Goal: Participate in discussion: Engage in conversation with other users on a specific topic

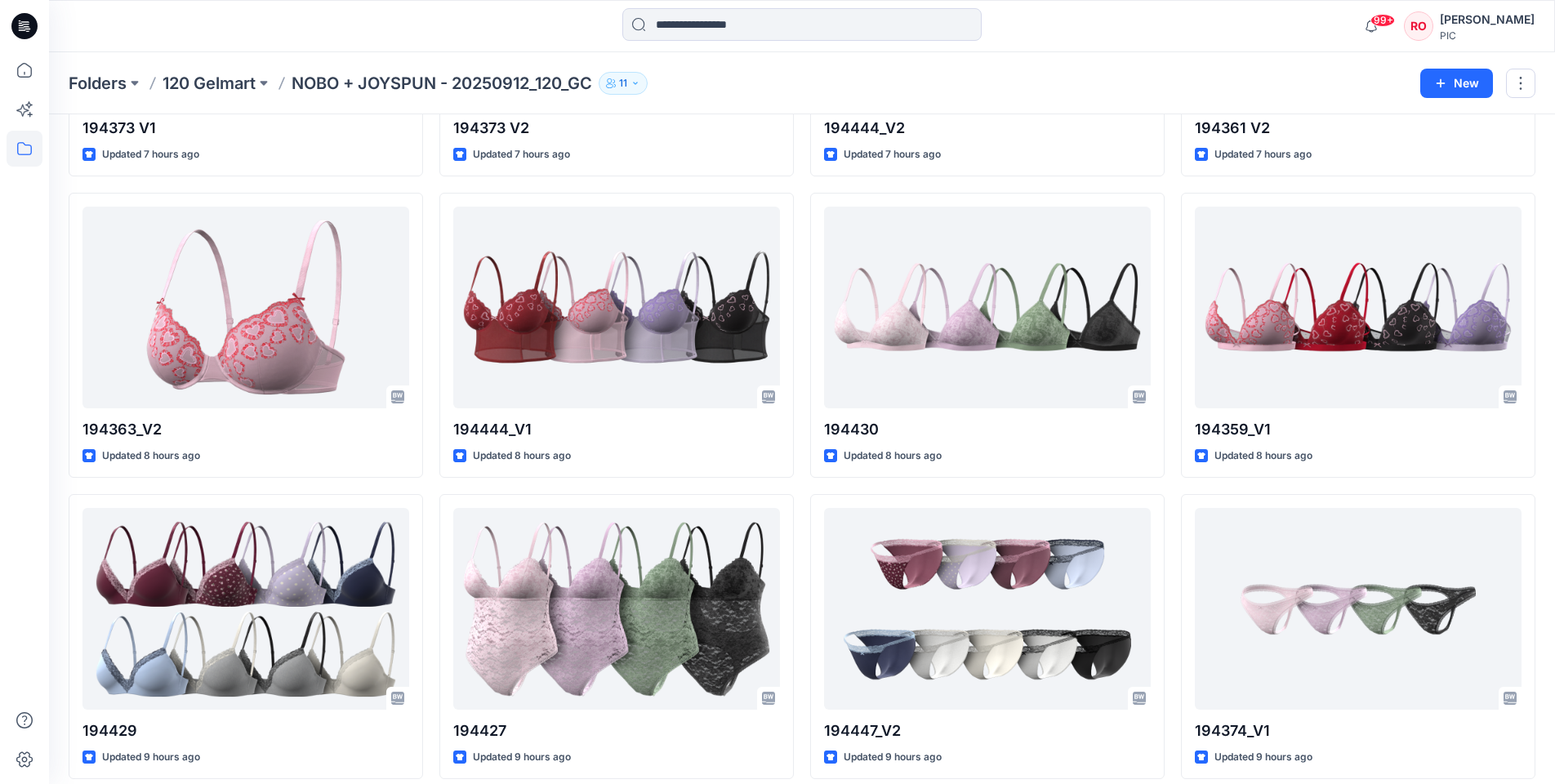
scroll to position [2069, 0]
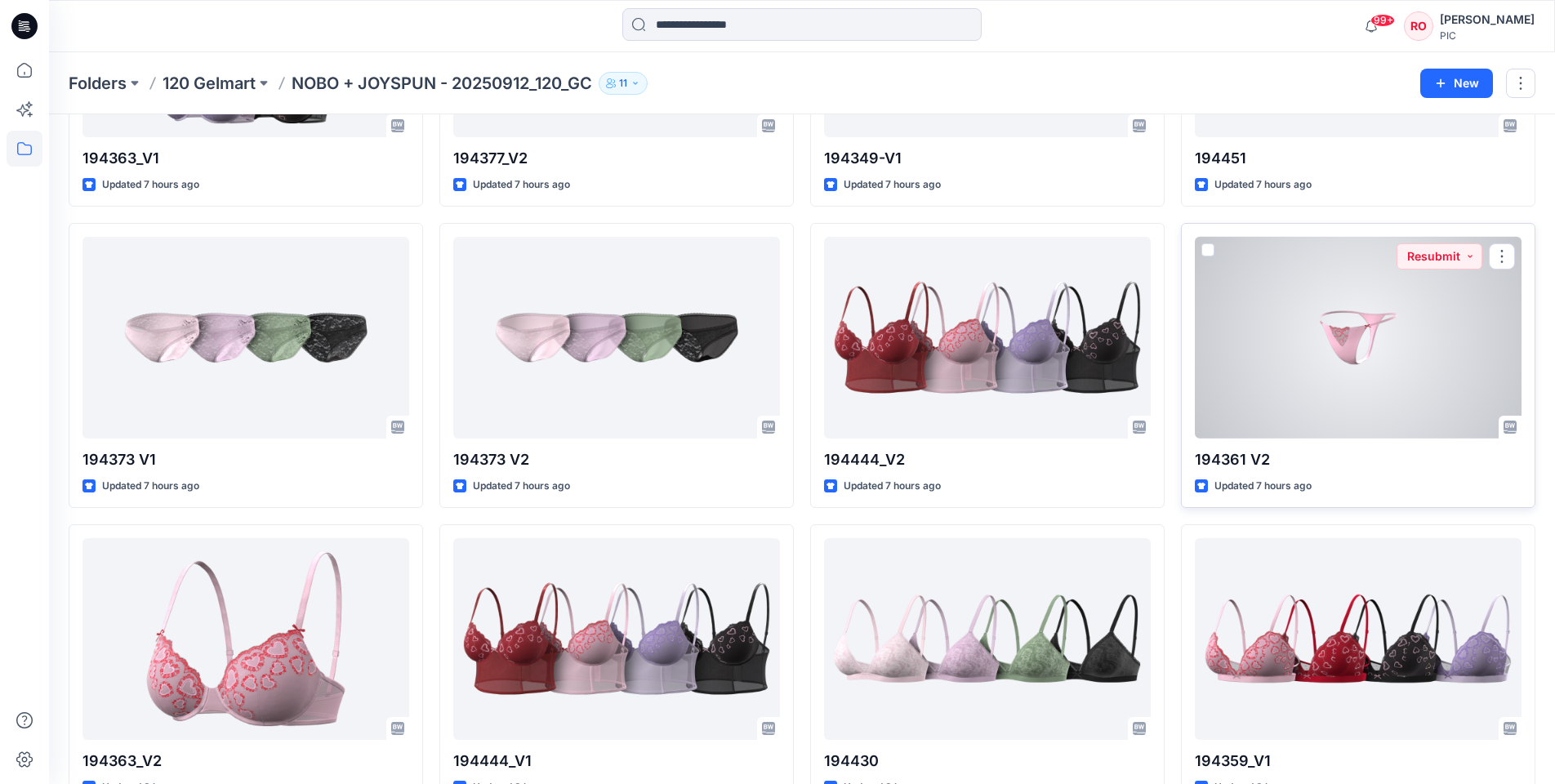
click at [1247, 377] on div at bounding box center [1358, 337] width 326 height 201
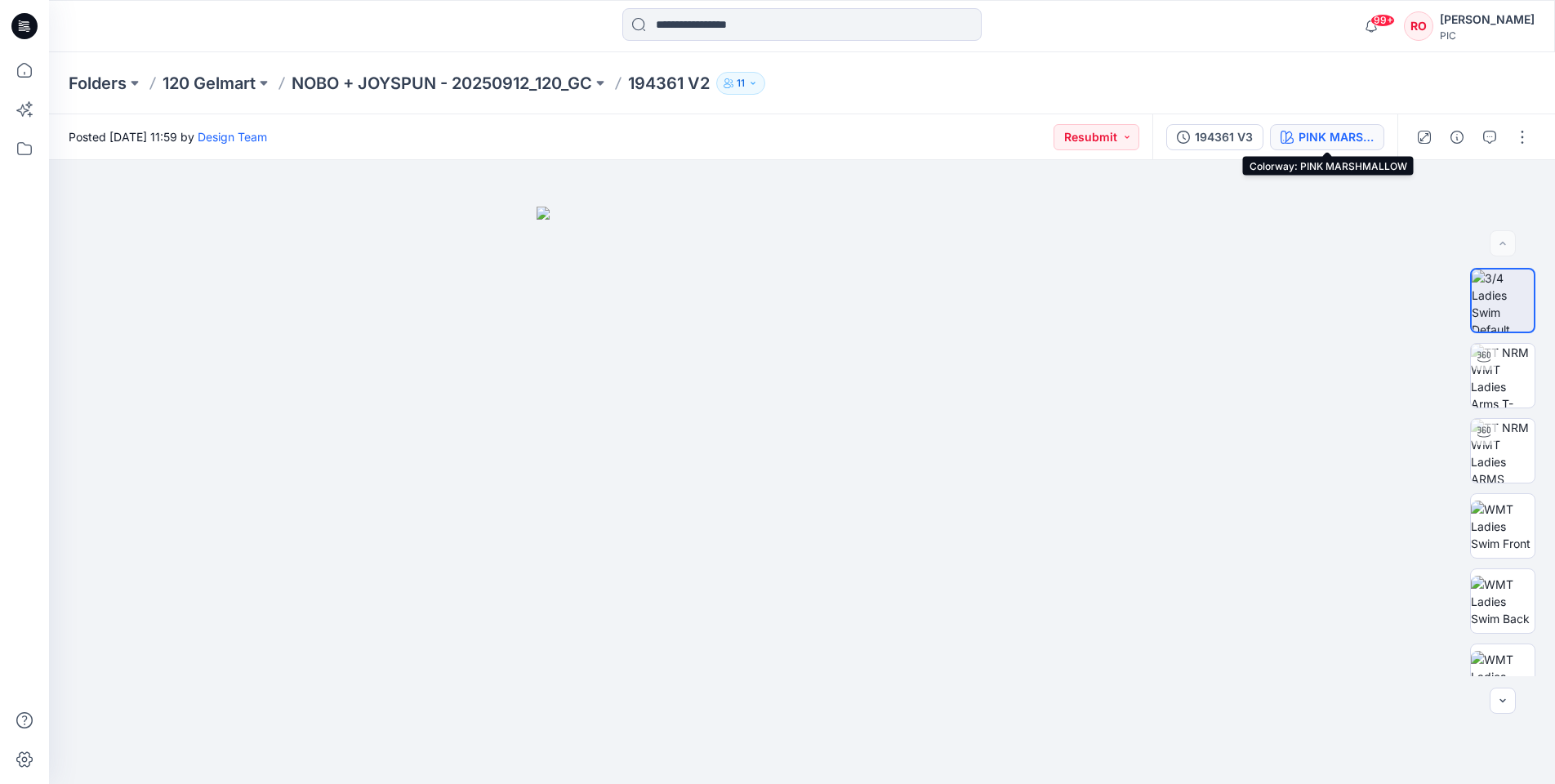
click at [1312, 132] on div "PINK MARSHMALLOW" at bounding box center [1335, 137] width 75 height 18
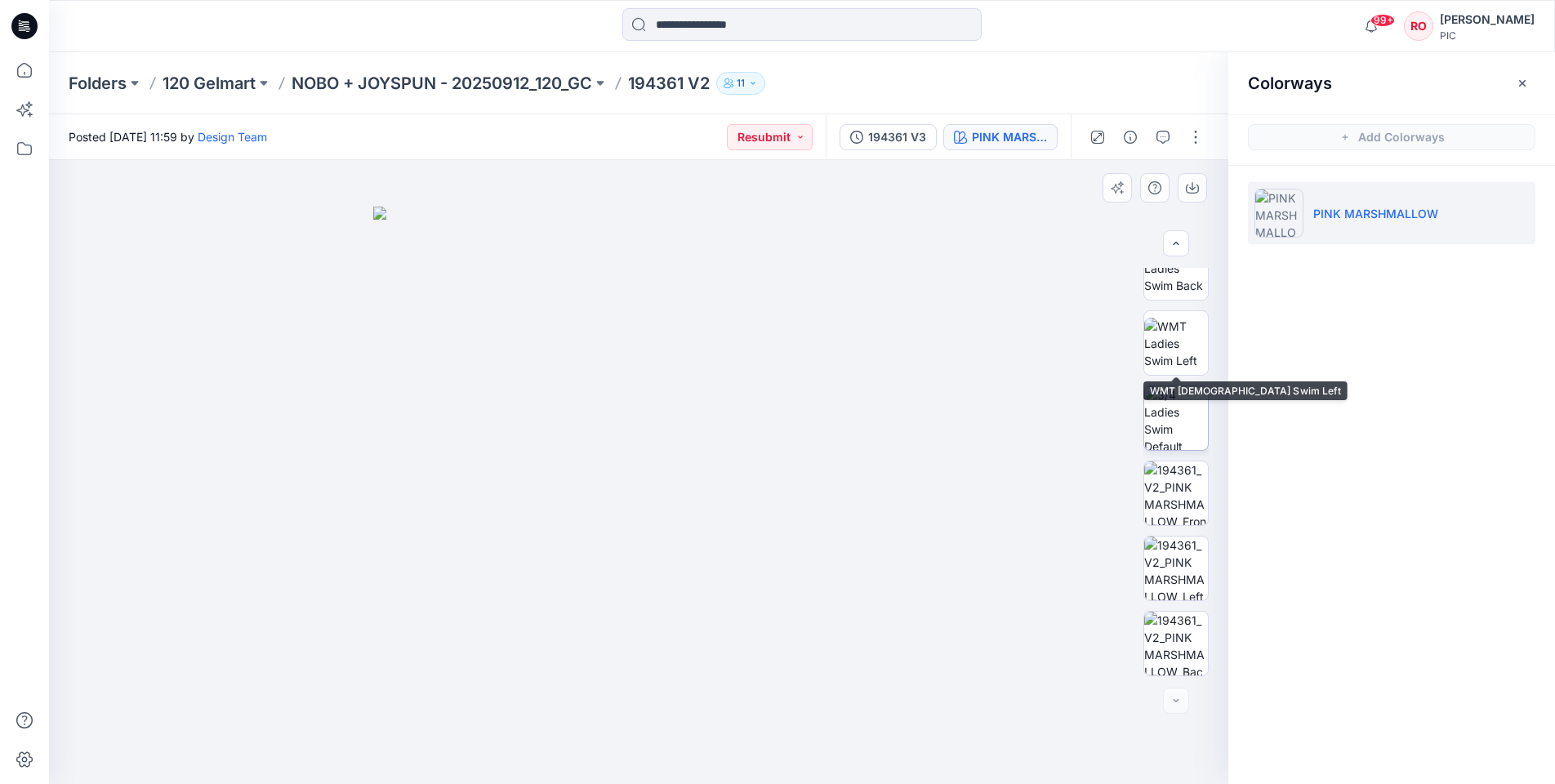
scroll to position [333, 0]
click at [1153, 492] on img at bounding box center [1175, 492] width 63 height 63
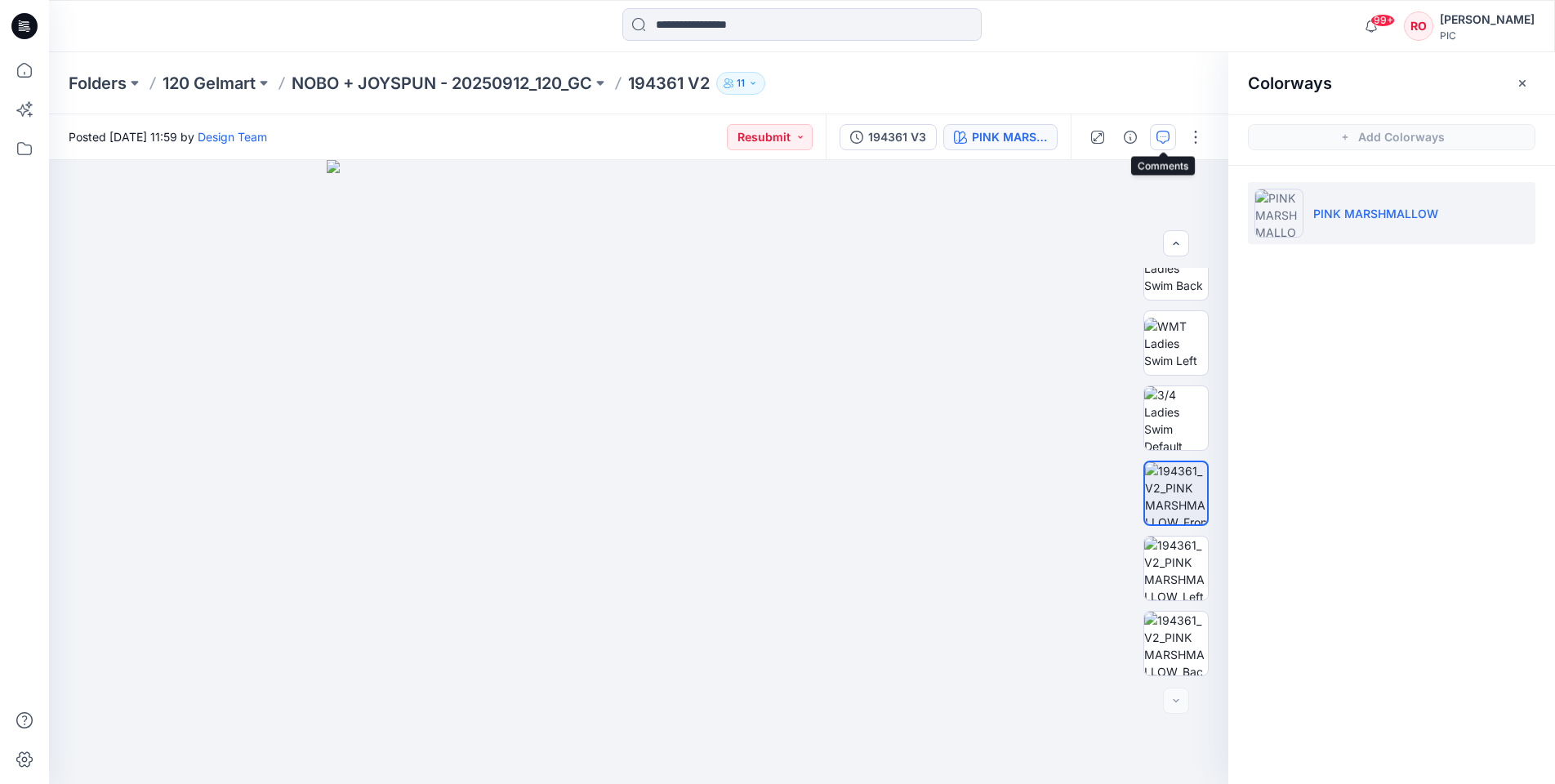
click at [1152, 137] on button "button" at bounding box center [1162, 137] width 26 height 26
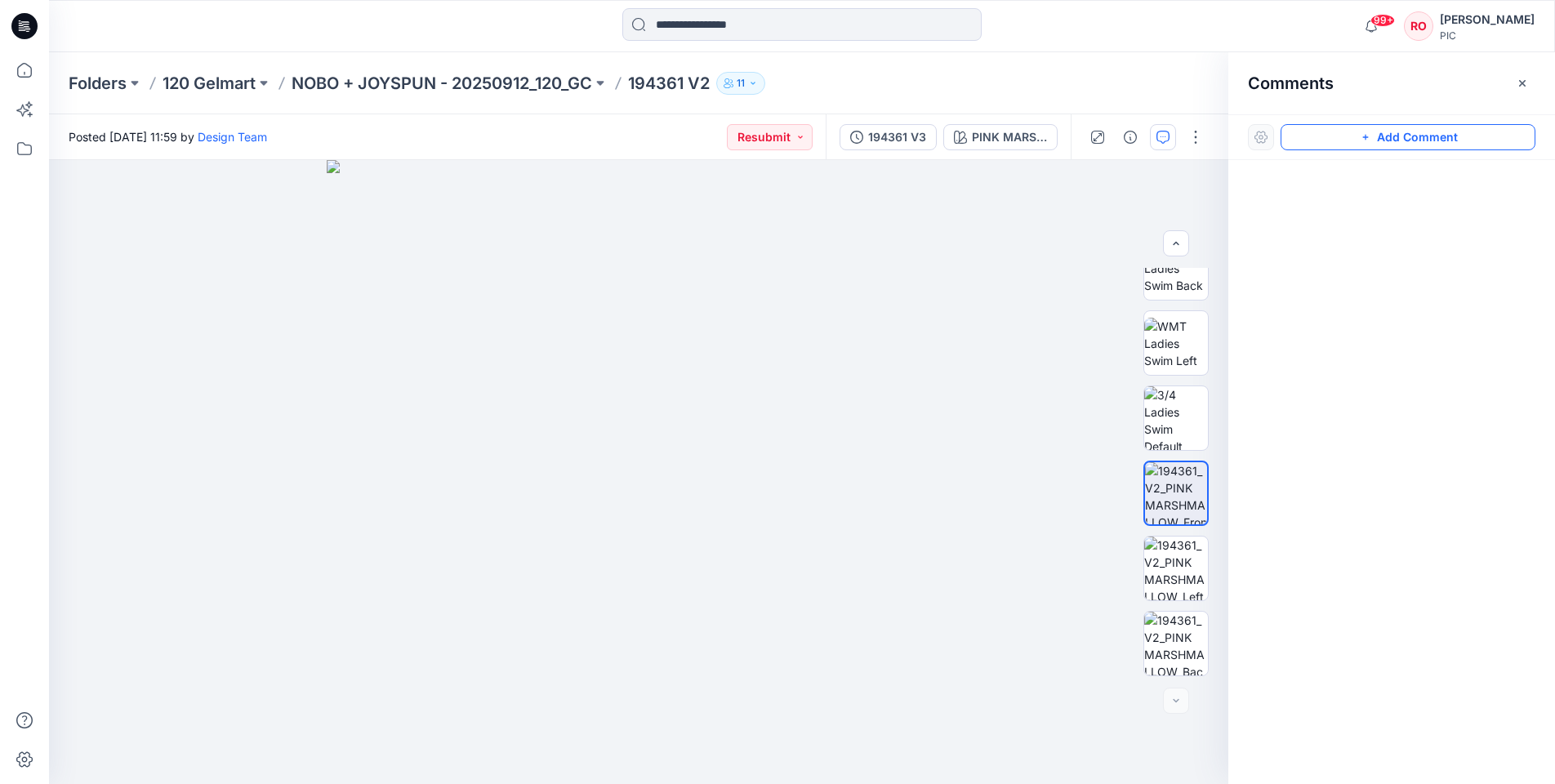
drag, startPoint x: 1335, startPoint y: 131, endPoint x: 1288, endPoint y: 142, distance: 48.3
click at [1335, 131] on button "Add Comment" at bounding box center [1408, 137] width 255 height 26
click at [994, 254] on div "1" at bounding box center [638, 472] width 1179 height 624
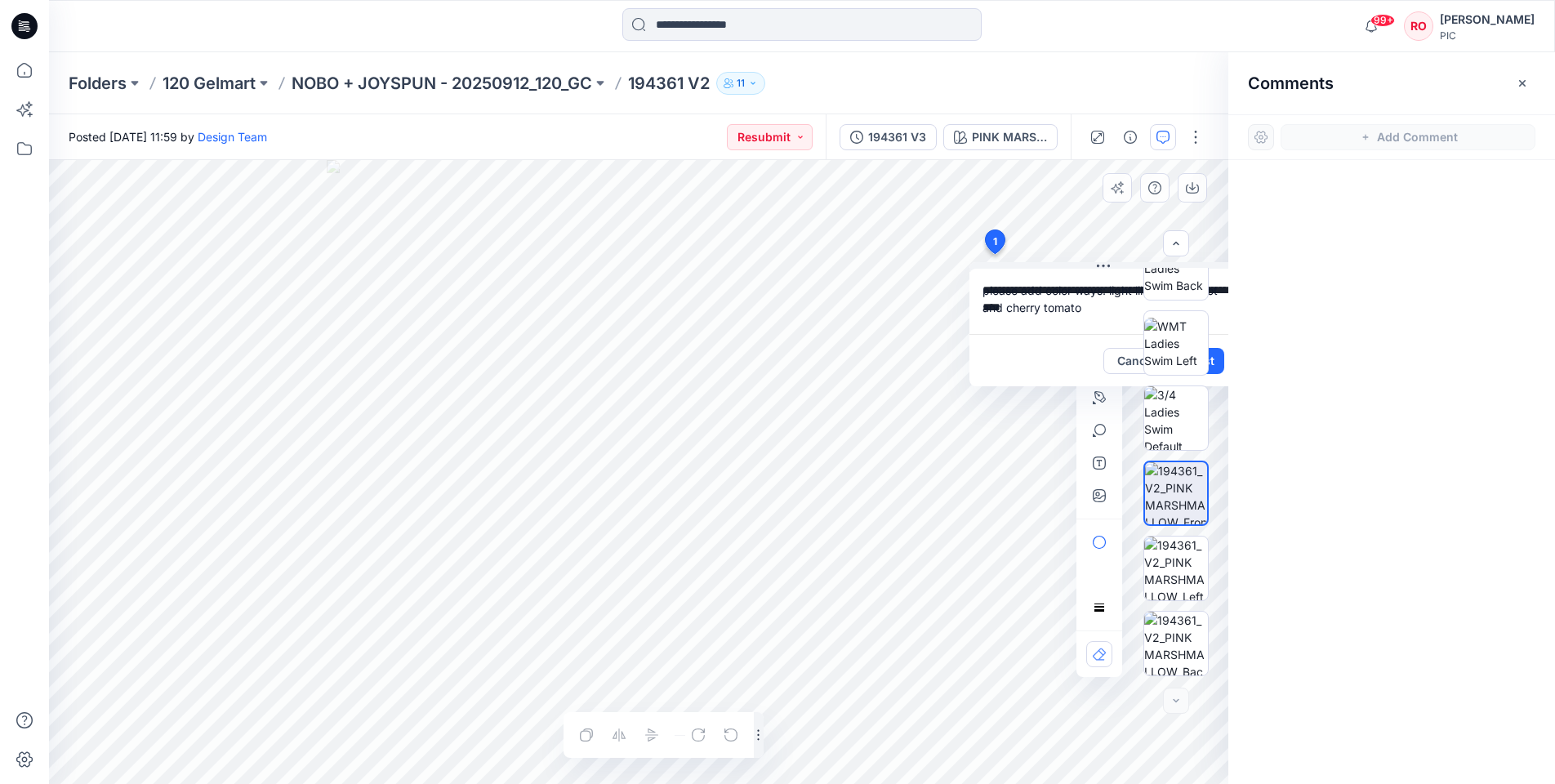
type textarea "**********"
click at [1214, 357] on div at bounding box center [1175, 472] width 105 height 408
click at [1216, 356] on div at bounding box center [1175, 472] width 105 height 408
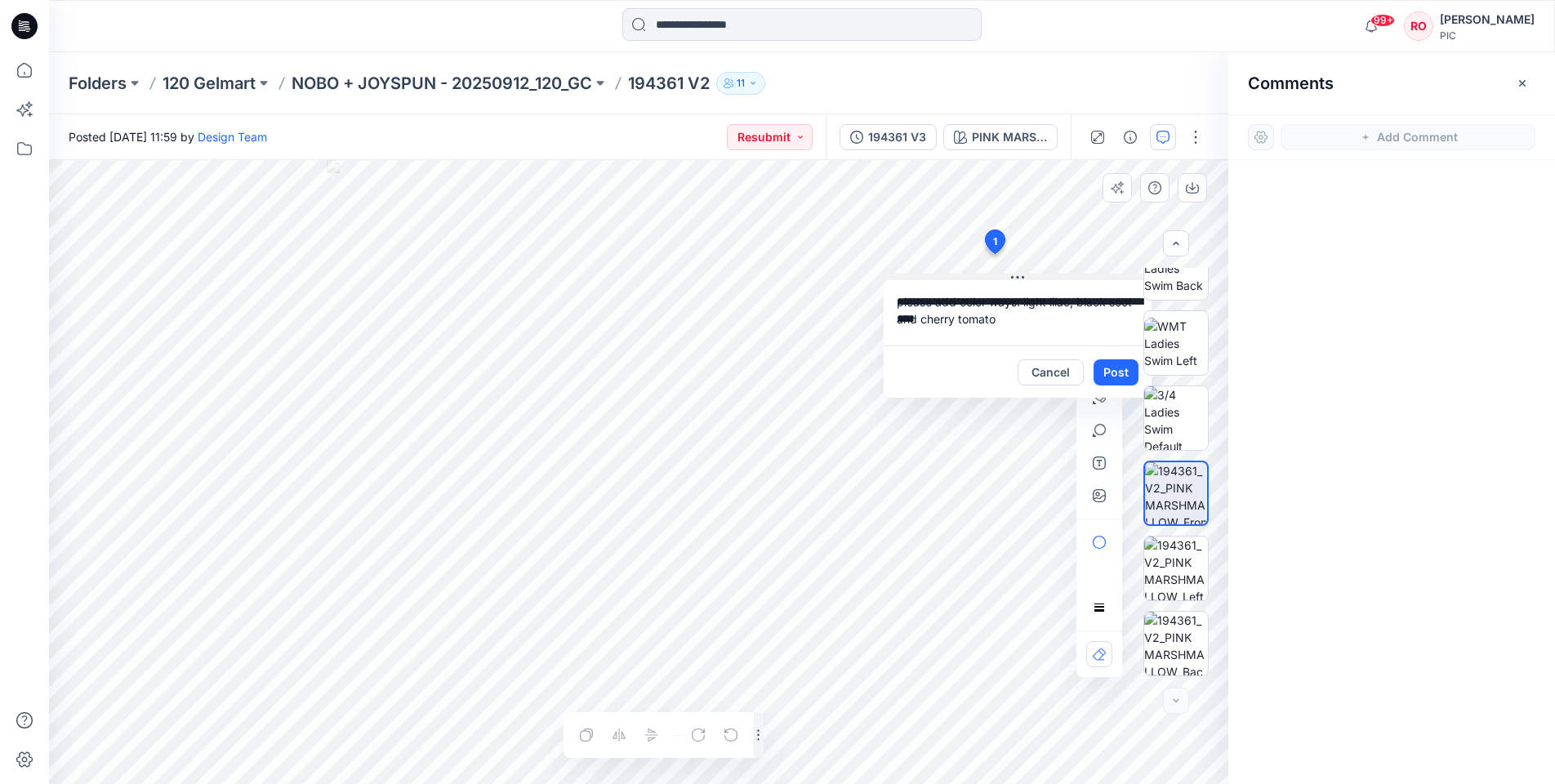
drag, startPoint x: 1068, startPoint y: 270, endPoint x: 943, endPoint y: 267, distance: 125.0
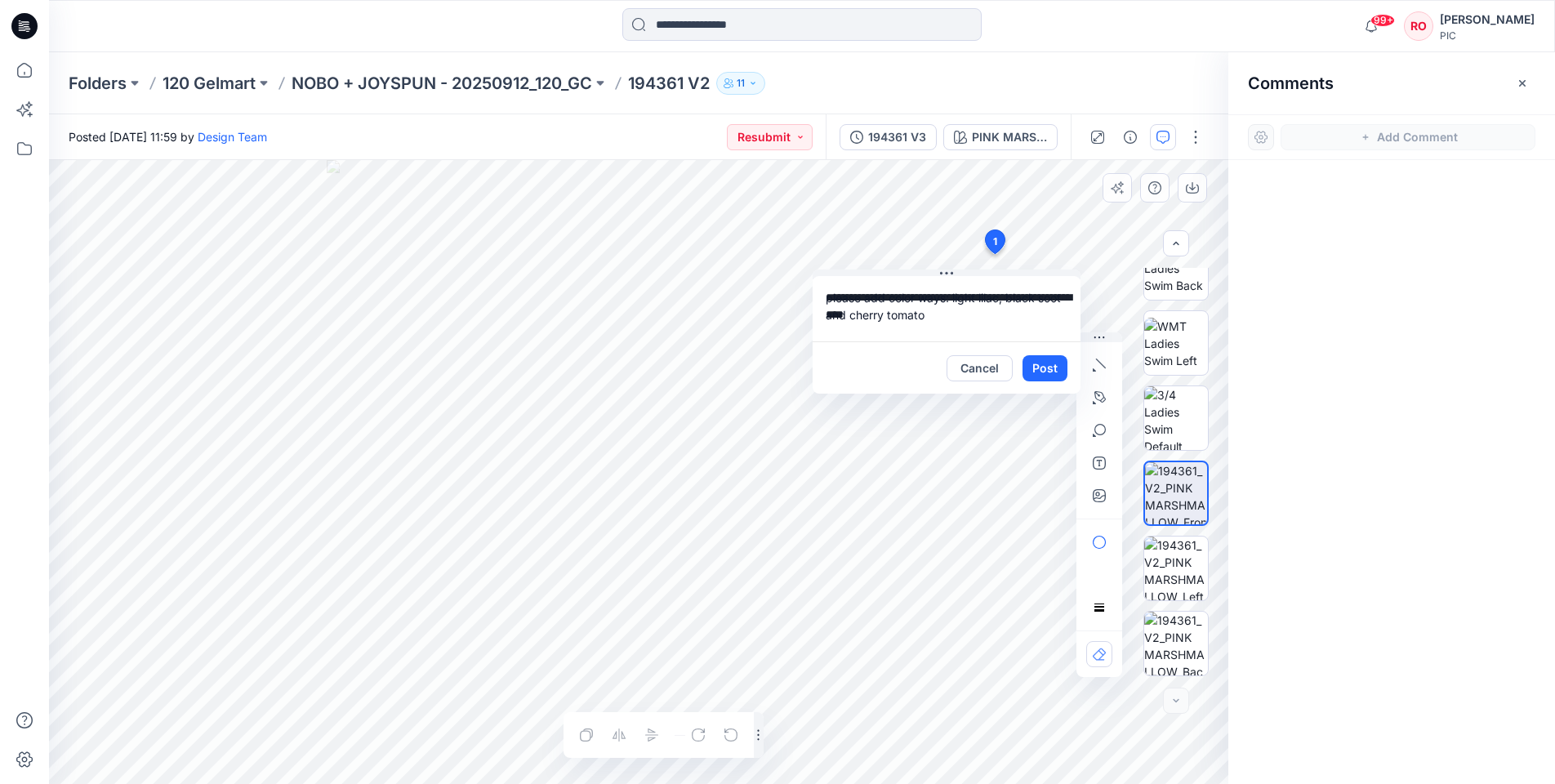
click at [1044, 366] on button "Post" at bounding box center [1045, 368] width 45 height 26
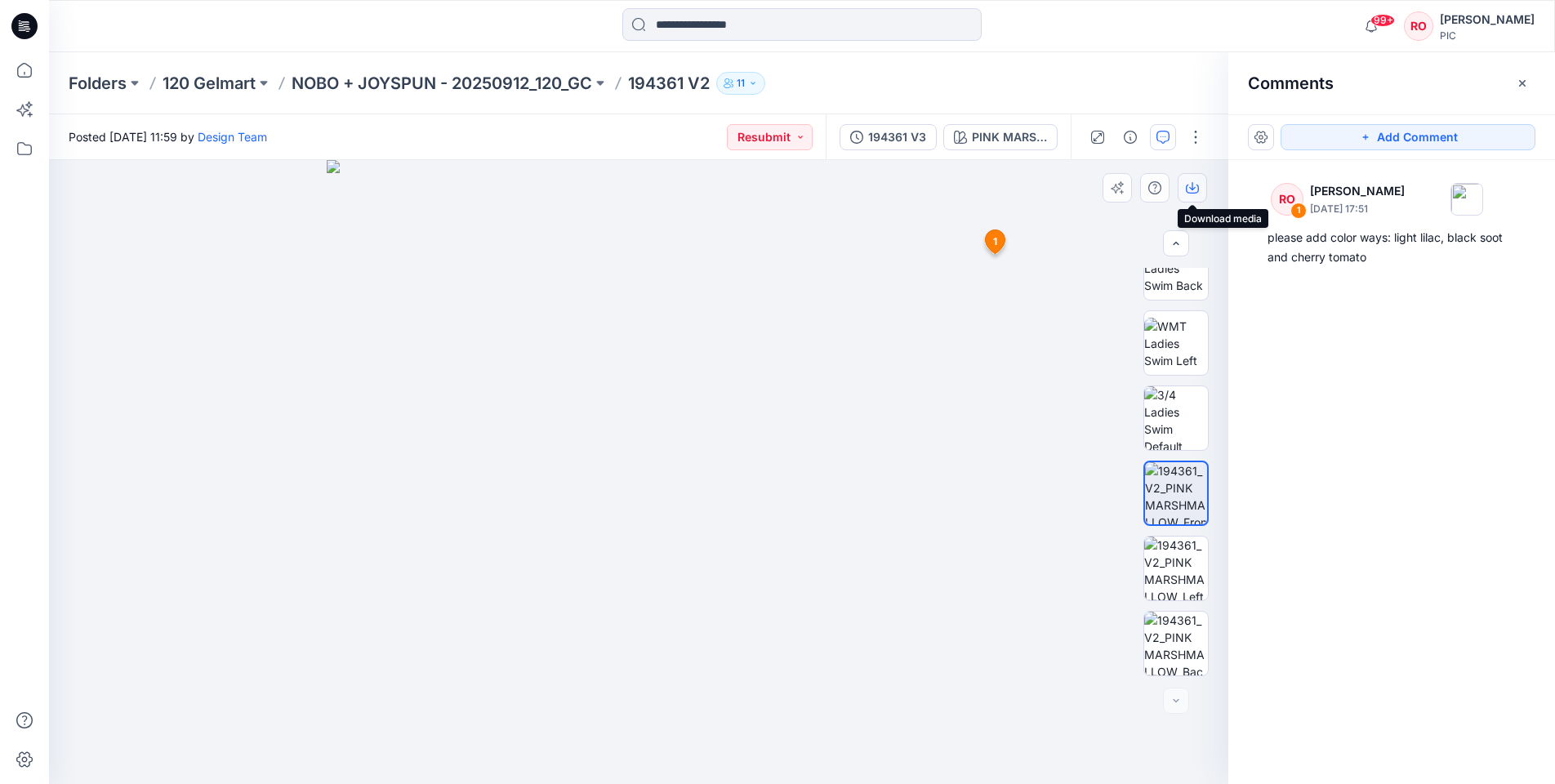
click at [1191, 184] on icon "button" at bounding box center [1192, 187] width 13 height 13
click at [1192, 192] on icon "button" at bounding box center [1192, 188] width 13 height 9
click at [651, 83] on p "194361 V2" at bounding box center [669, 83] width 82 height 22
click at [518, 87] on p "NOBO + JOYSPUN - 20250912_120_GC" at bounding box center [441, 83] width 301 height 22
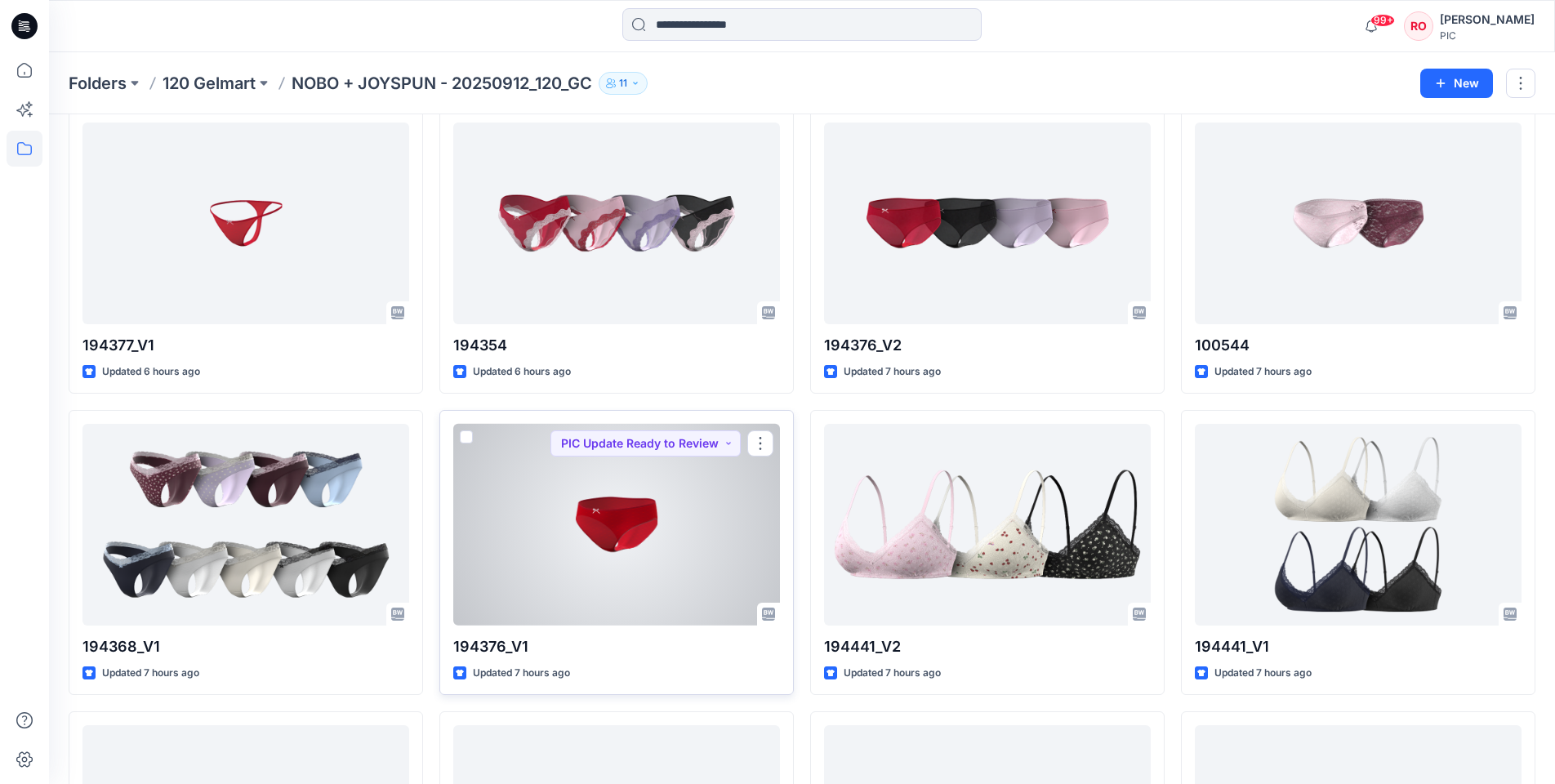
scroll to position [680, 0]
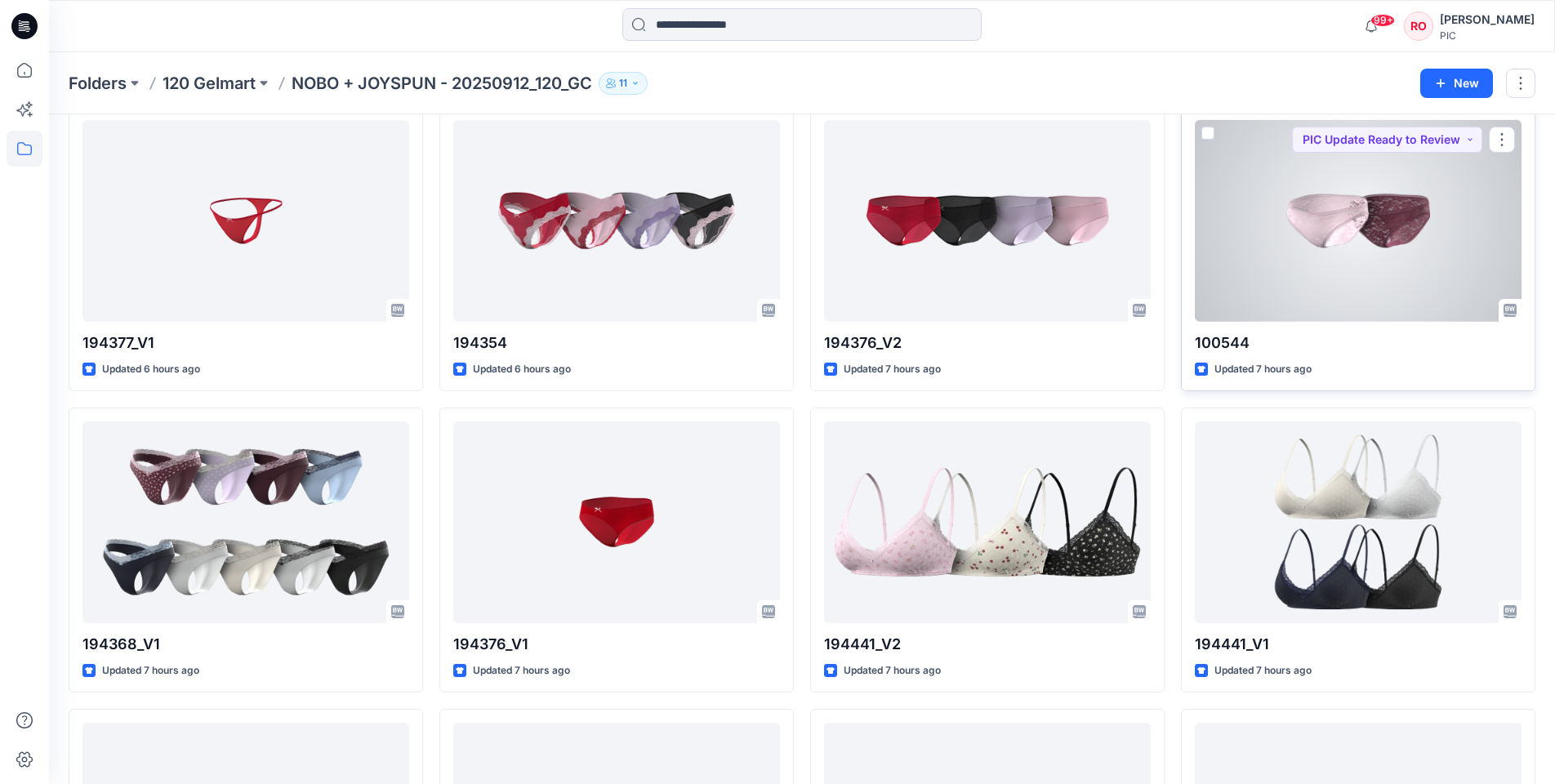
click at [1288, 262] on div at bounding box center [1358, 221] width 326 height 201
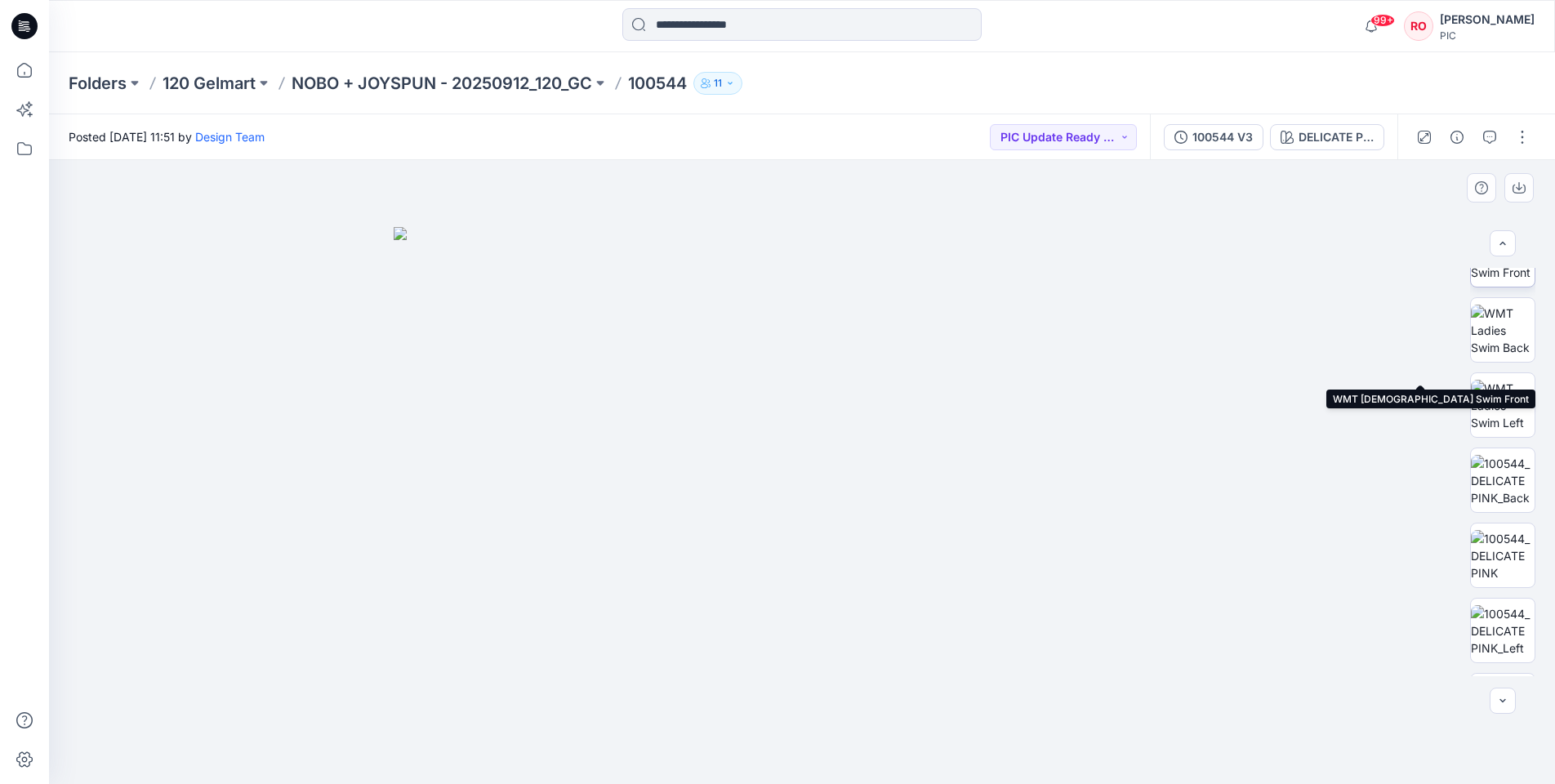
scroll to position [300, 0]
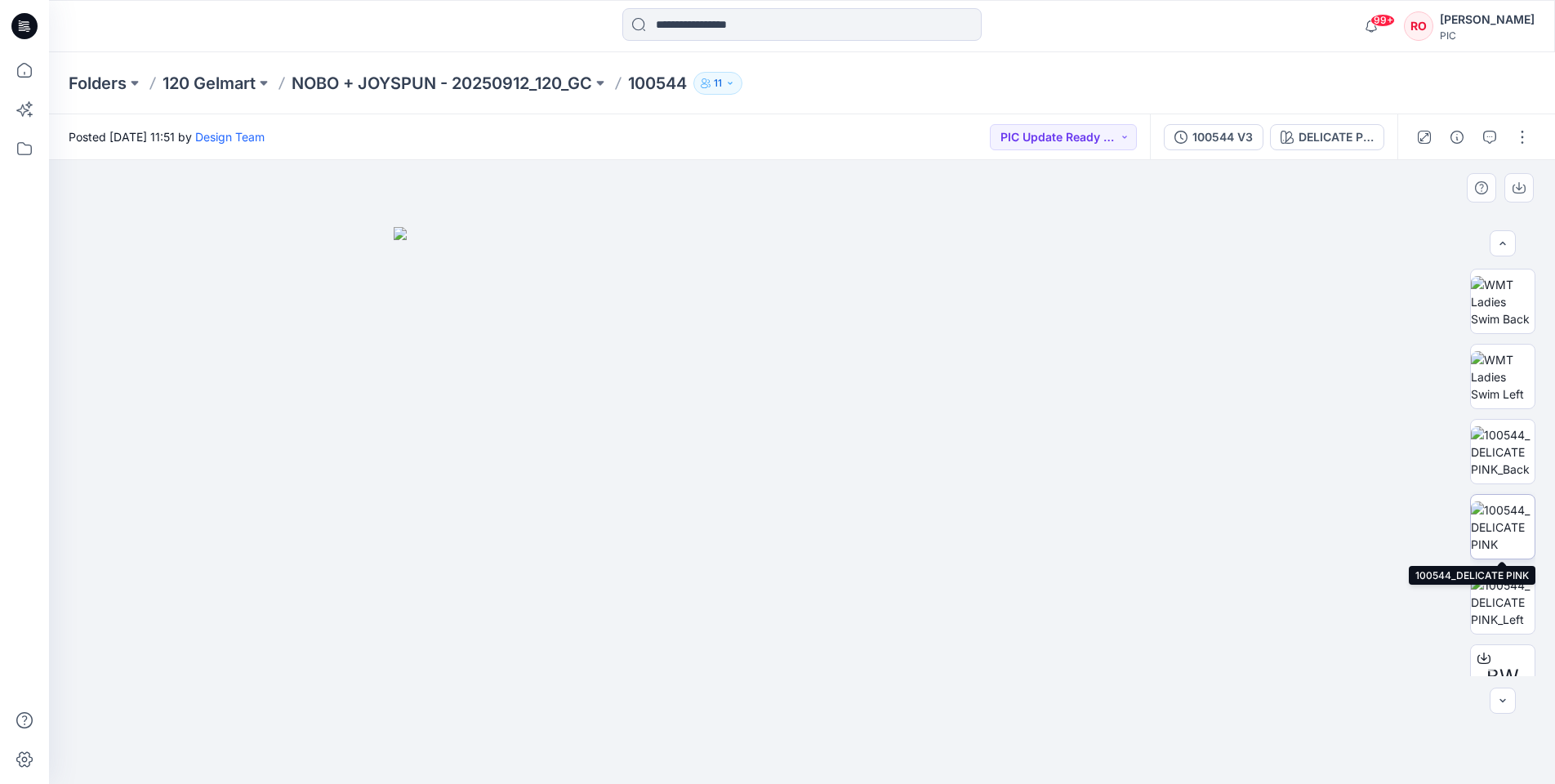
click at [1505, 512] on img at bounding box center [1502, 526] width 63 height 52
click at [1522, 189] on icon "button" at bounding box center [1518, 187] width 13 height 13
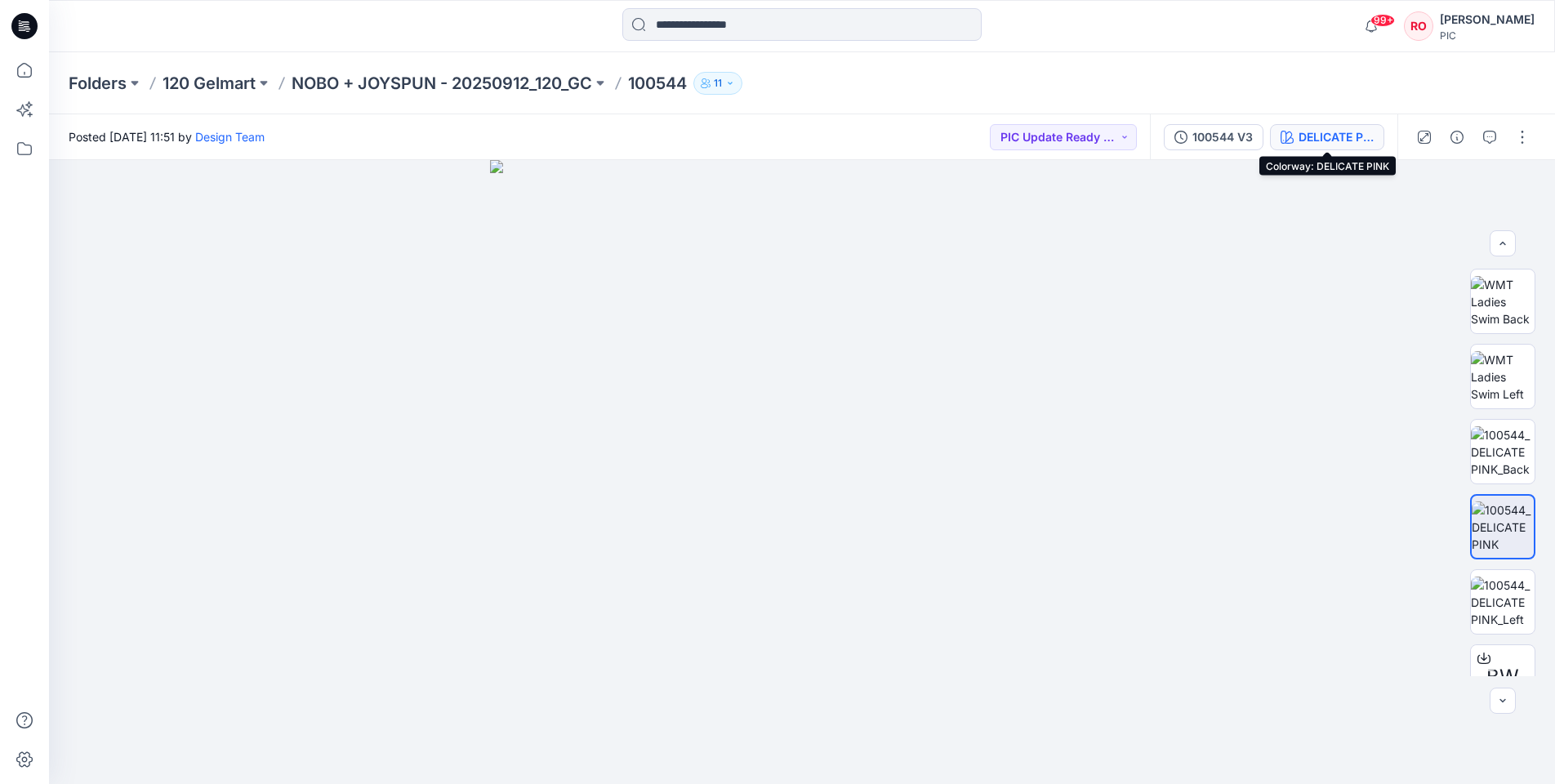
click at [1299, 136] on div "DELICATE PINK" at bounding box center [1335, 137] width 75 height 18
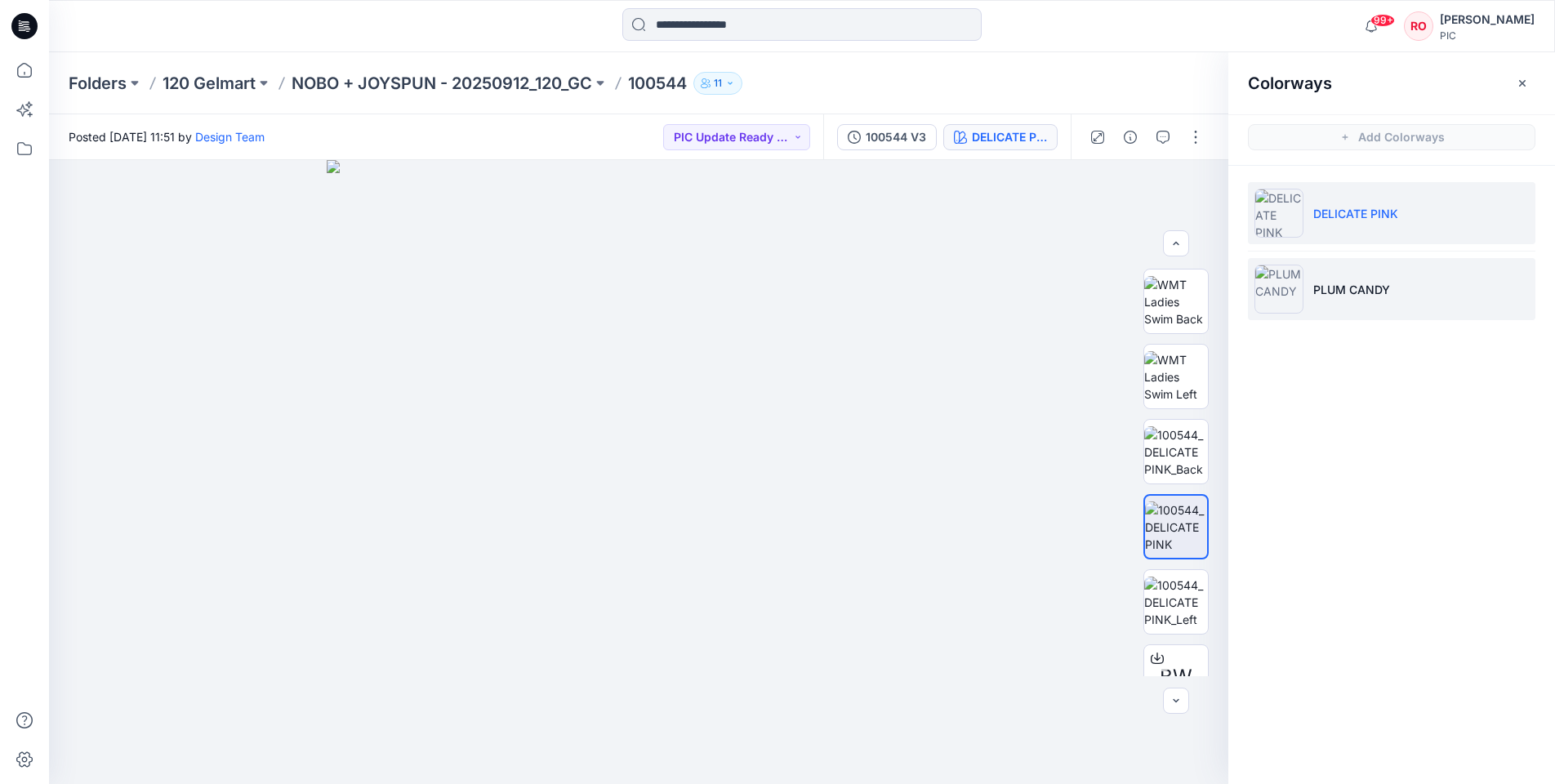
click at [1303, 286] on li "PLUM CANDY" at bounding box center [1392, 289] width 287 height 62
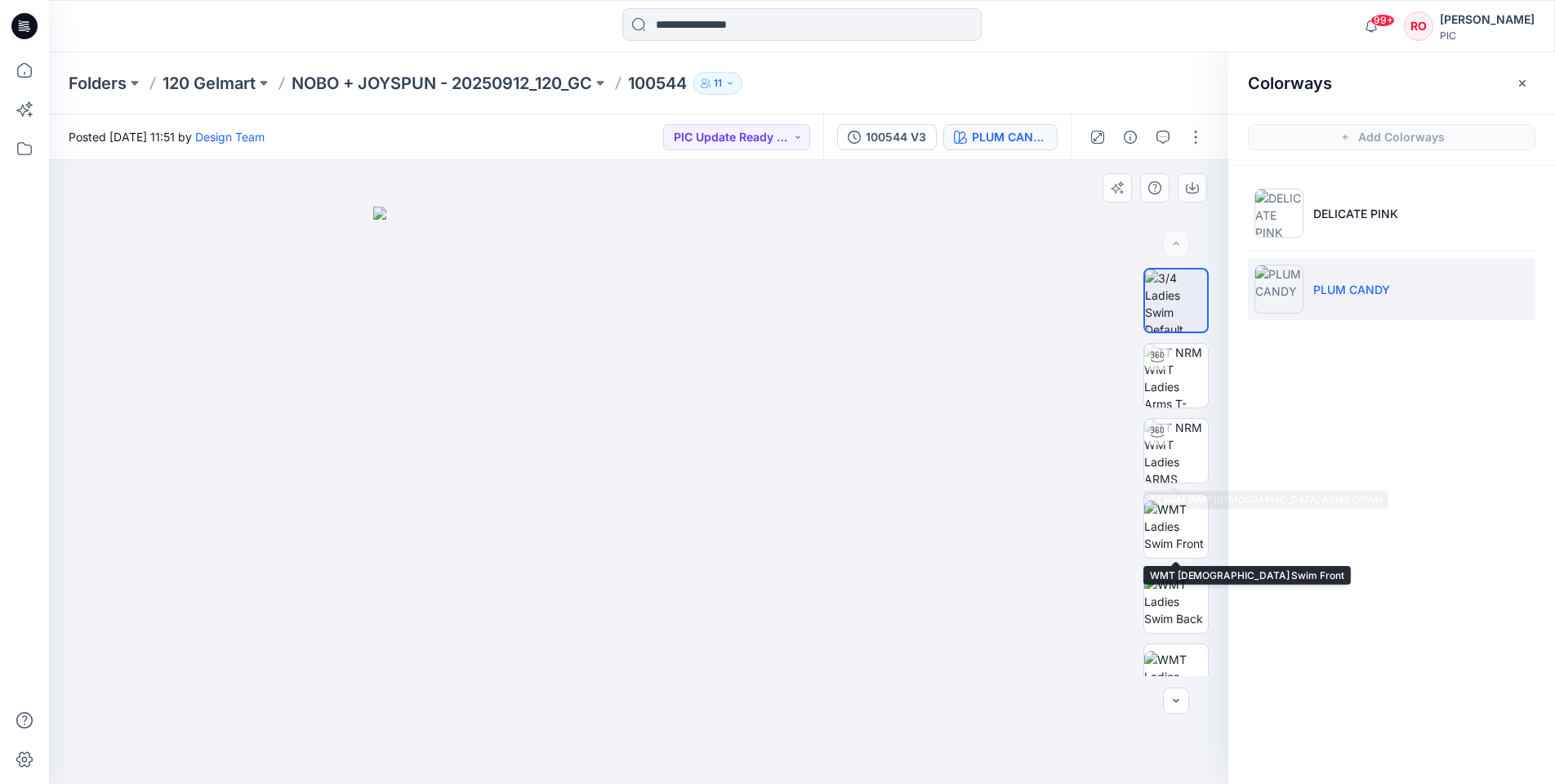
scroll to position [0, 0]
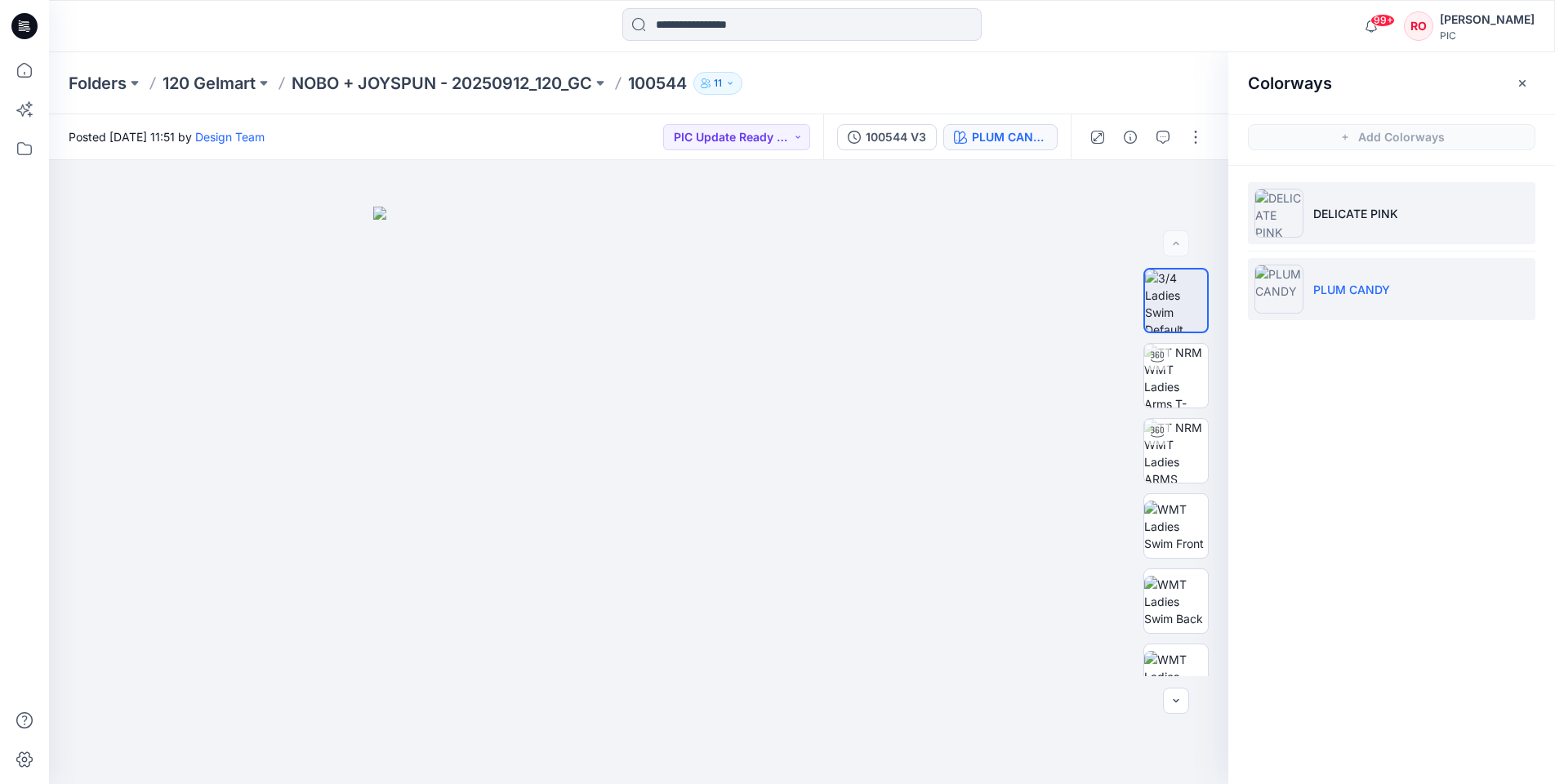
click at [1348, 236] on li "DELICATE PINK" at bounding box center [1392, 213] width 287 height 62
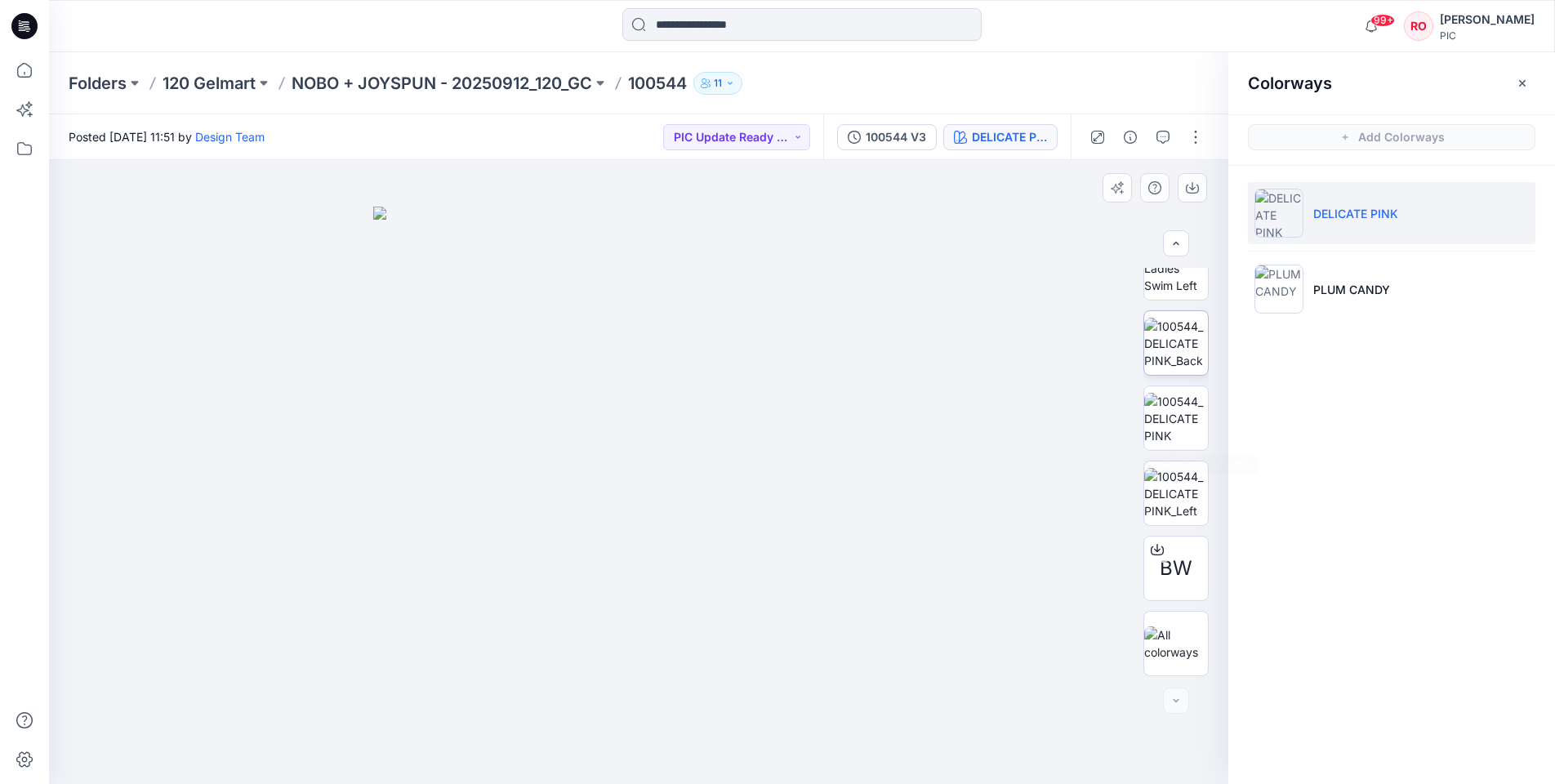
scroll to position [408, 0]
click at [1279, 302] on img at bounding box center [1279, 289] width 49 height 49
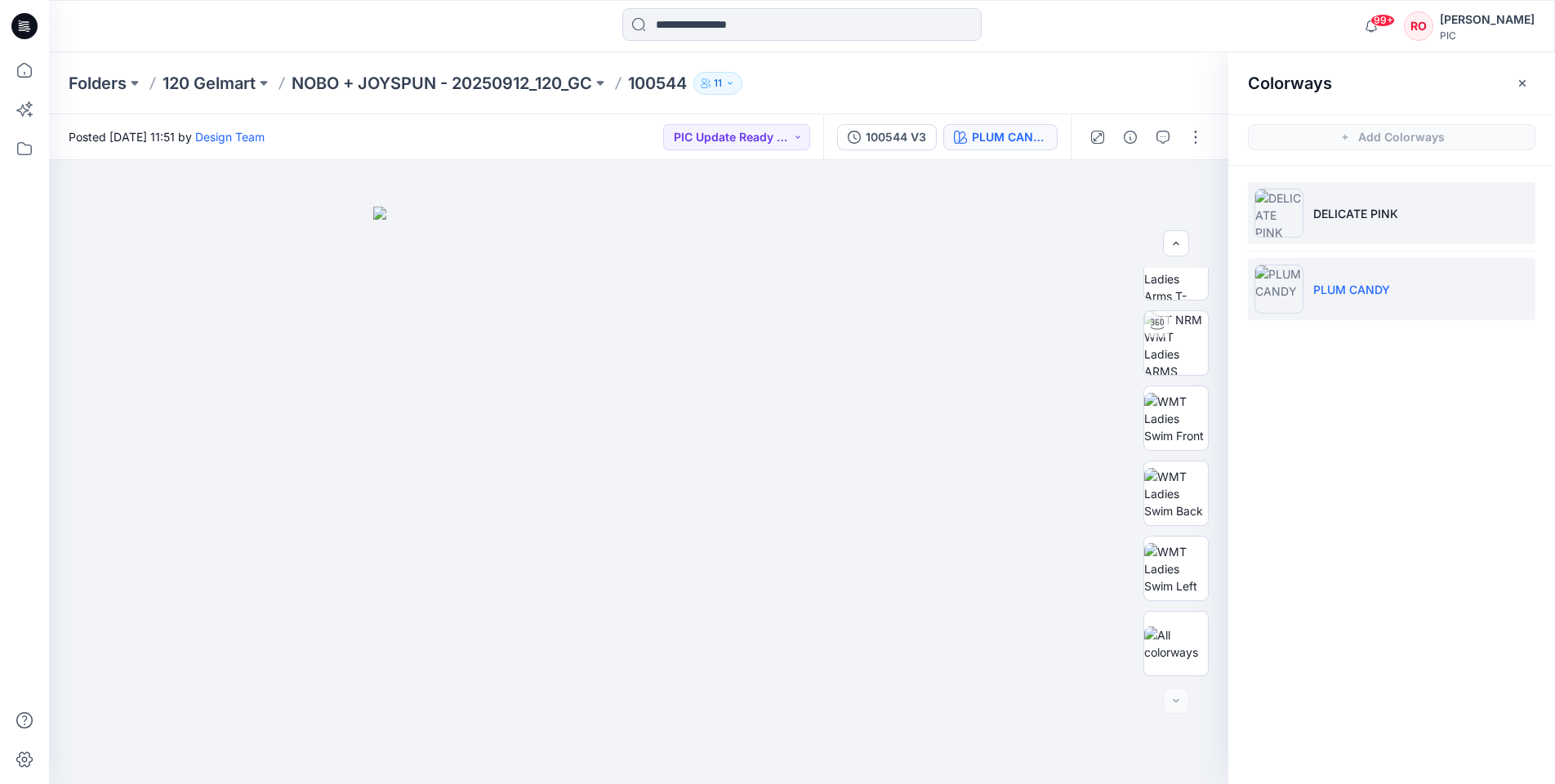
scroll to position [107, 0]
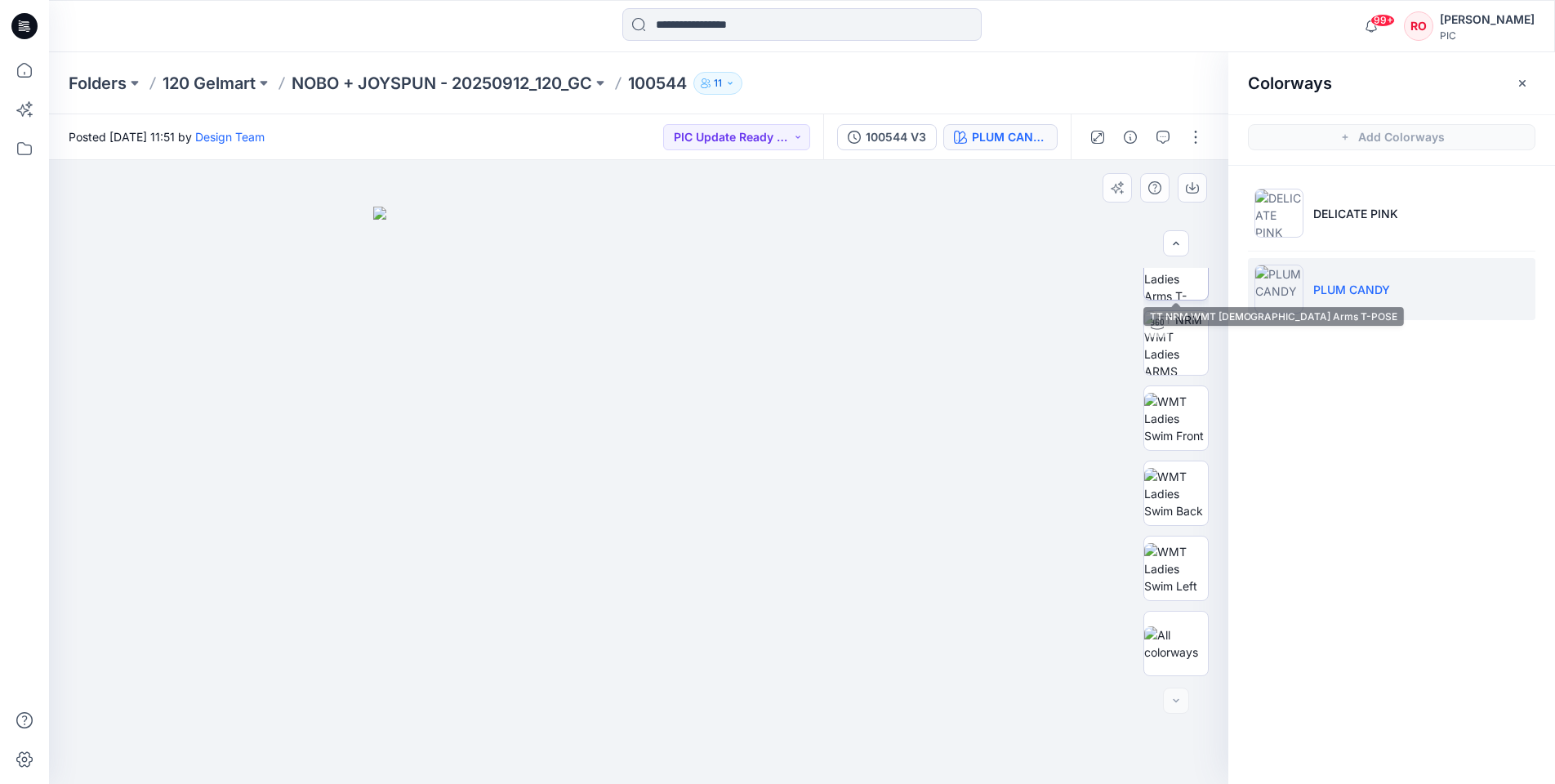
click at [1175, 291] on img at bounding box center [1175, 268] width 63 height 63
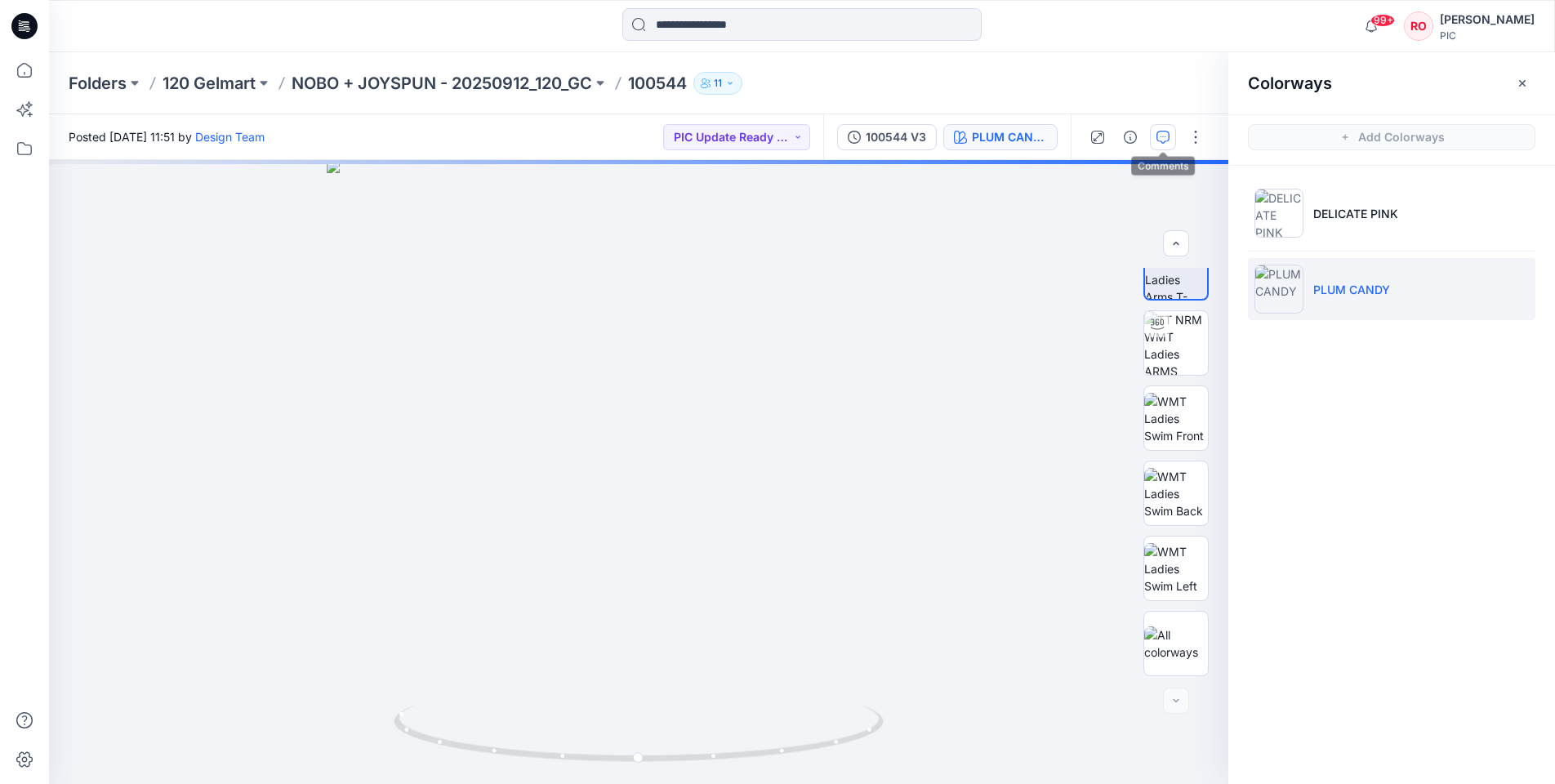
click at [1162, 142] on icon "button" at bounding box center [1162, 137] width 13 height 13
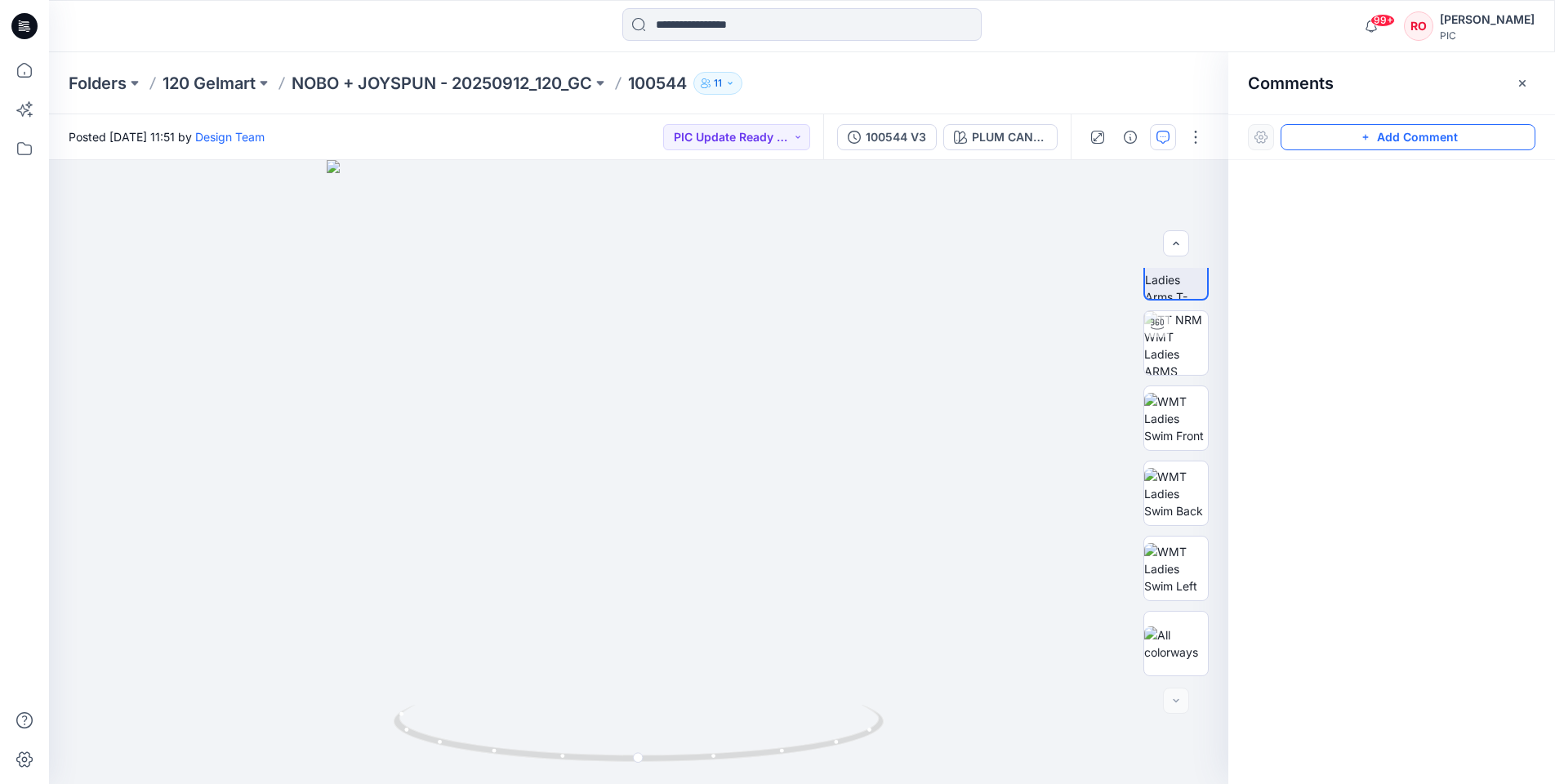
click at [1346, 140] on button "Add Comment" at bounding box center [1408, 137] width 255 height 26
click at [622, 474] on div "1" at bounding box center [638, 472] width 1179 height 624
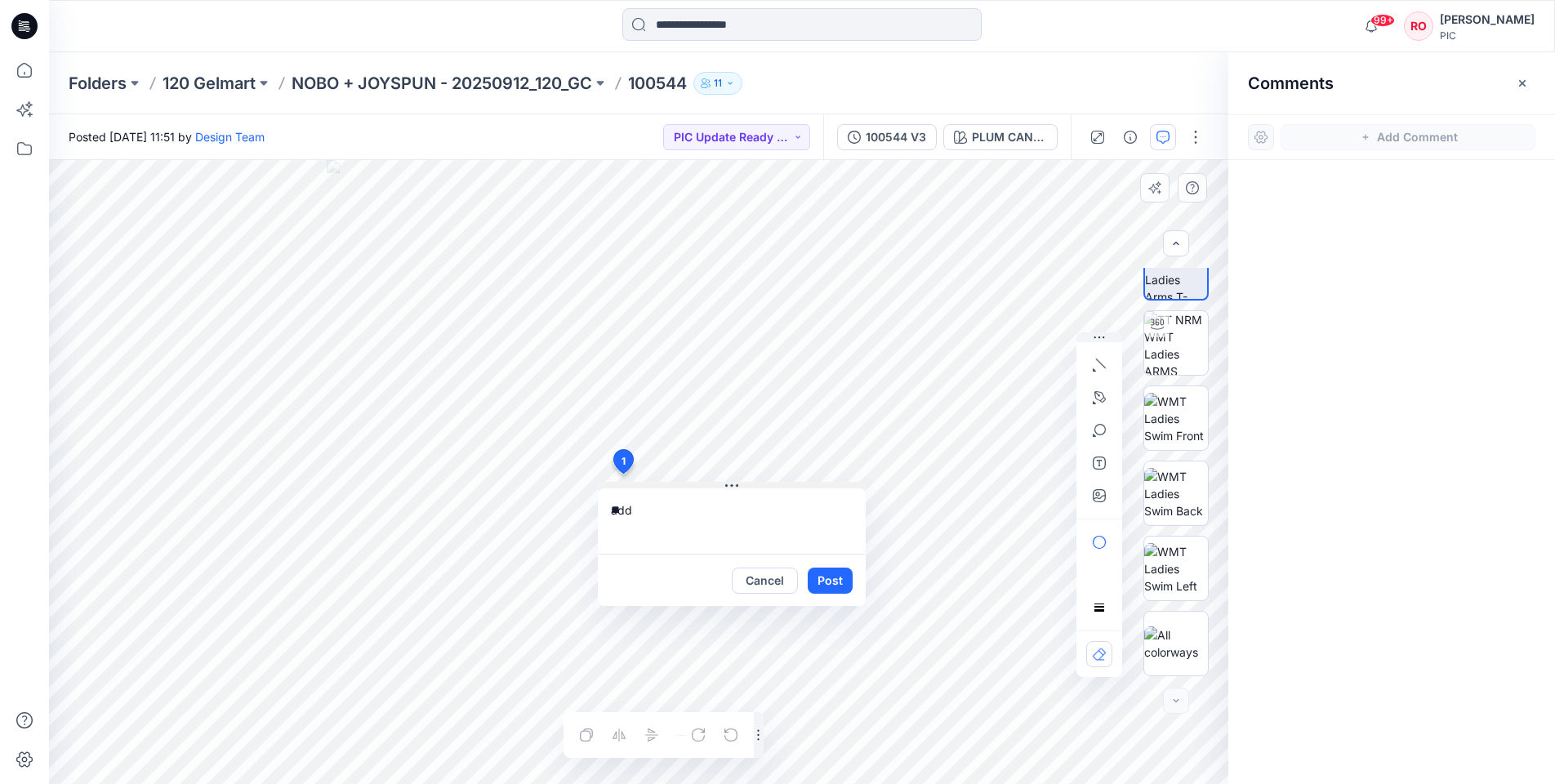
type textarea "*"
type textarea "**********"
drag, startPoint x: 815, startPoint y: 576, endPoint x: 850, endPoint y: 561, distance: 38.1
click at [816, 576] on button "Post" at bounding box center [830, 580] width 45 height 26
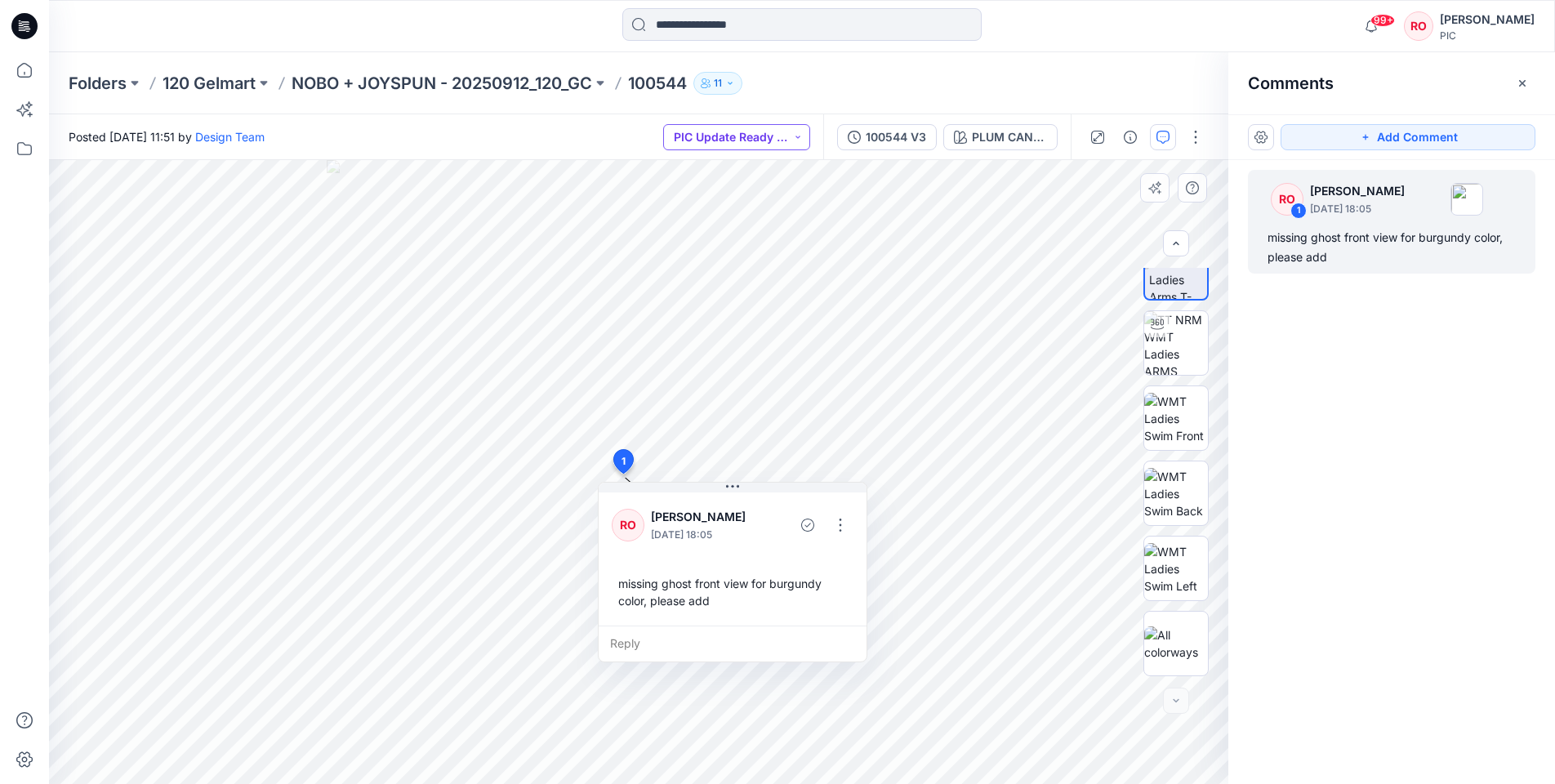
click at [748, 134] on button "PIC Update Ready to Review" at bounding box center [736, 137] width 147 height 26
click at [738, 282] on p "Resubmit" at bounding box center [721, 285] width 50 height 21
click at [536, 87] on p "NOBO + JOYSPUN - 20250912_120_GC" at bounding box center [441, 83] width 301 height 22
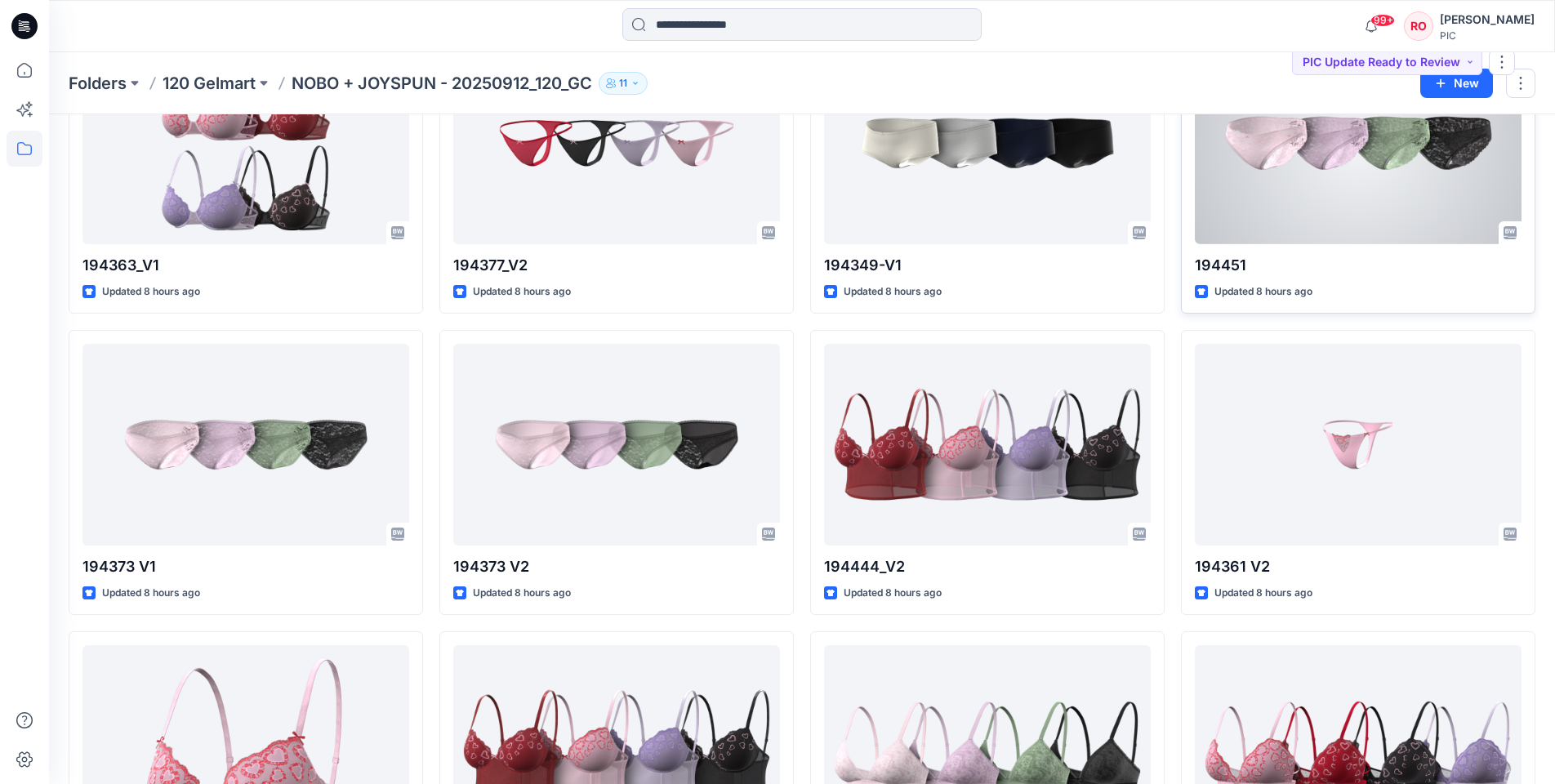
scroll to position [1955, 0]
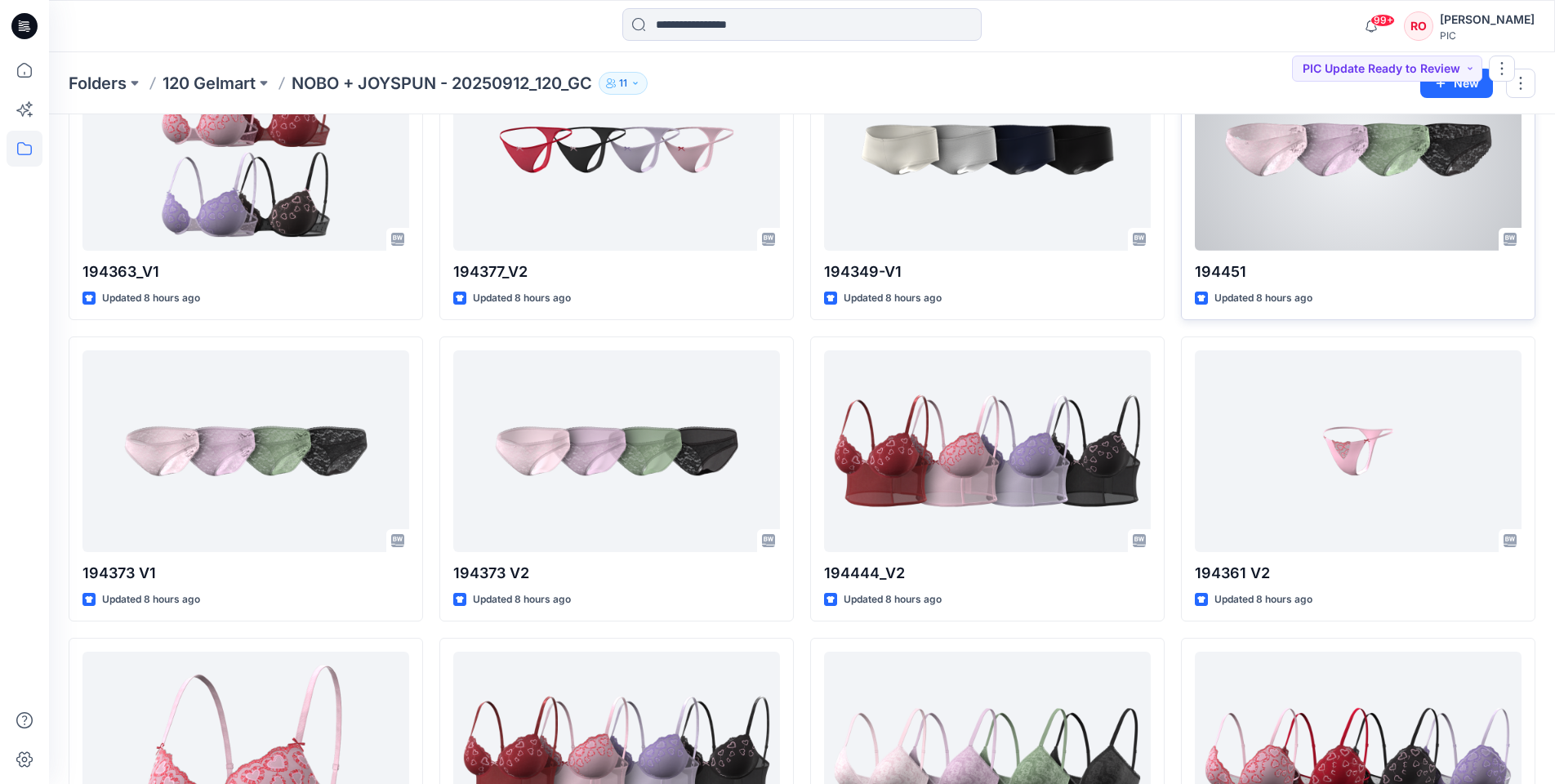
click at [1268, 215] on div at bounding box center [1358, 149] width 326 height 201
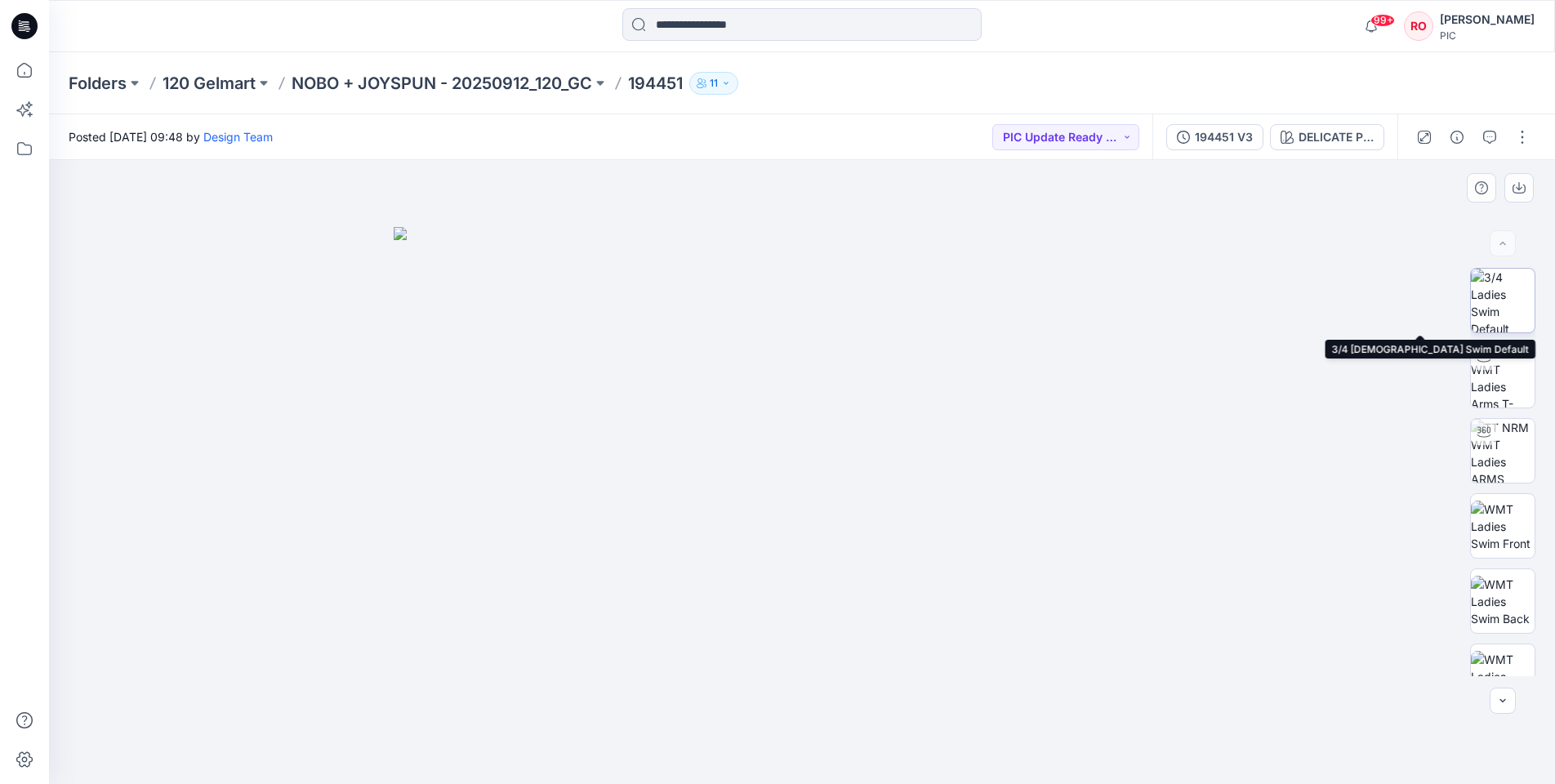
click at [1507, 281] on img at bounding box center [1502, 300] width 63 height 63
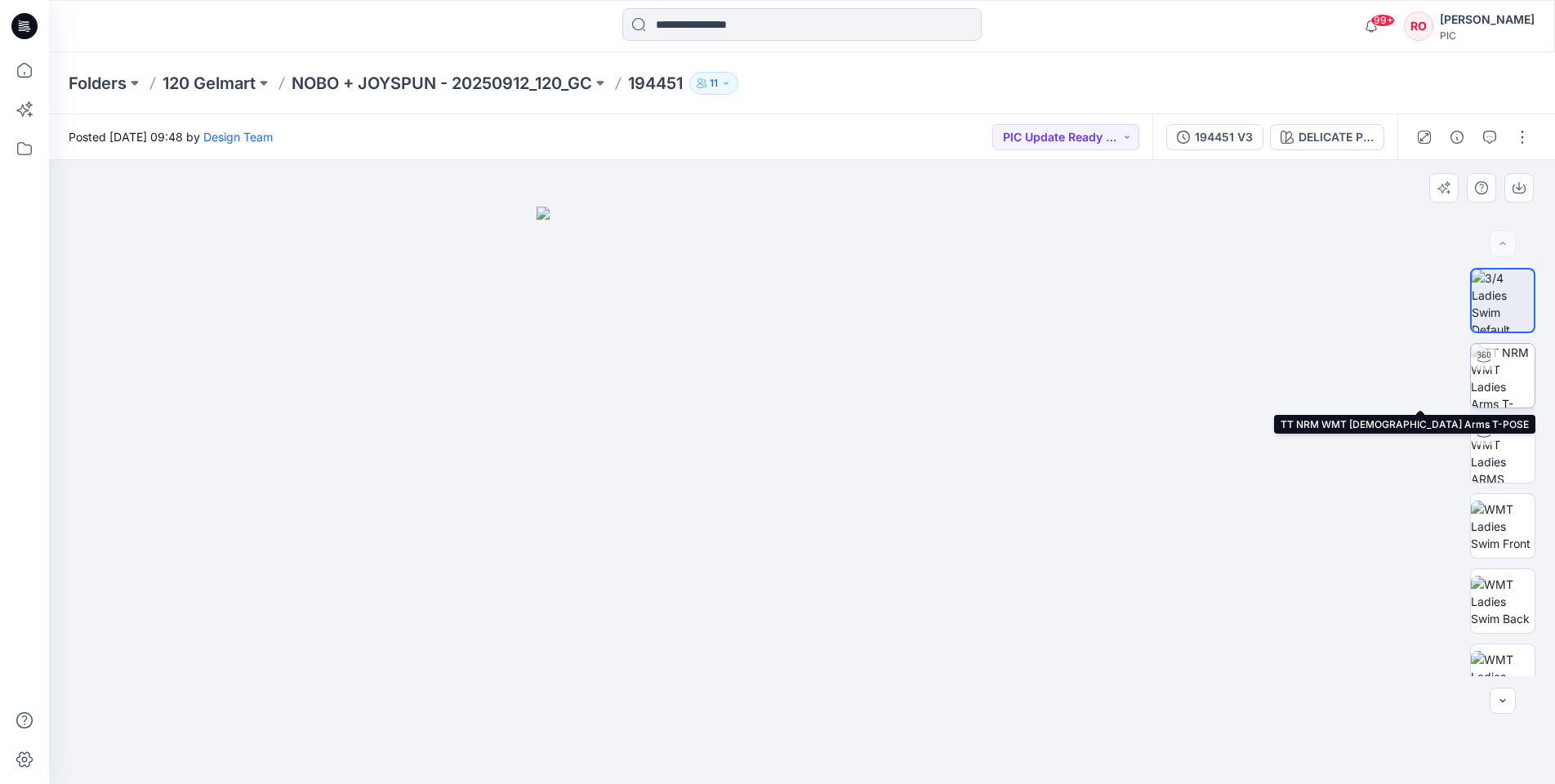
click at [1502, 394] on img at bounding box center [1502, 375] width 63 height 63
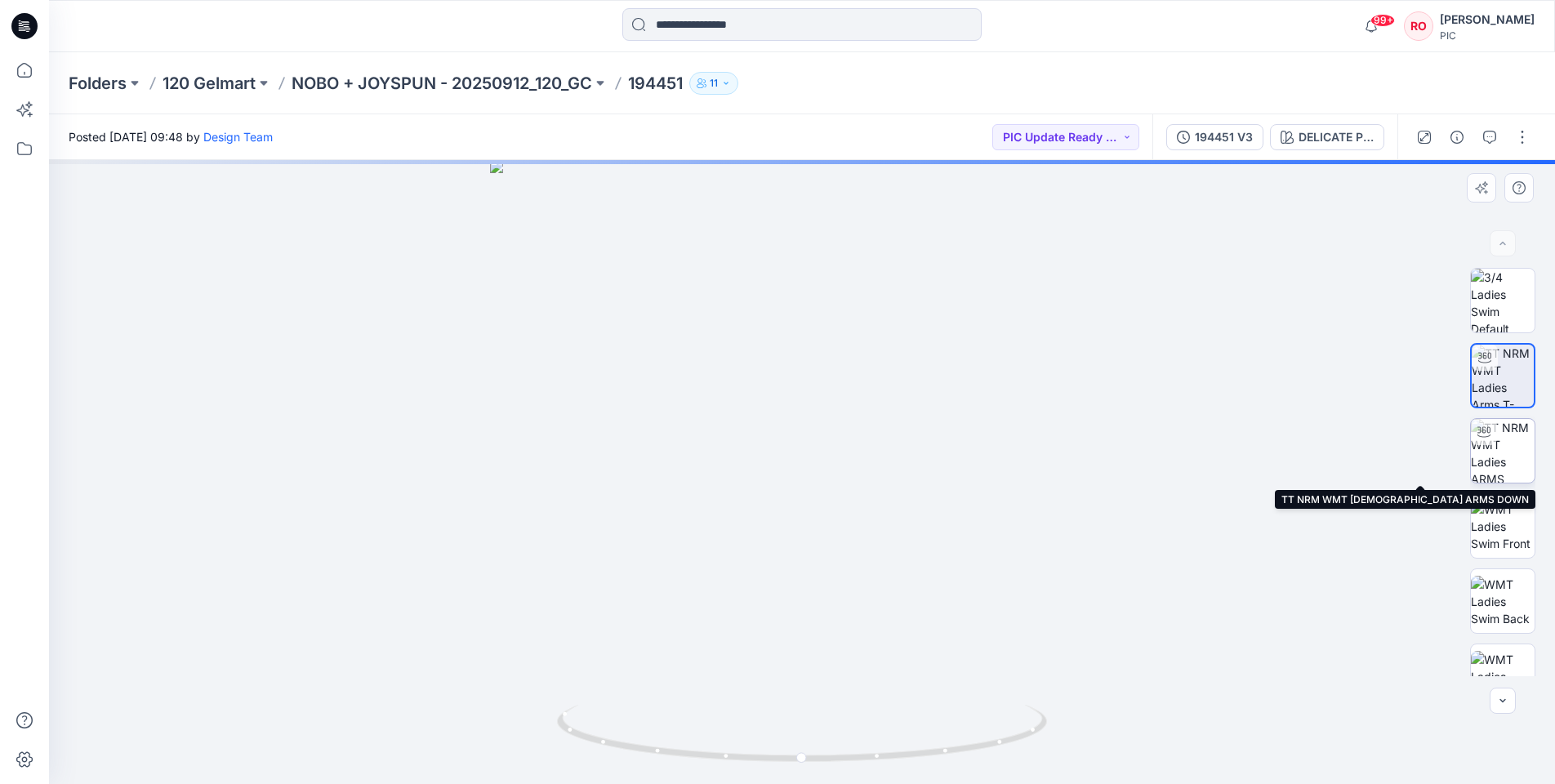
scroll to position [266, 0]
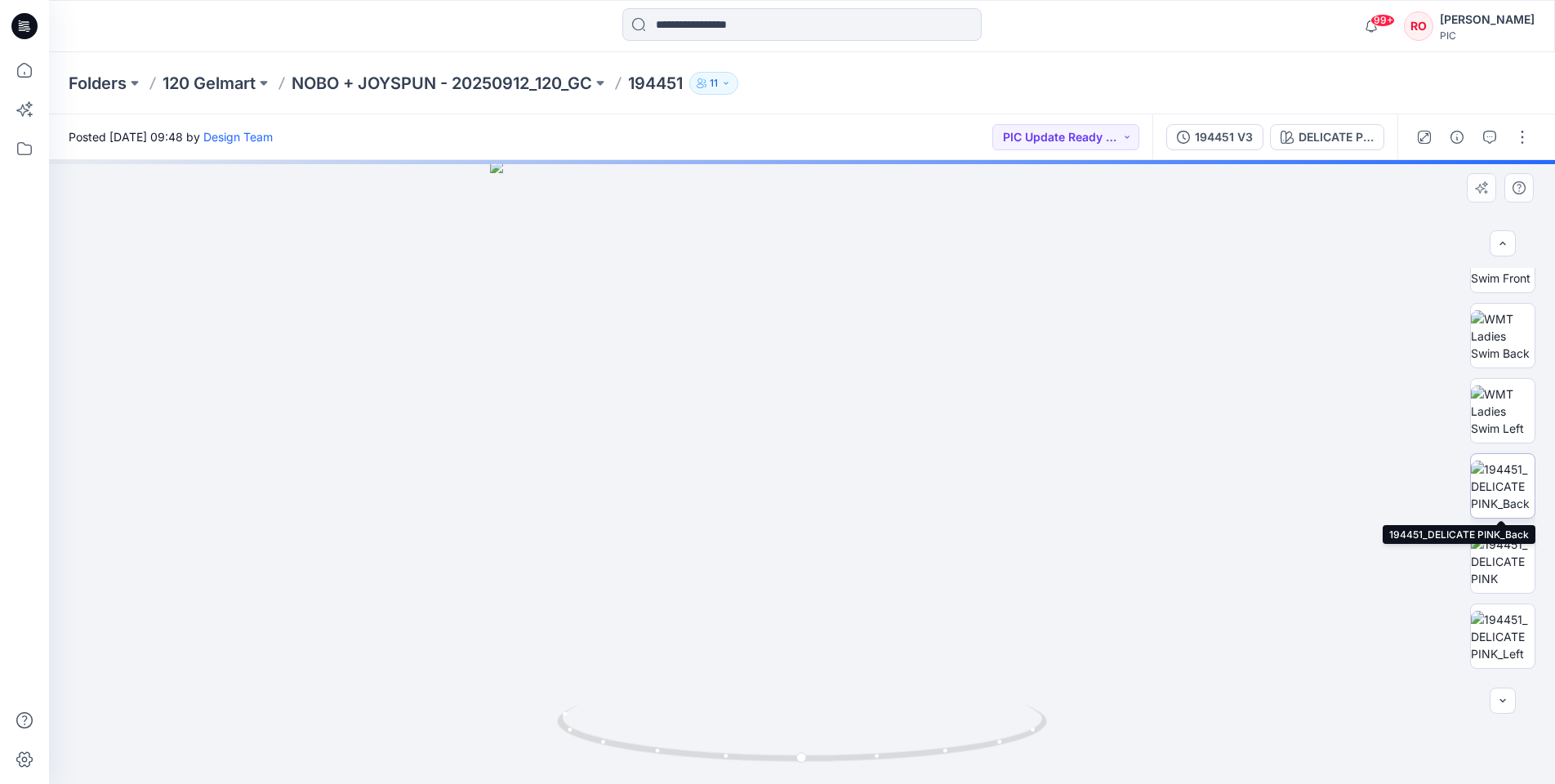
click at [1498, 465] on img at bounding box center [1502, 486] width 63 height 52
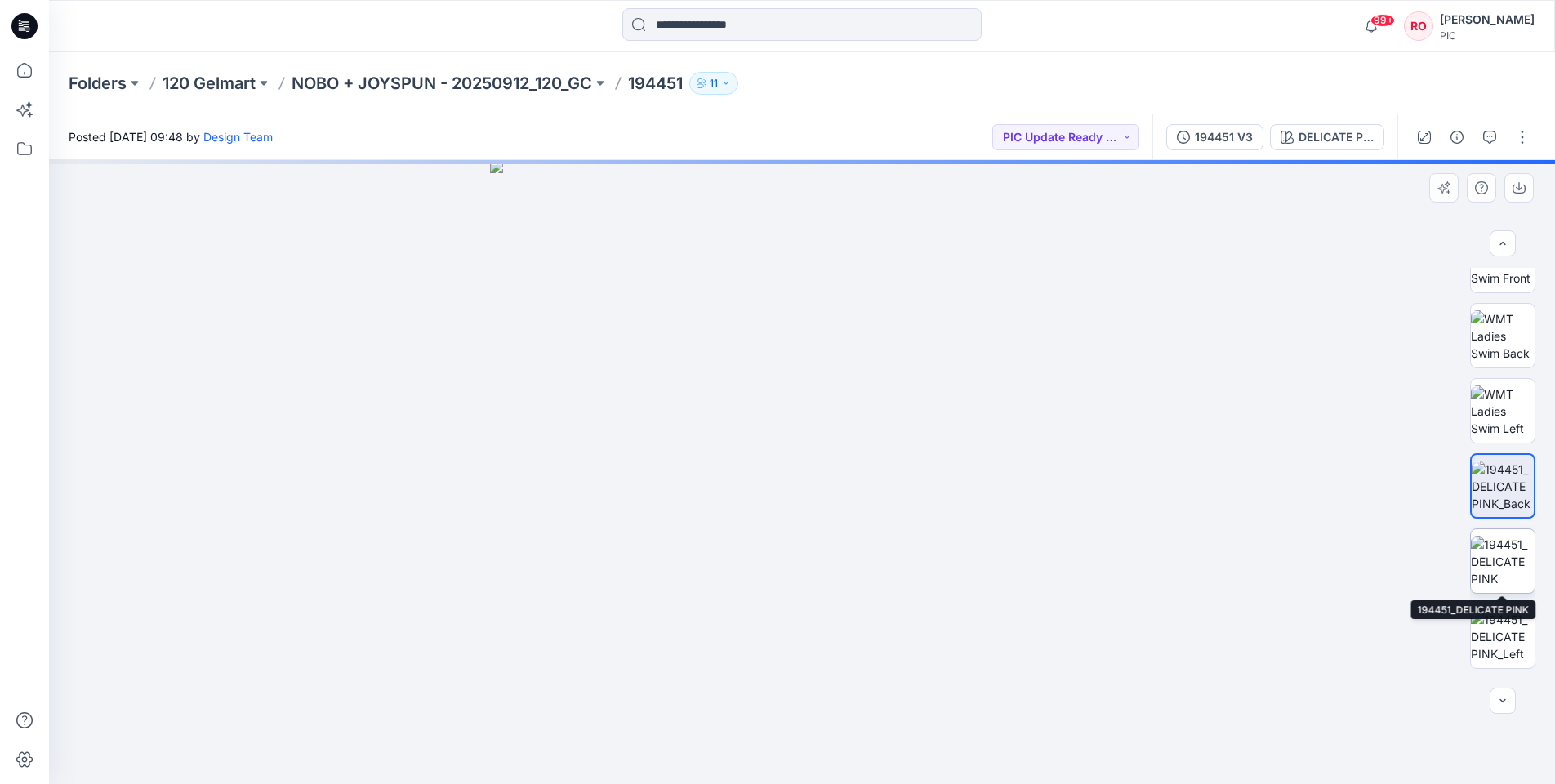
click at [1504, 553] on img at bounding box center [1502, 560] width 63 height 52
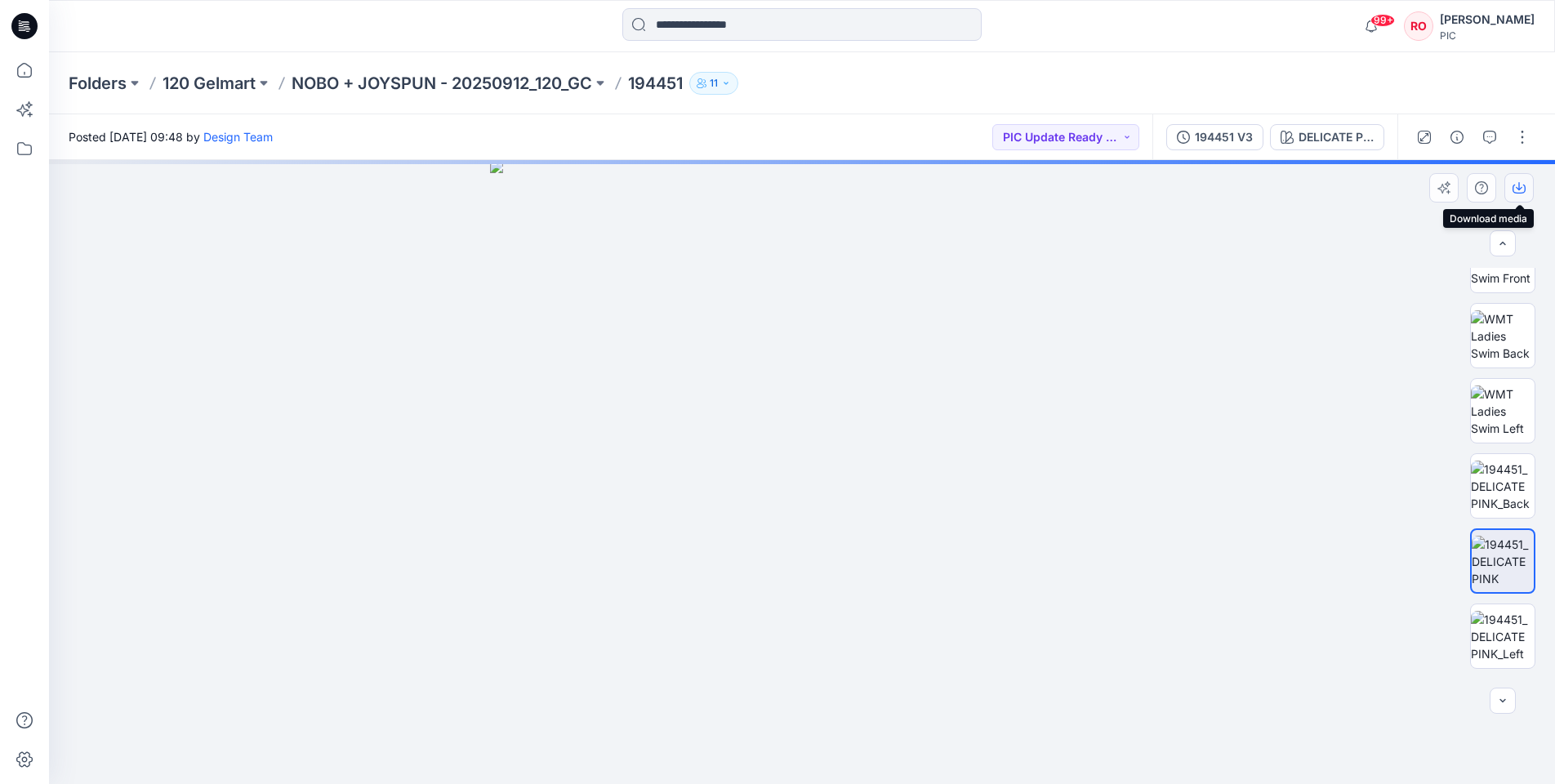
click at [1512, 186] on icon "button" at bounding box center [1518, 187] width 13 height 13
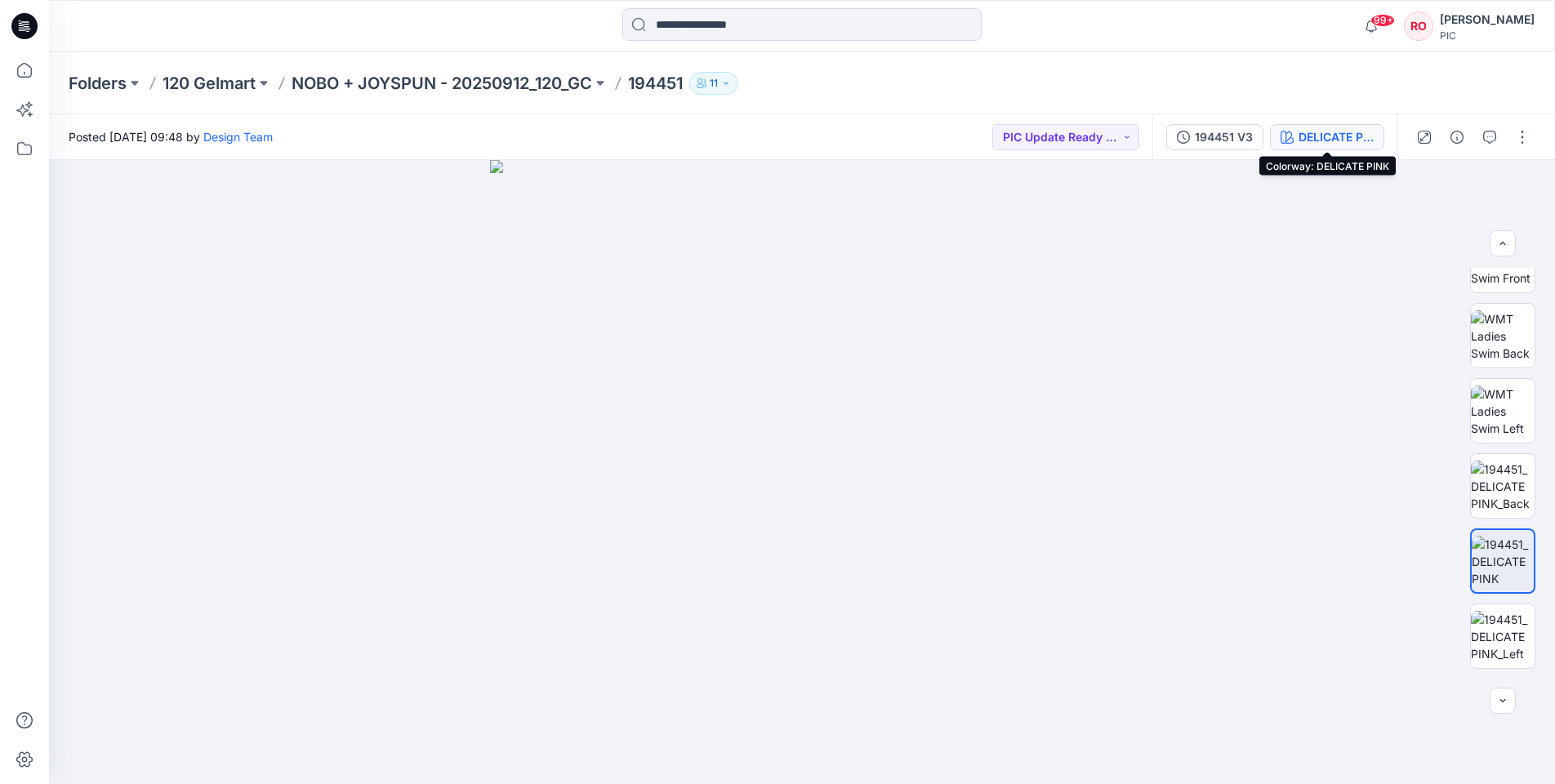
click at [1370, 144] on div "DELICATE PINK" at bounding box center [1335, 137] width 75 height 18
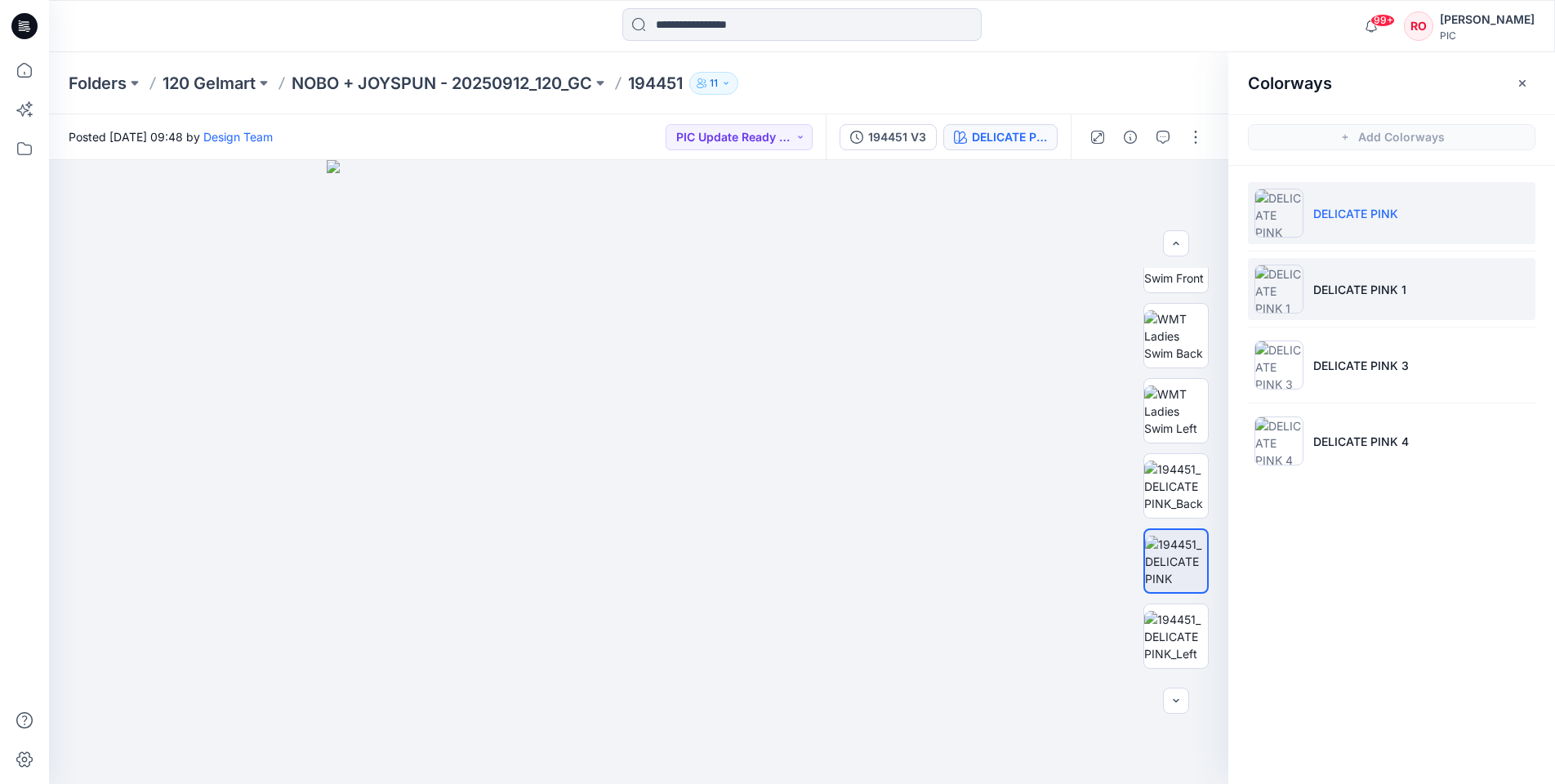
click at [1370, 286] on p "DELICATE PINK 1" at bounding box center [1359, 290] width 93 height 18
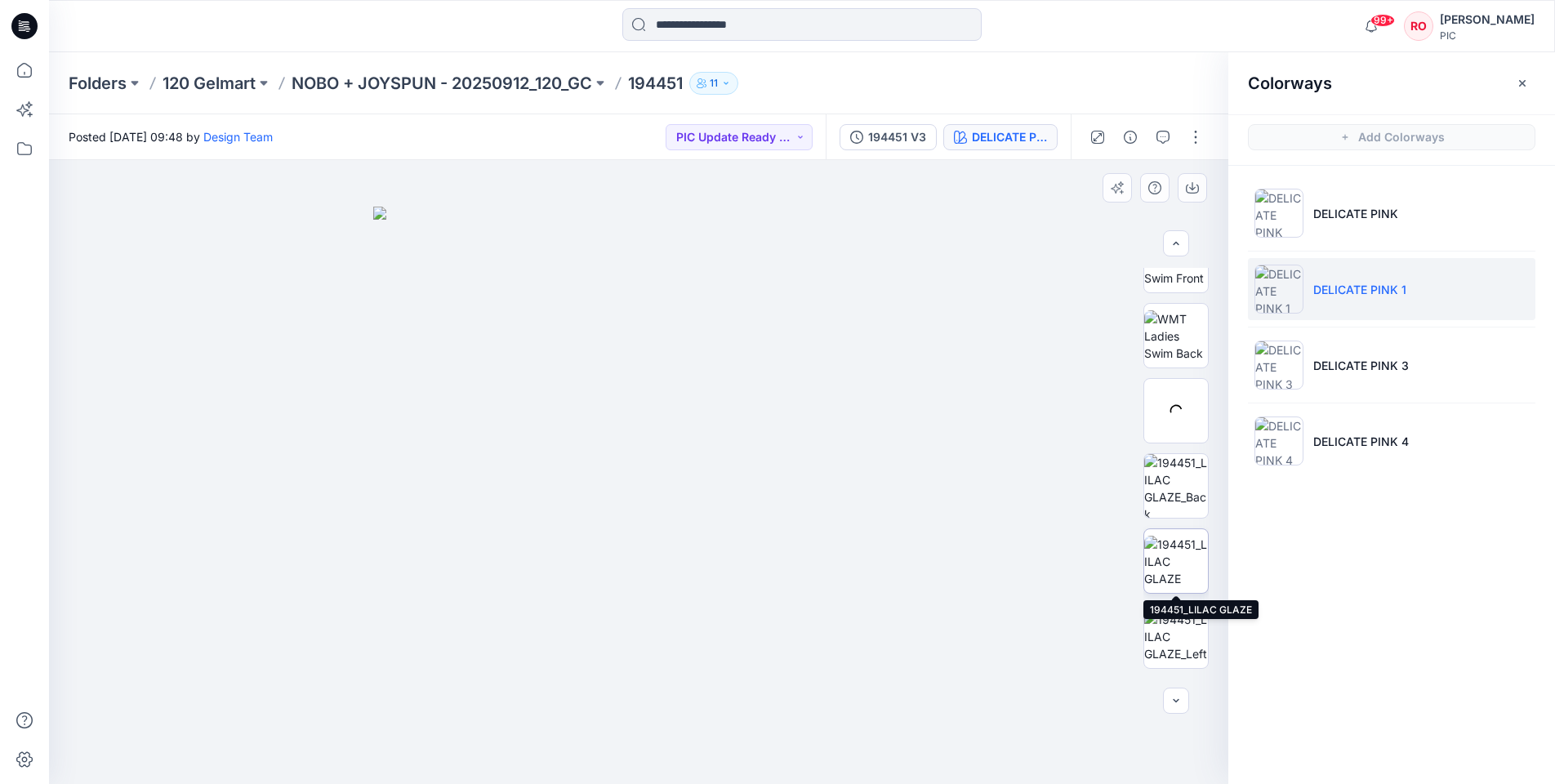
click at [1182, 587] on img at bounding box center [1175, 560] width 63 height 52
click at [1197, 186] on icon "button" at bounding box center [1192, 187] width 13 height 13
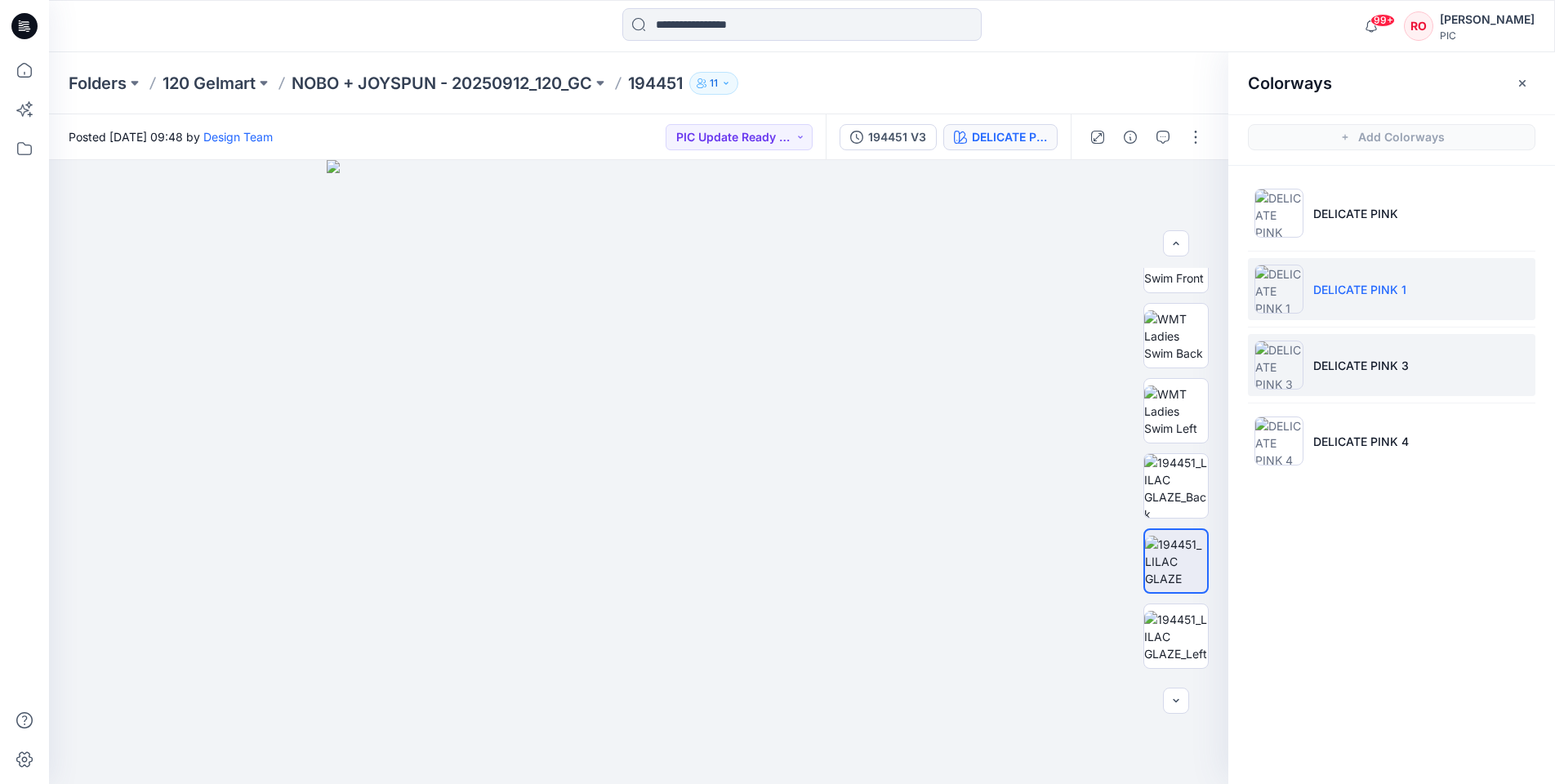
click at [1367, 370] on p "DELICATE PINK 3" at bounding box center [1361, 365] width 96 height 18
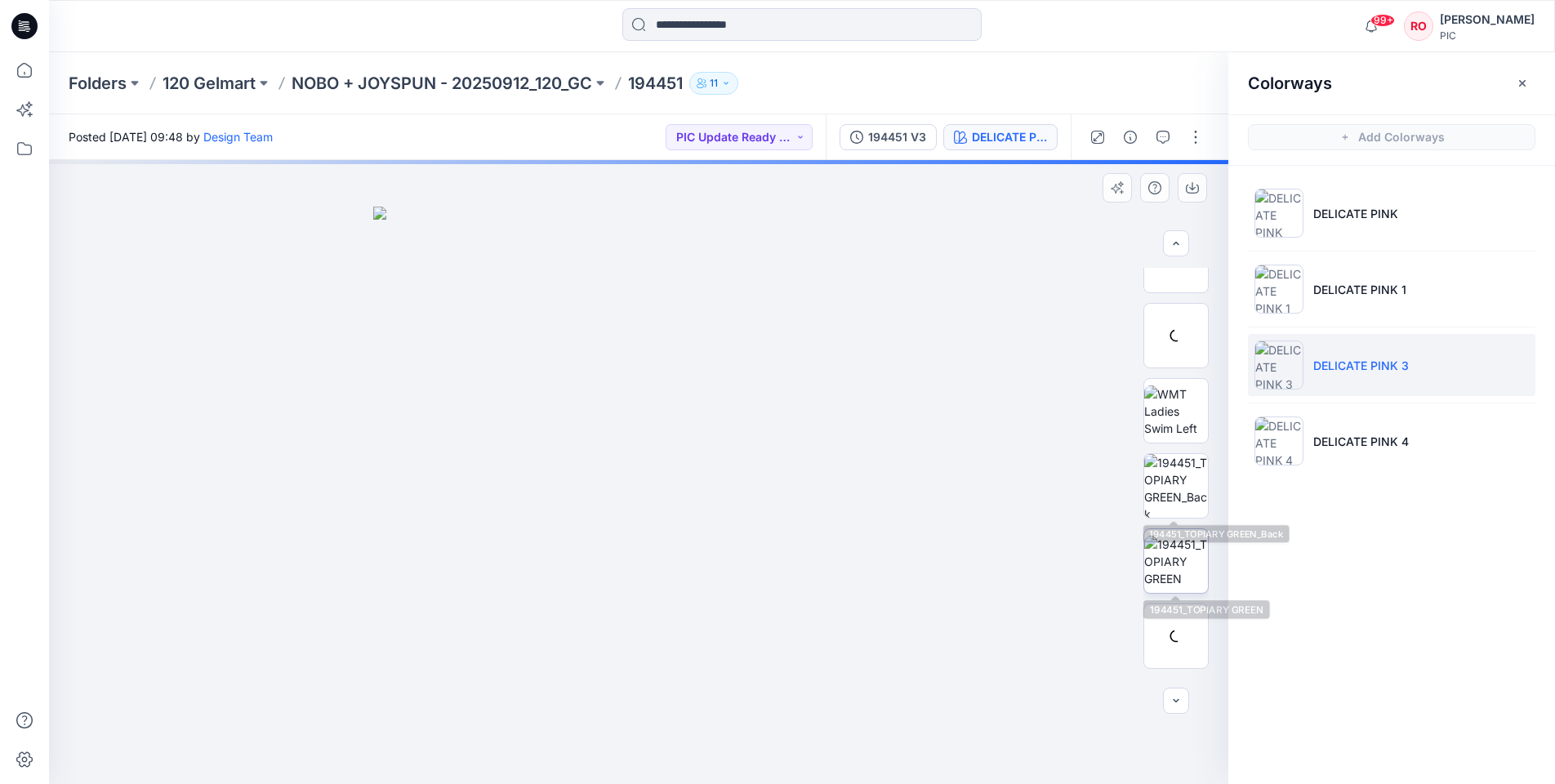
click at [1169, 560] on img at bounding box center [1175, 560] width 63 height 52
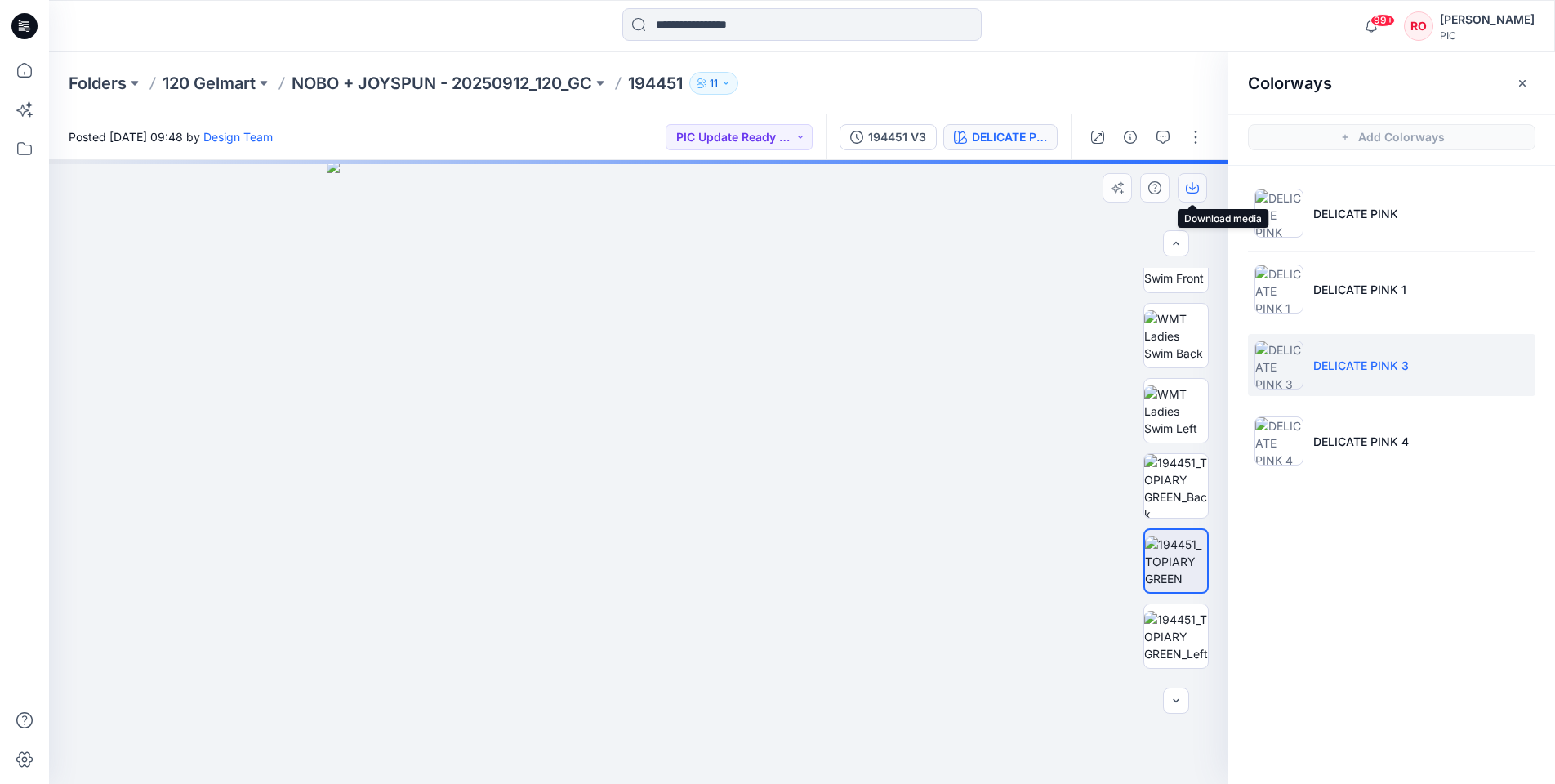
click at [1183, 181] on button "button" at bounding box center [1193, 187] width 29 height 29
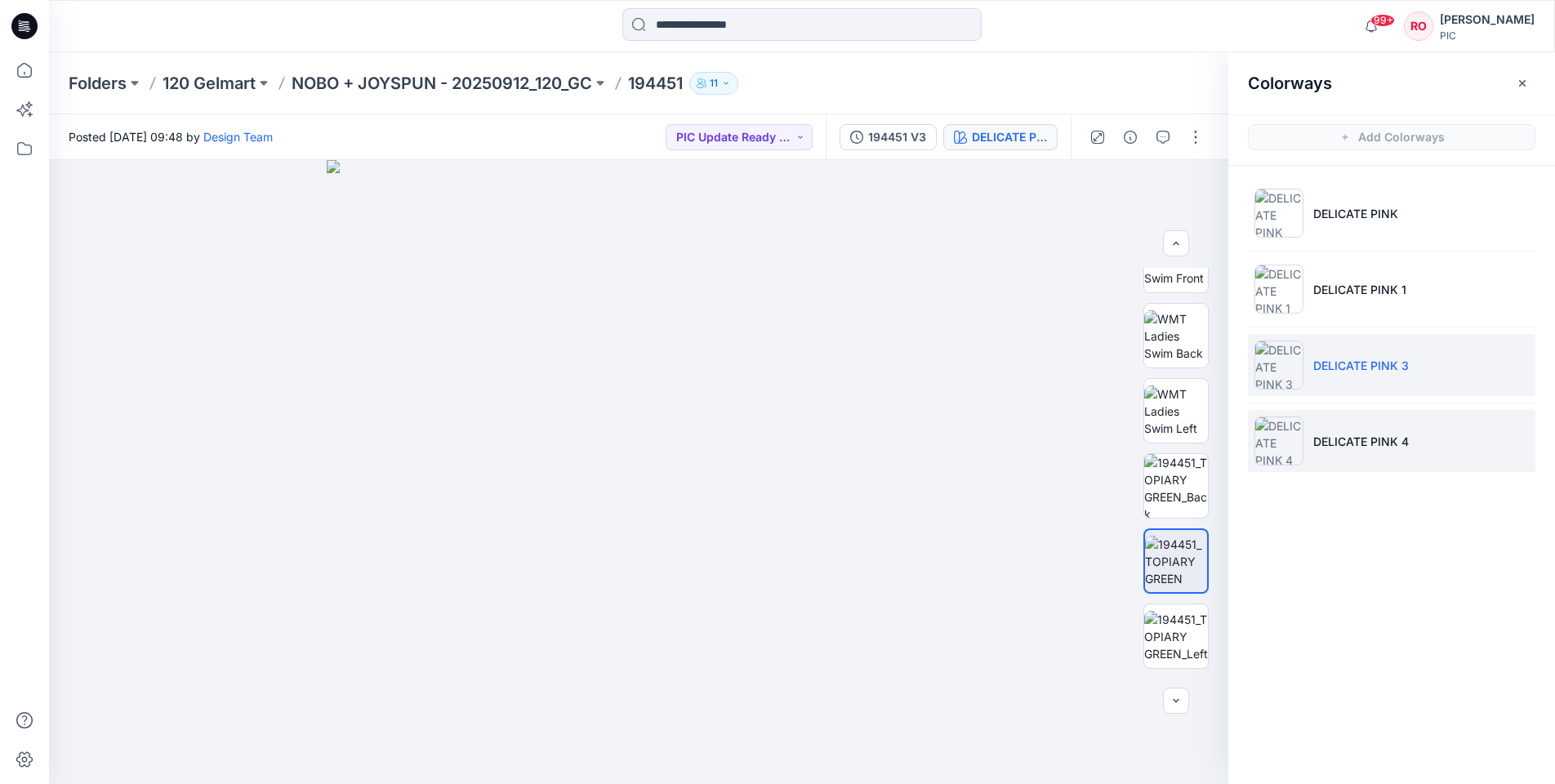
click at [1322, 423] on li "DELICATE PINK 4" at bounding box center [1392, 441] width 287 height 62
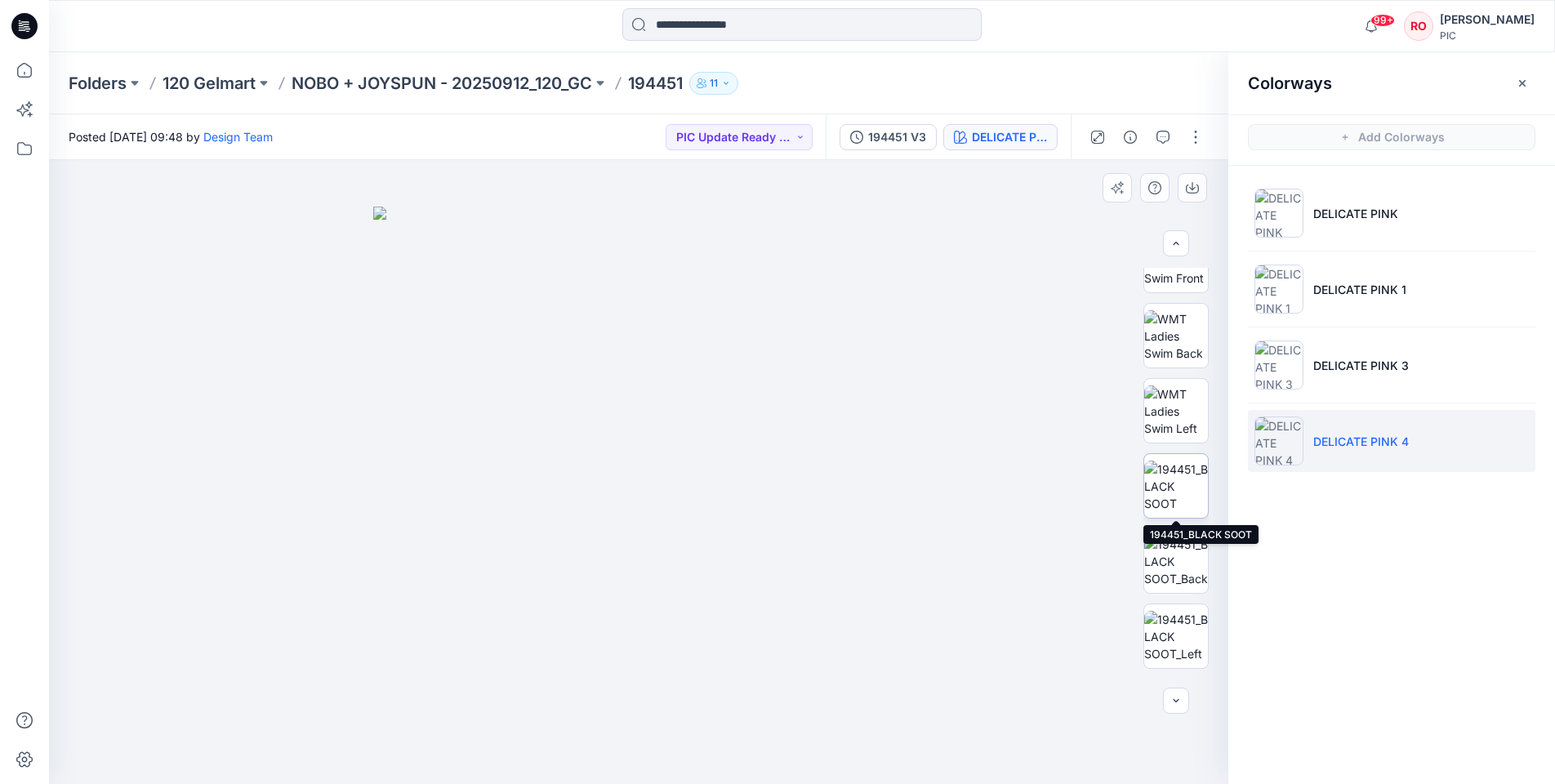
click at [1181, 485] on img at bounding box center [1175, 486] width 63 height 52
click at [1187, 188] on icon "button" at bounding box center [1192, 188] width 13 height 9
click at [525, 95] on div "Folders 120 Gelmart NOBO + JOYSPUN - 20250912_120_GC 194451 11" at bounding box center [802, 84] width 1506 height 62
click at [525, 87] on p "NOBO + JOYSPUN - 20250912_120_GC" at bounding box center [441, 83] width 301 height 22
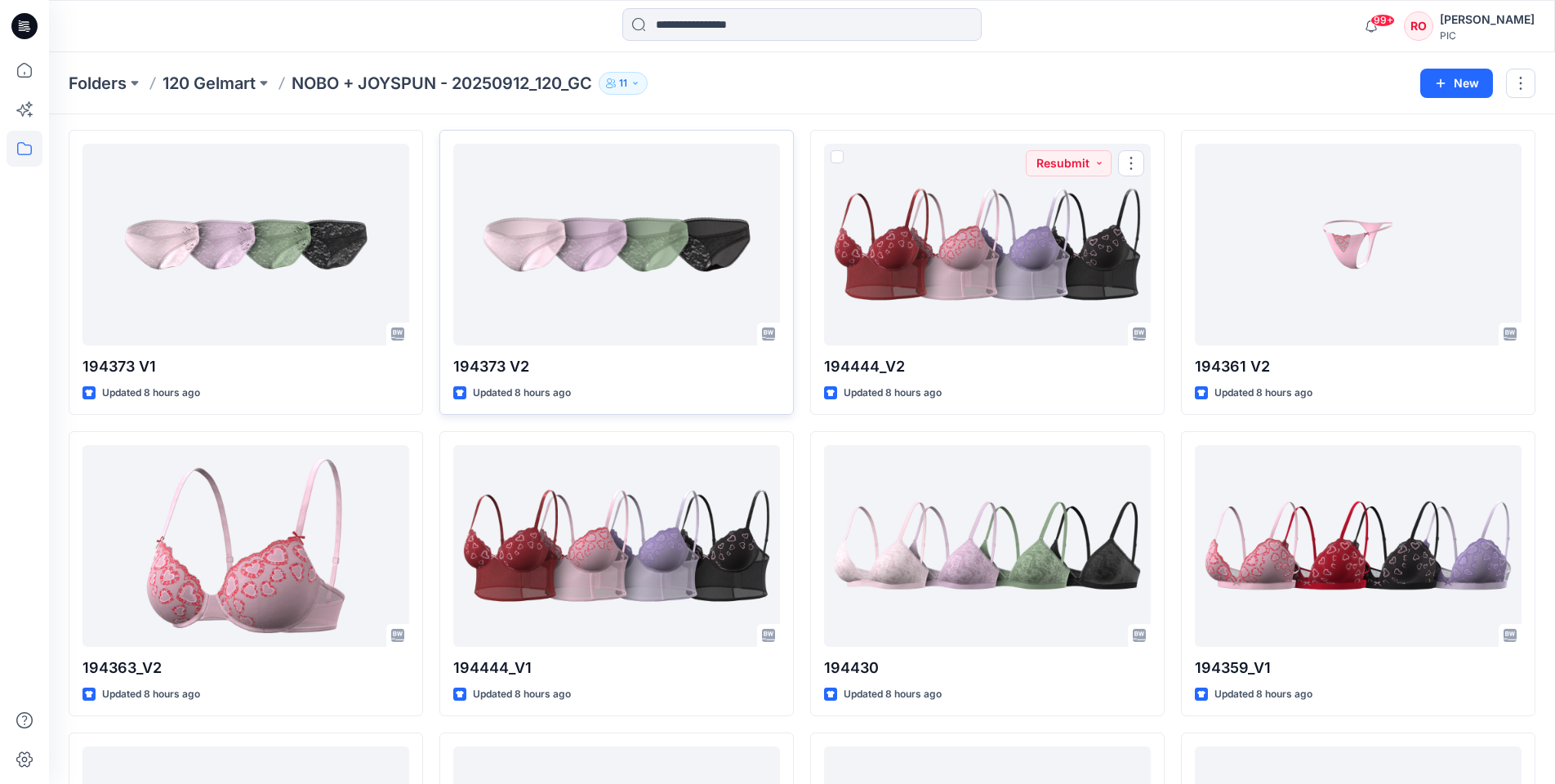
scroll to position [2161, 0]
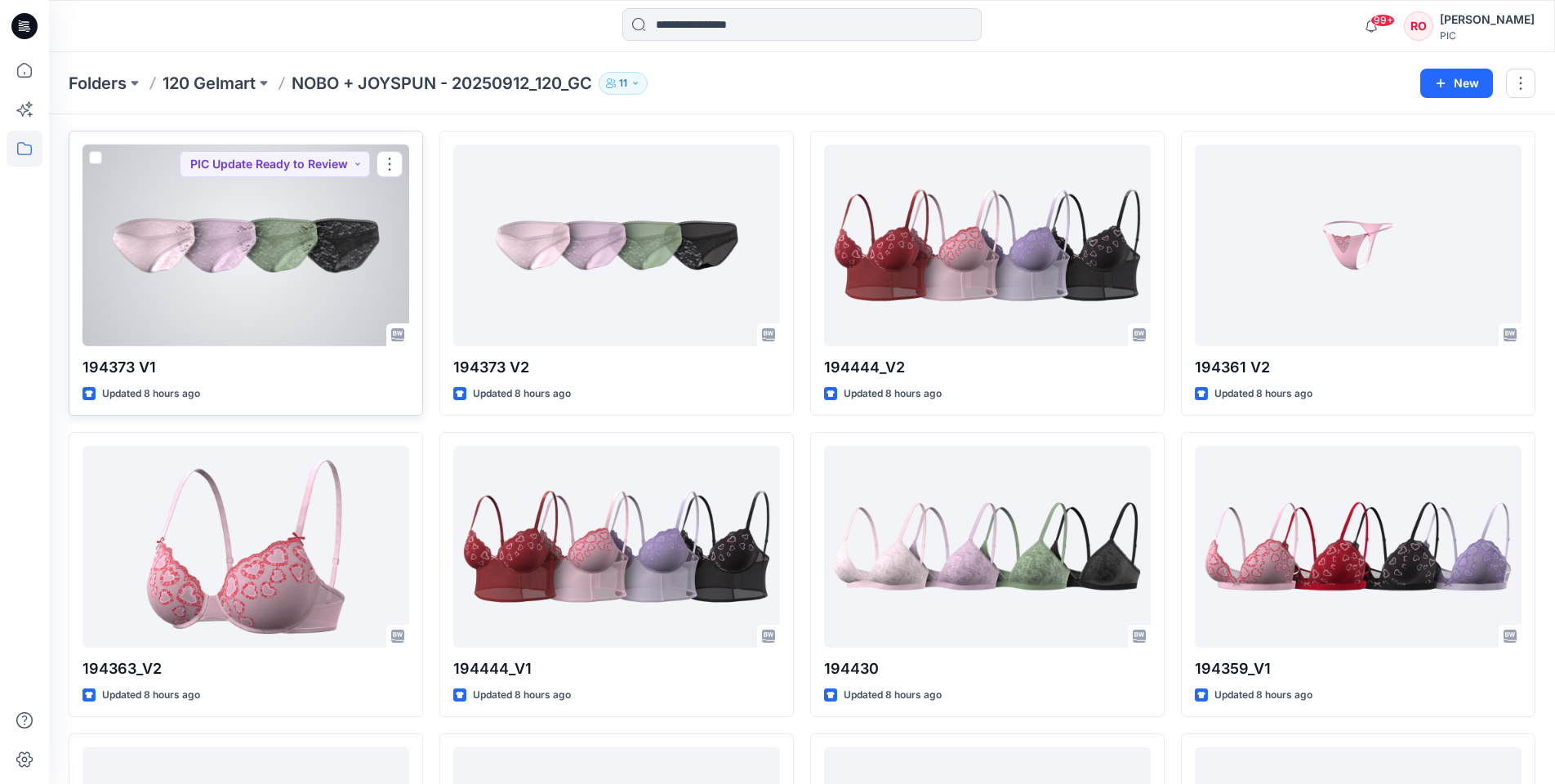
click at [276, 277] on div at bounding box center [245, 245] width 326 height 201
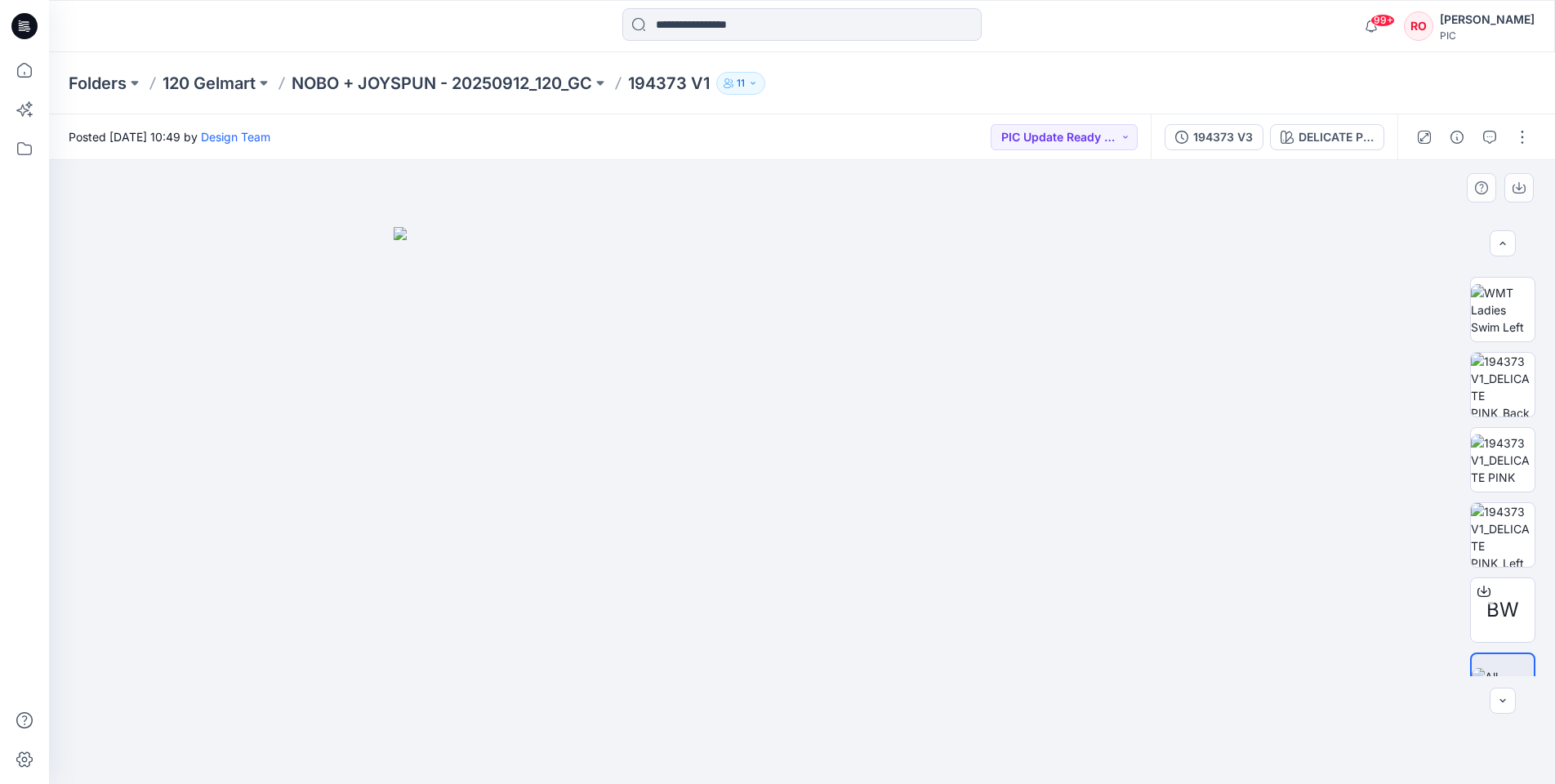
scroll to position [408, 0]
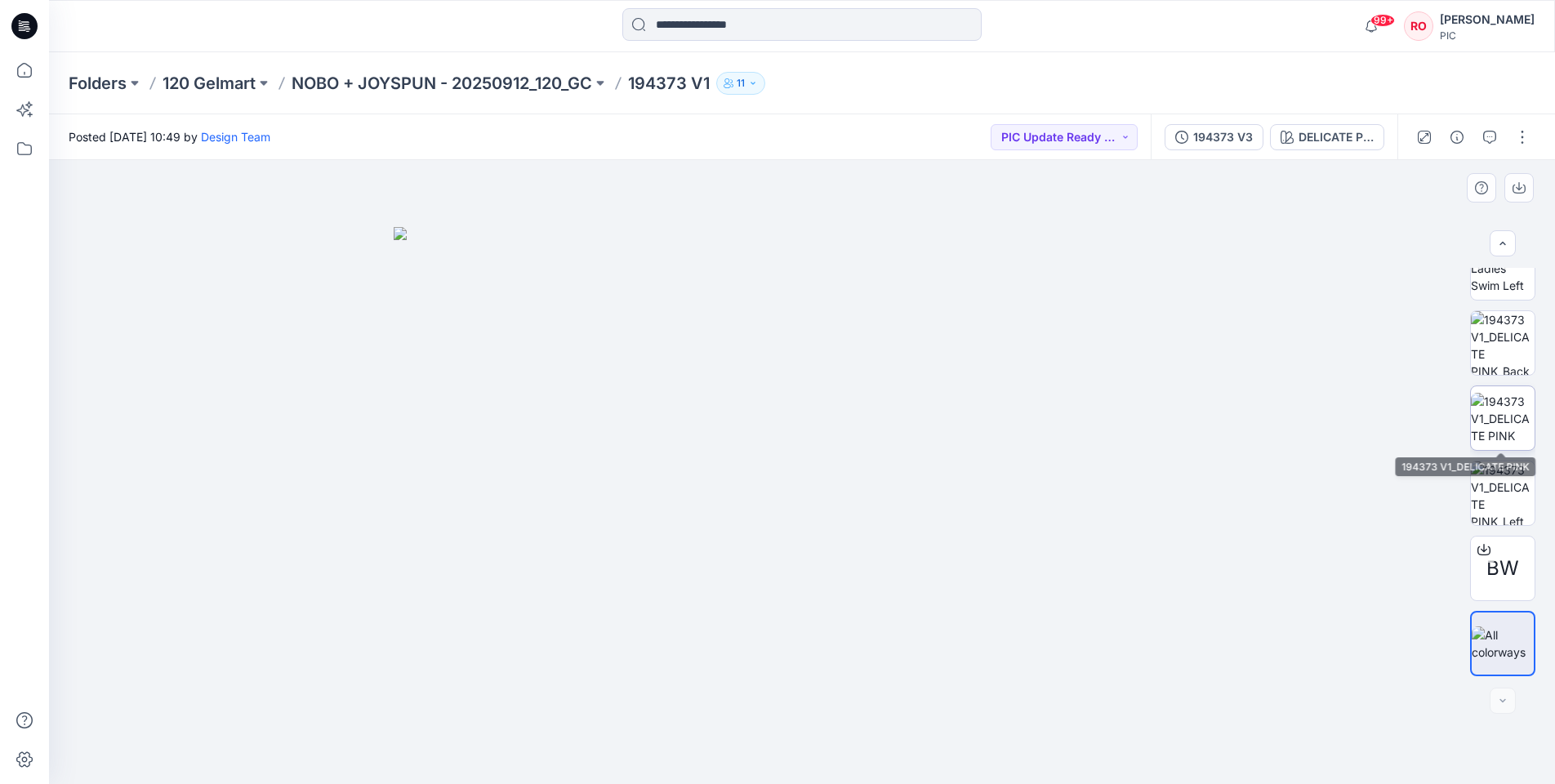
click at [1496, 436] on img at bounding box center [1502, 418] width 63 height 52
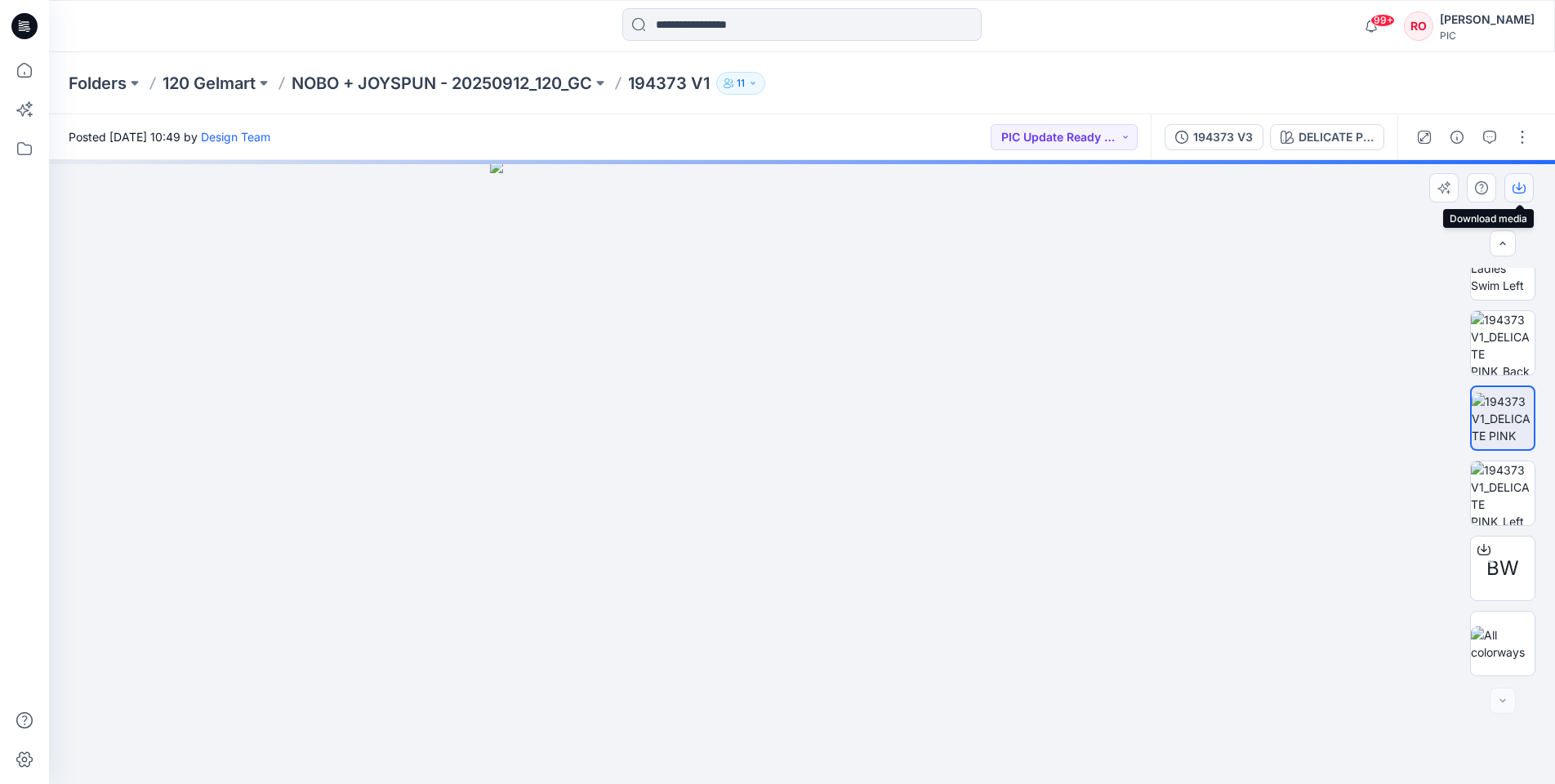
click at [1517, 185] on icon "button" at bounding box center [1518, 187] width 13 height 13
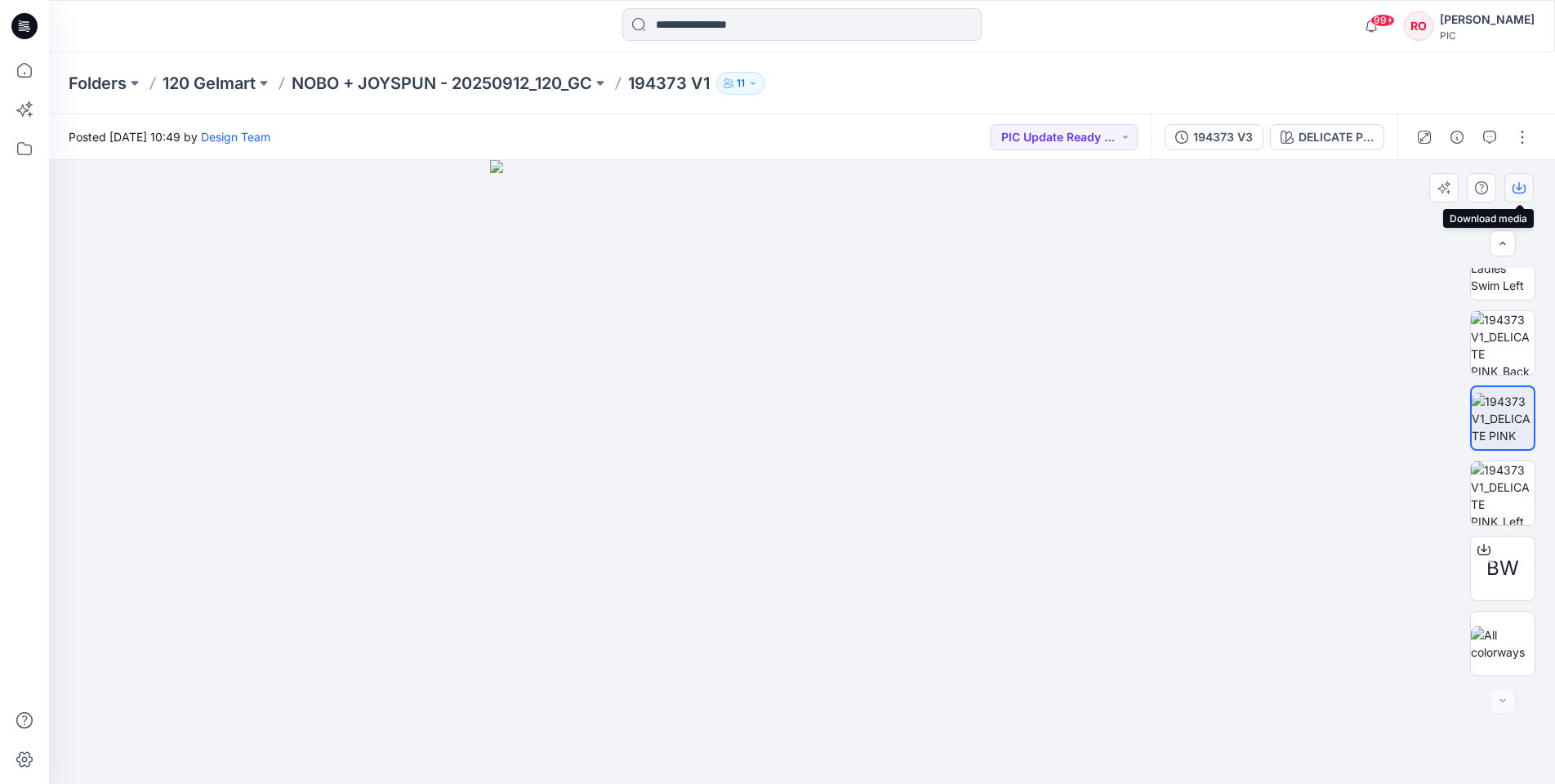
click at [1518, 188] on icon "button" at bounding box center [1519, 186] width 7 height 8
click at [1356, 142] on div "DELICATE PINK" at bounding box center [1335, 137] width 75 height 18
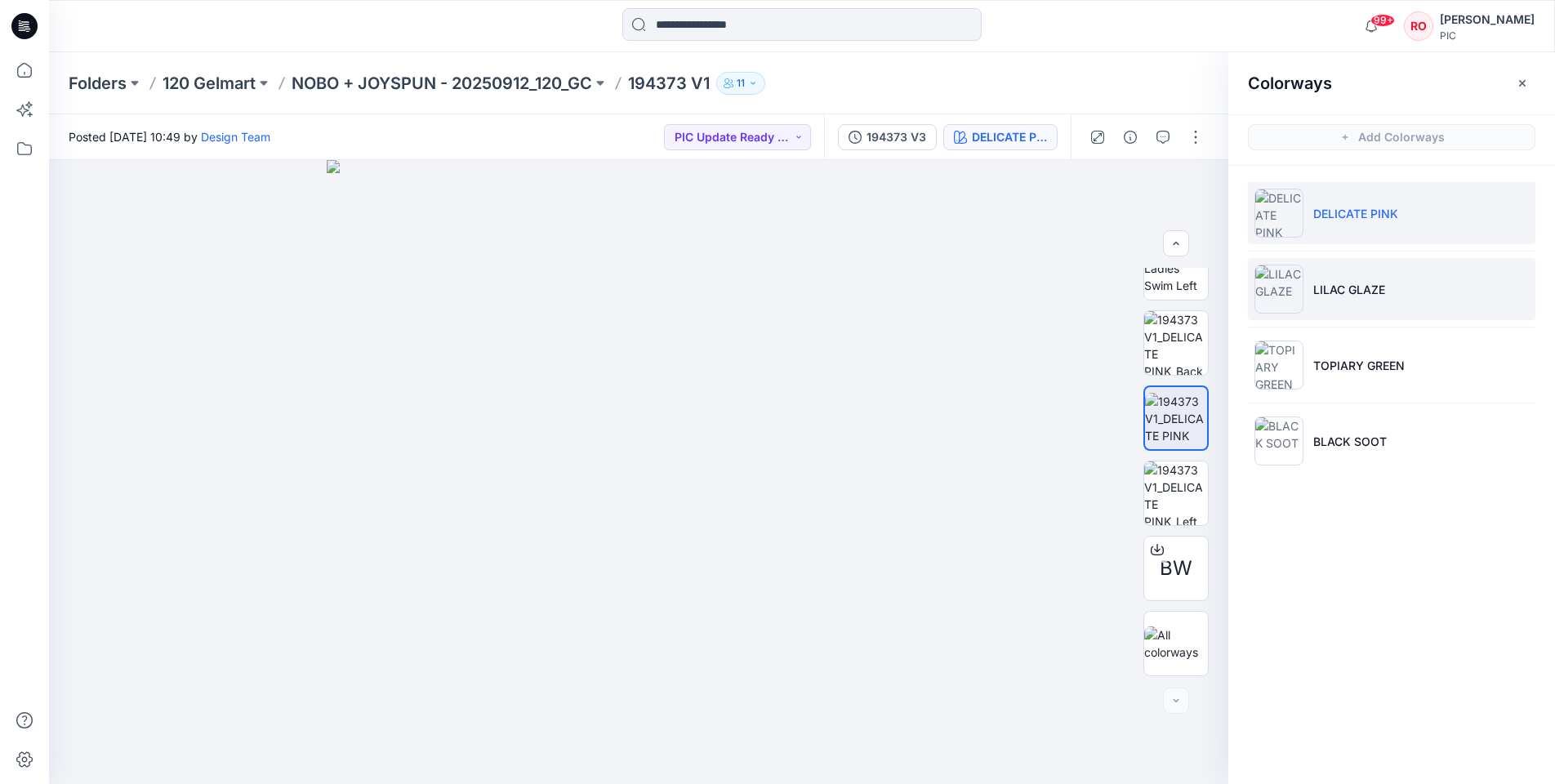
click at [1335, 281] on p "LILAC GLAZE" at bounding box center [1349, 290] width 72 height 18
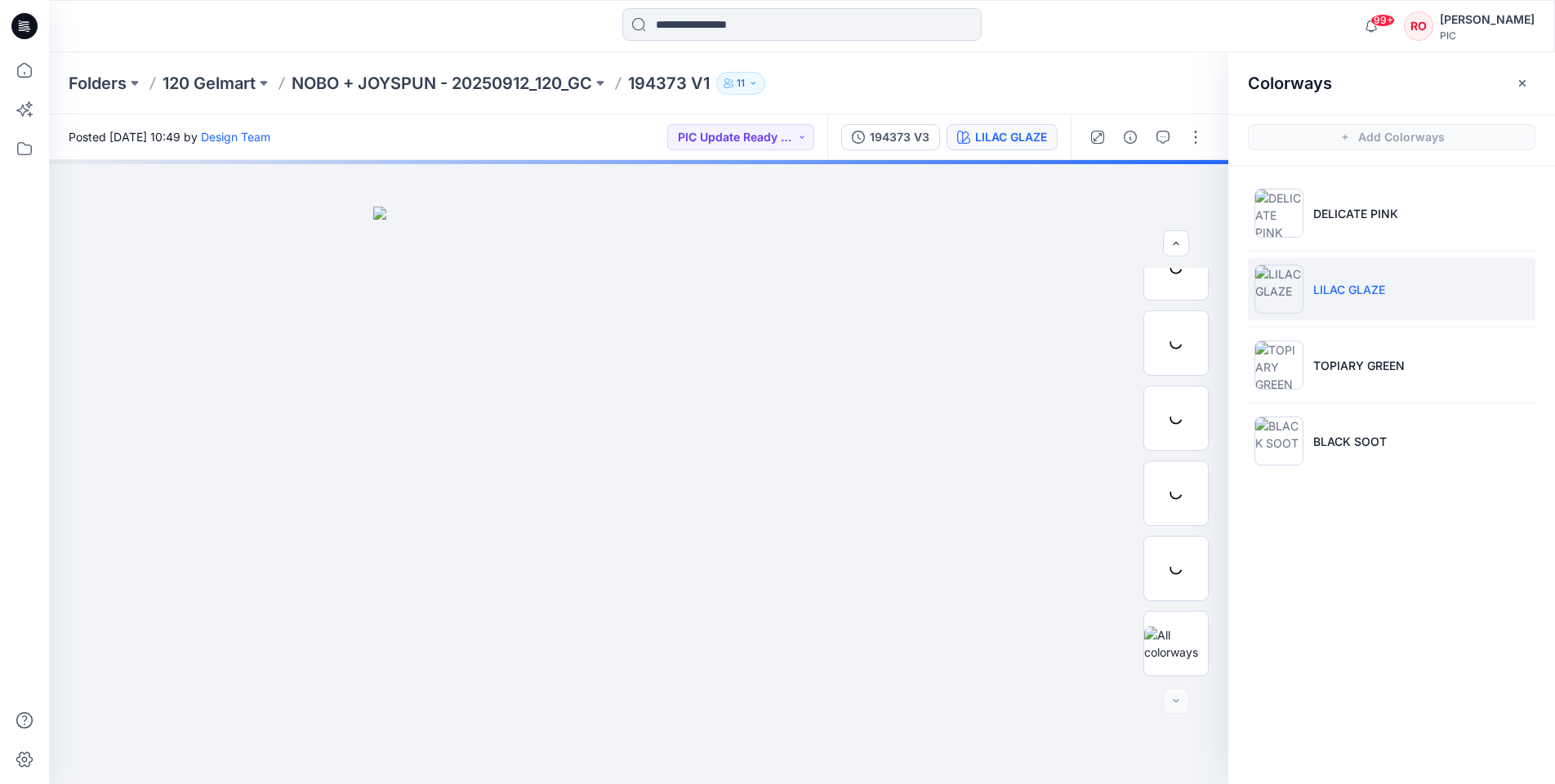
click at [1343, 277] on li "LILAC GLAZE" at bounding box center [1392, 289] width 287 height 62
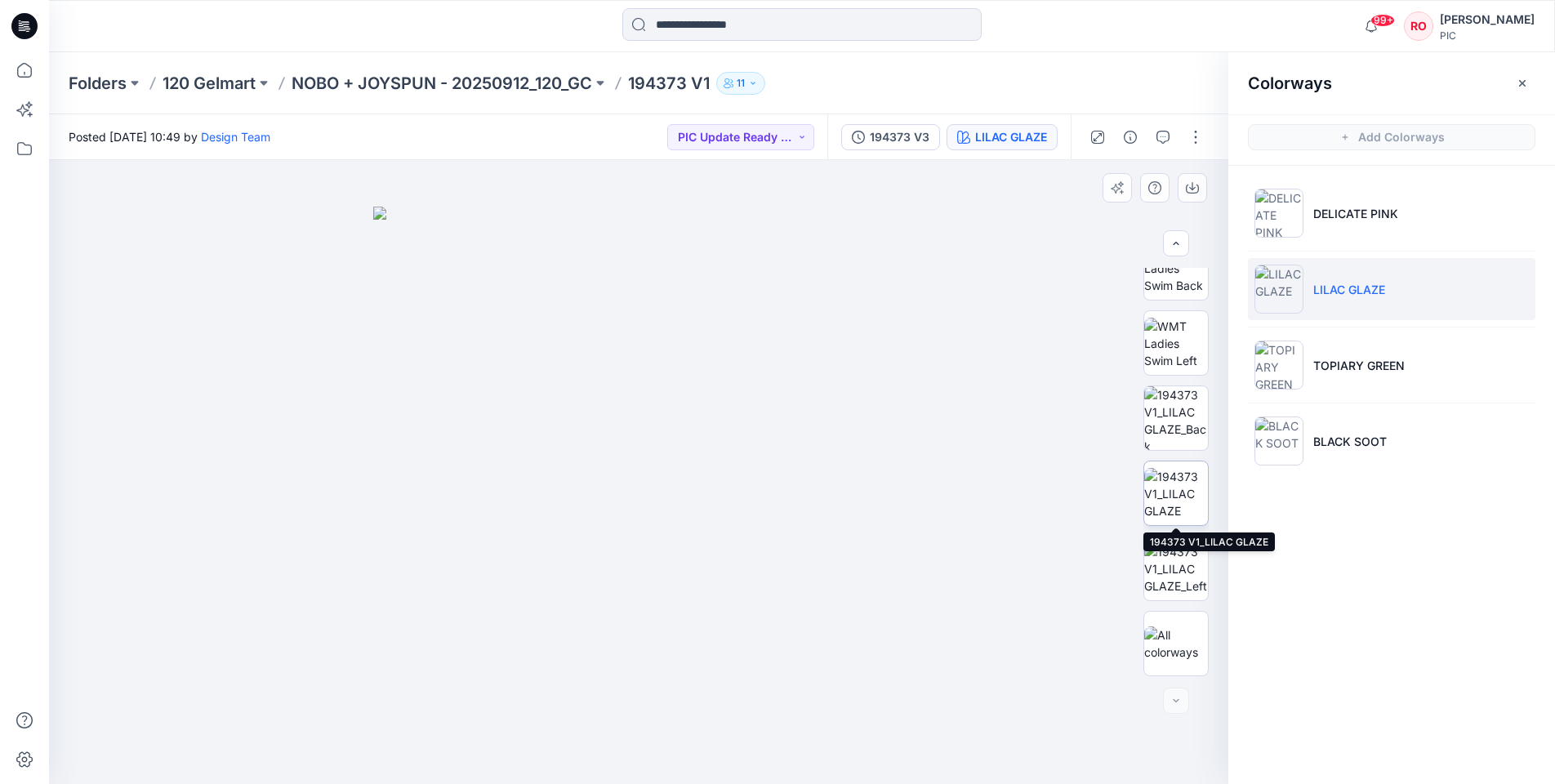
click at [1191, 479] on img at bounding box center [1175, 493] width 63 height 52
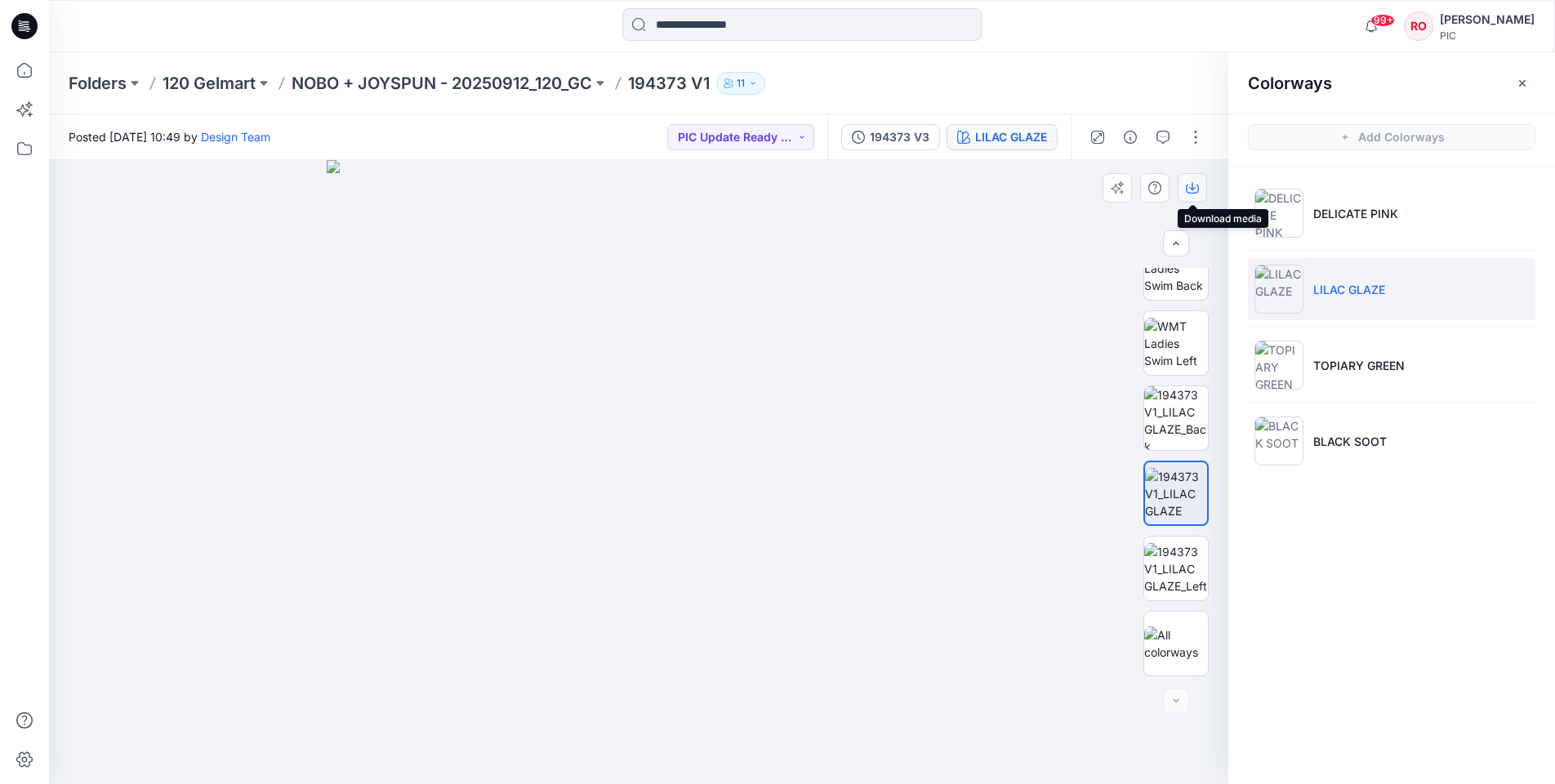
click at [1189, 186] on icon "button" at bounding box center [1192, 187] width 13 height 13
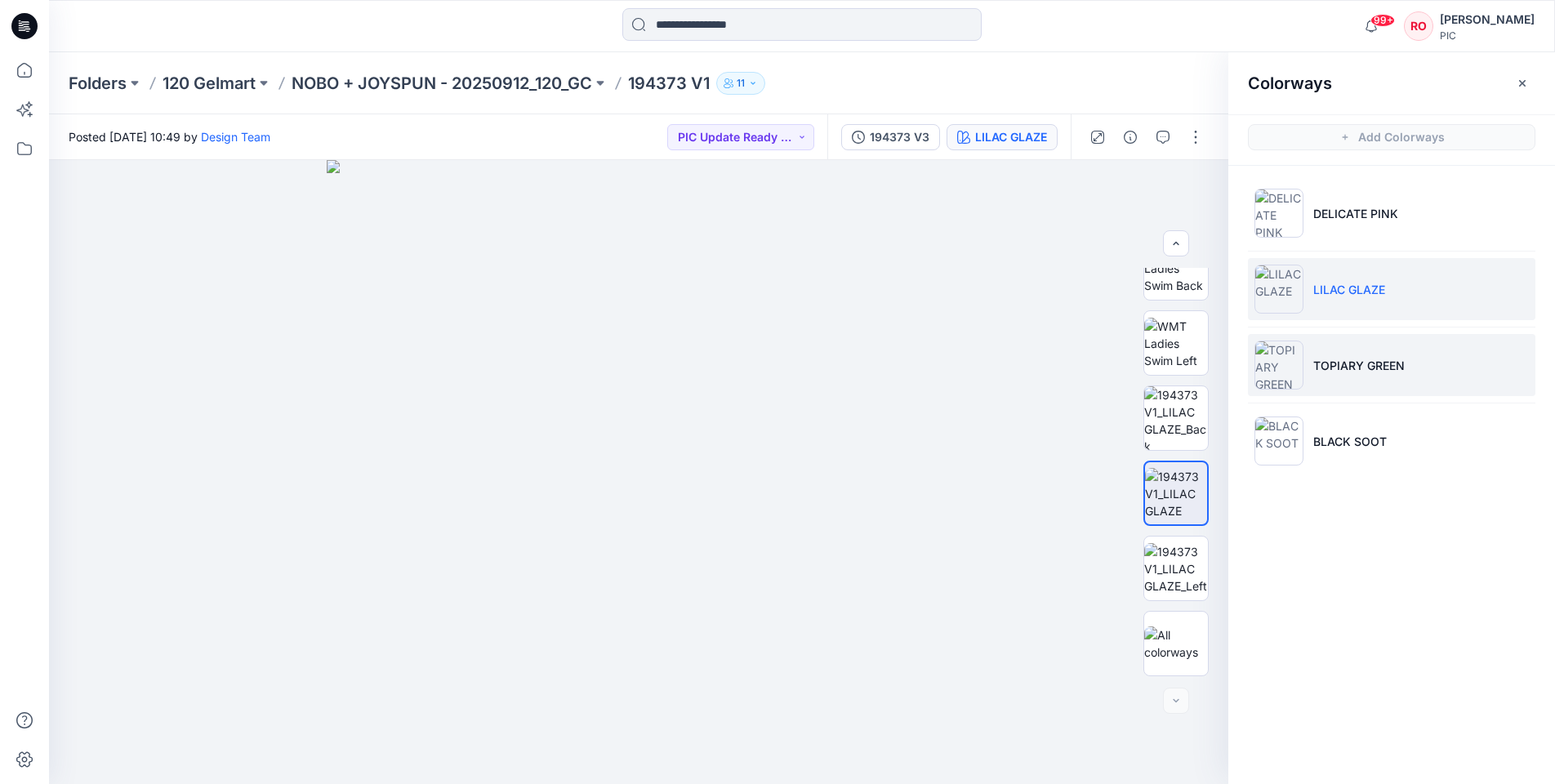
click at [1317, 374] on li "TOPIARY GREEN" at bounding box center [1392, 365] width 287 height 62
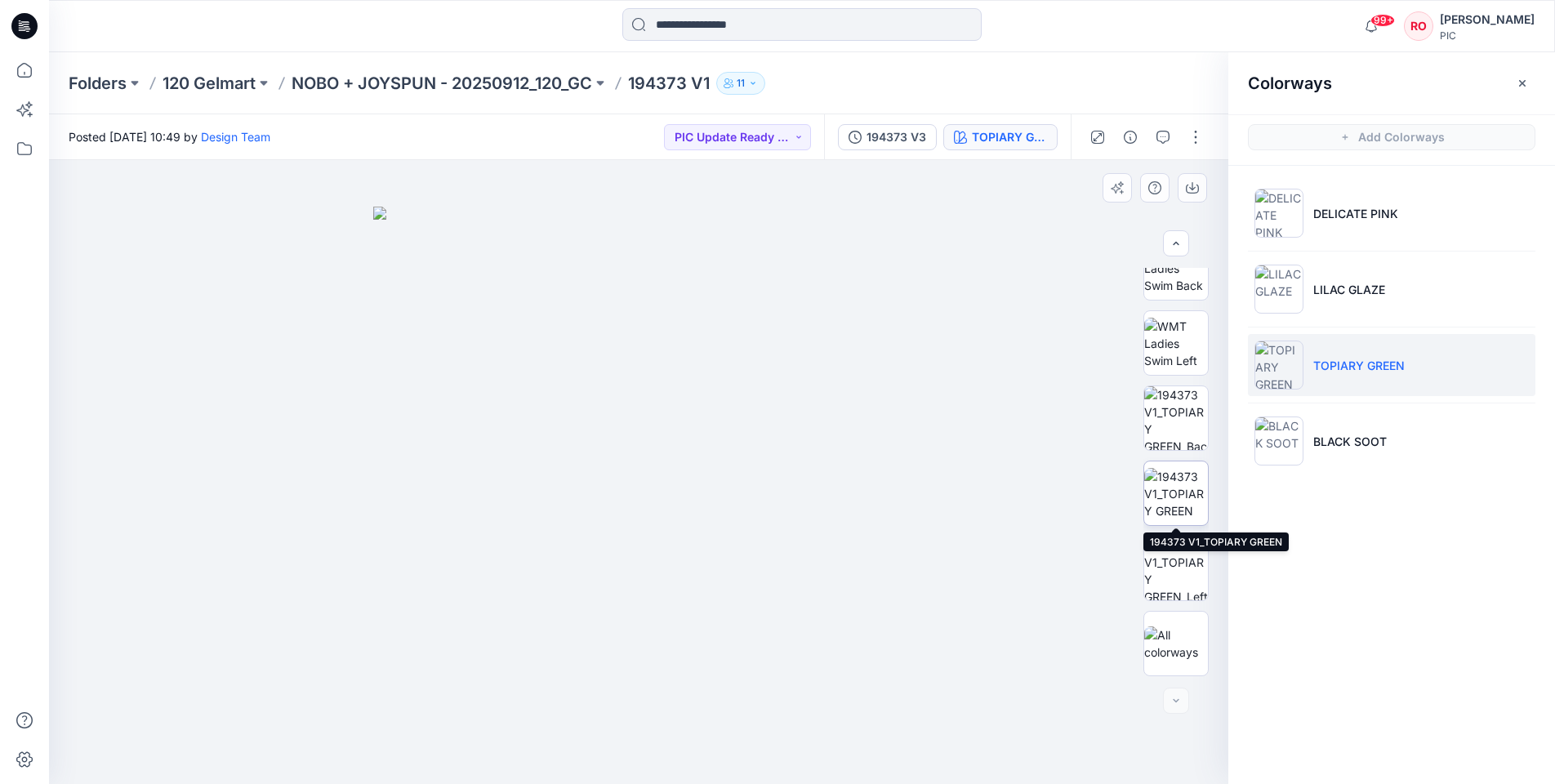
click at [1188, 498] on img at bounding box center [1175, 493] width 63 height 52
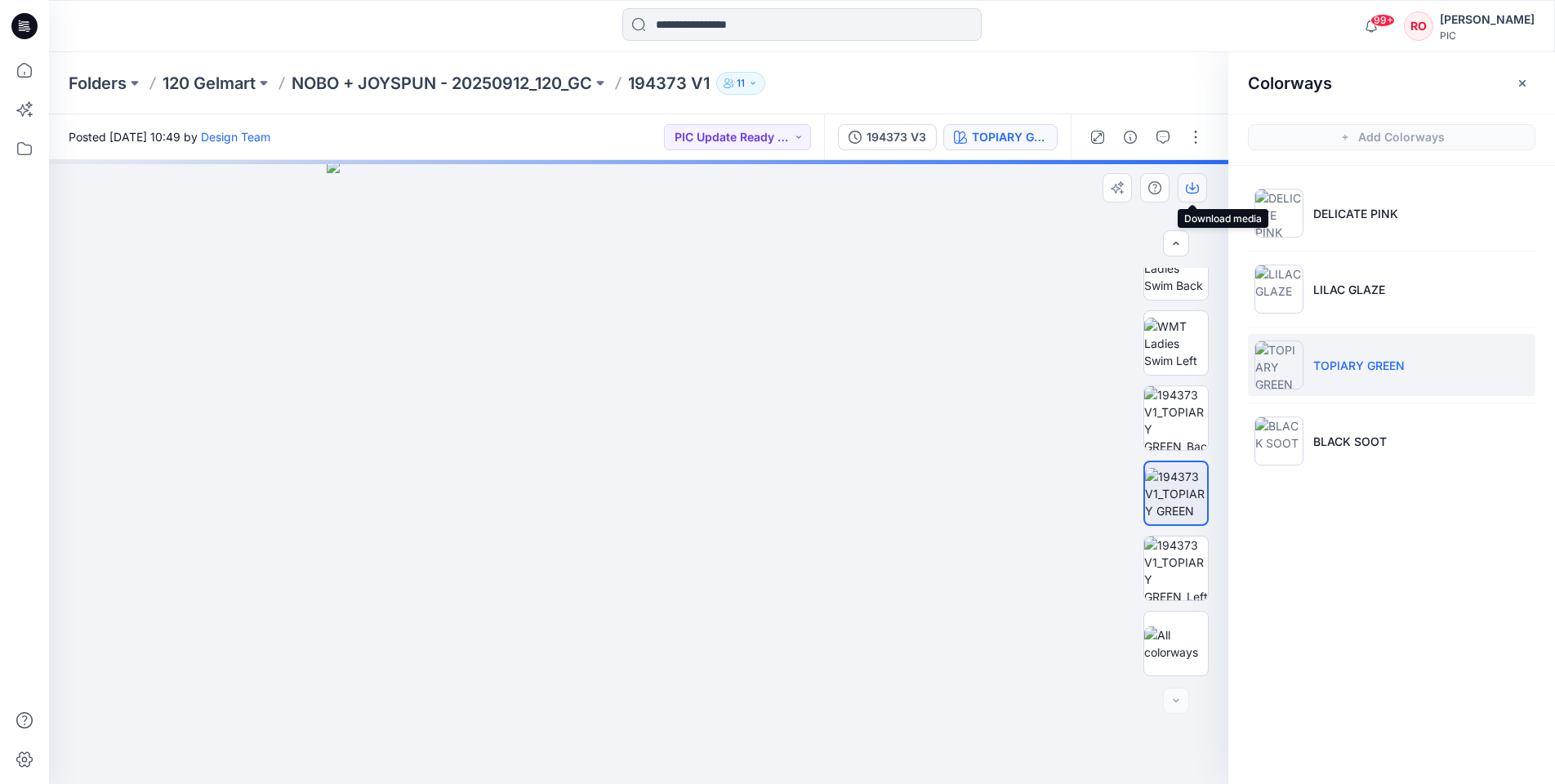
click at [1197, 191] on icon "button" at bounding box center [1192, 187] width 13 height 13
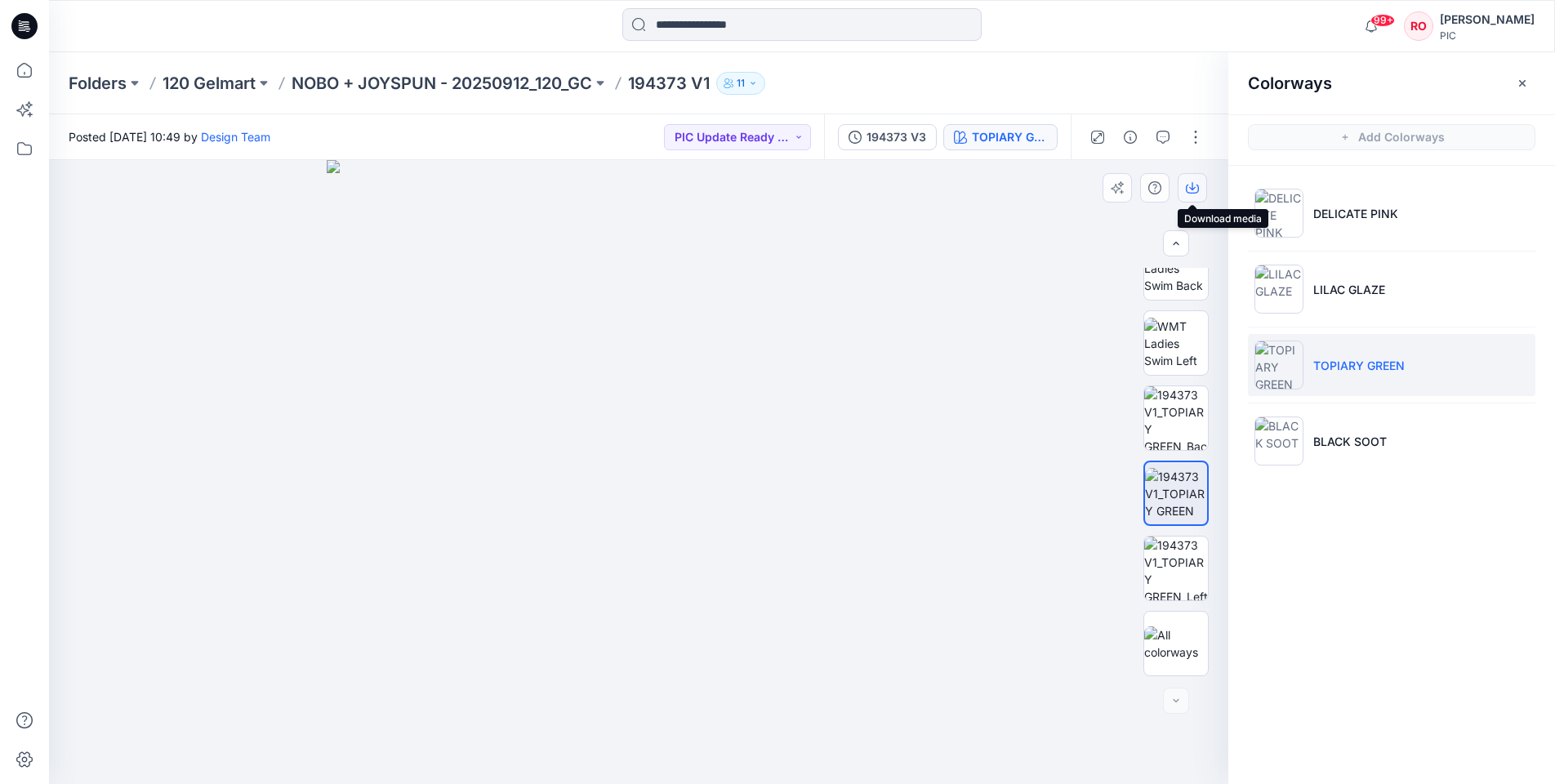
click at [1186, 191] on icon "button" at bounding box center [1192, 187] width 13 height 13
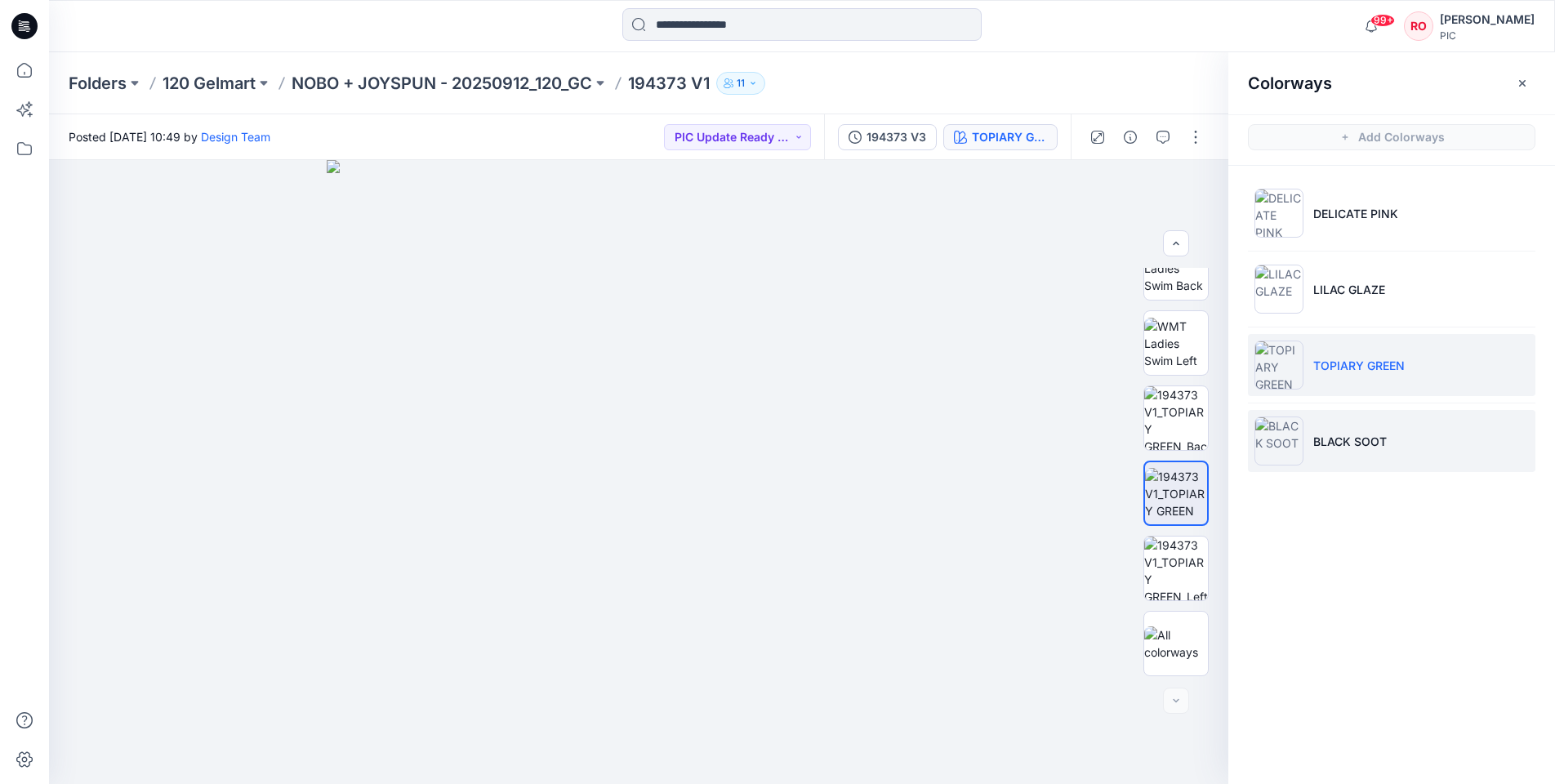
click at [1355, 443] on p "BLACK SOOT" at bounding box center [1349, 441] width 73 height 18
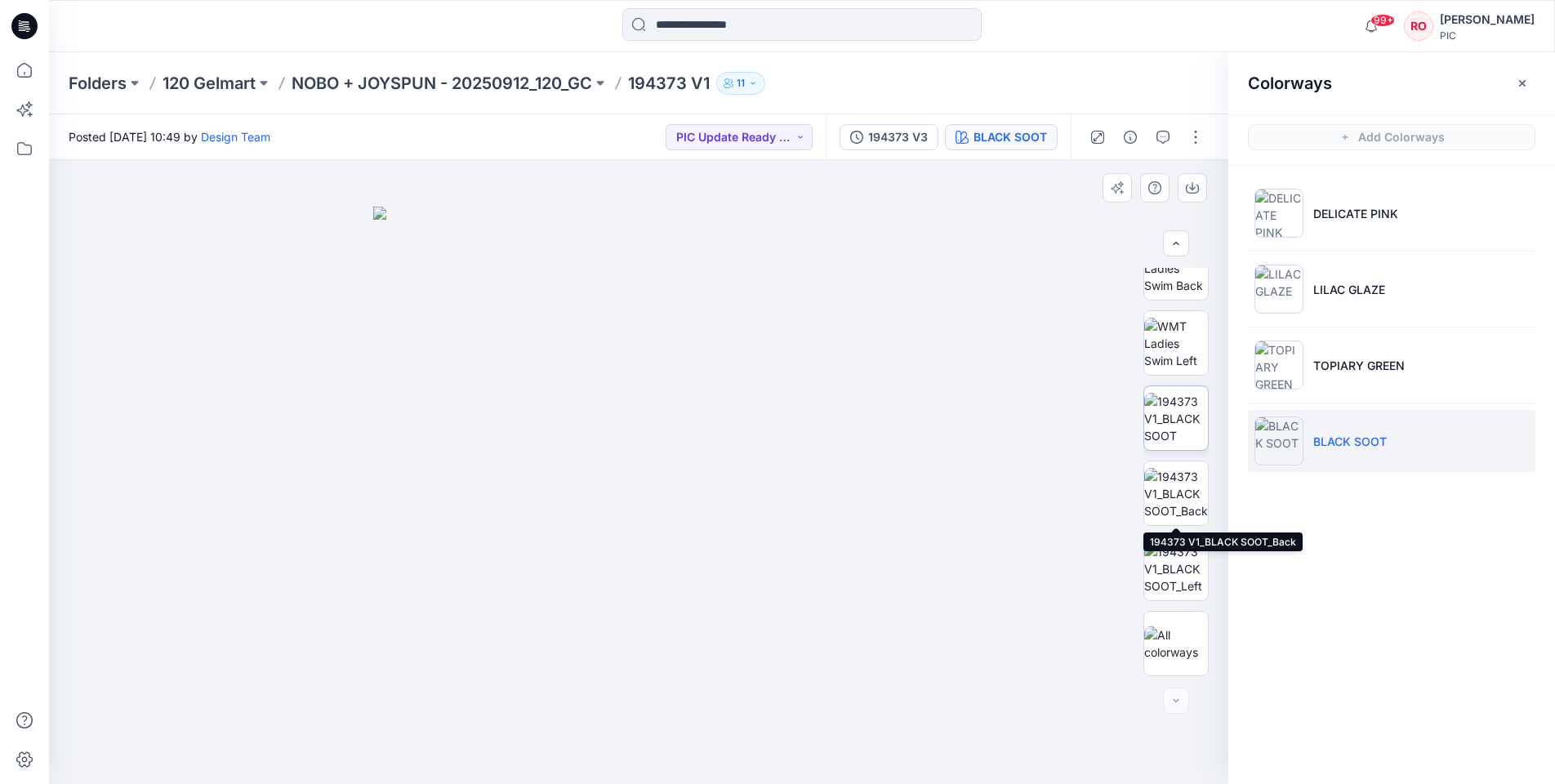
click at [1169, 435] on img at bounding box center [1175, 418] width 63 height 52
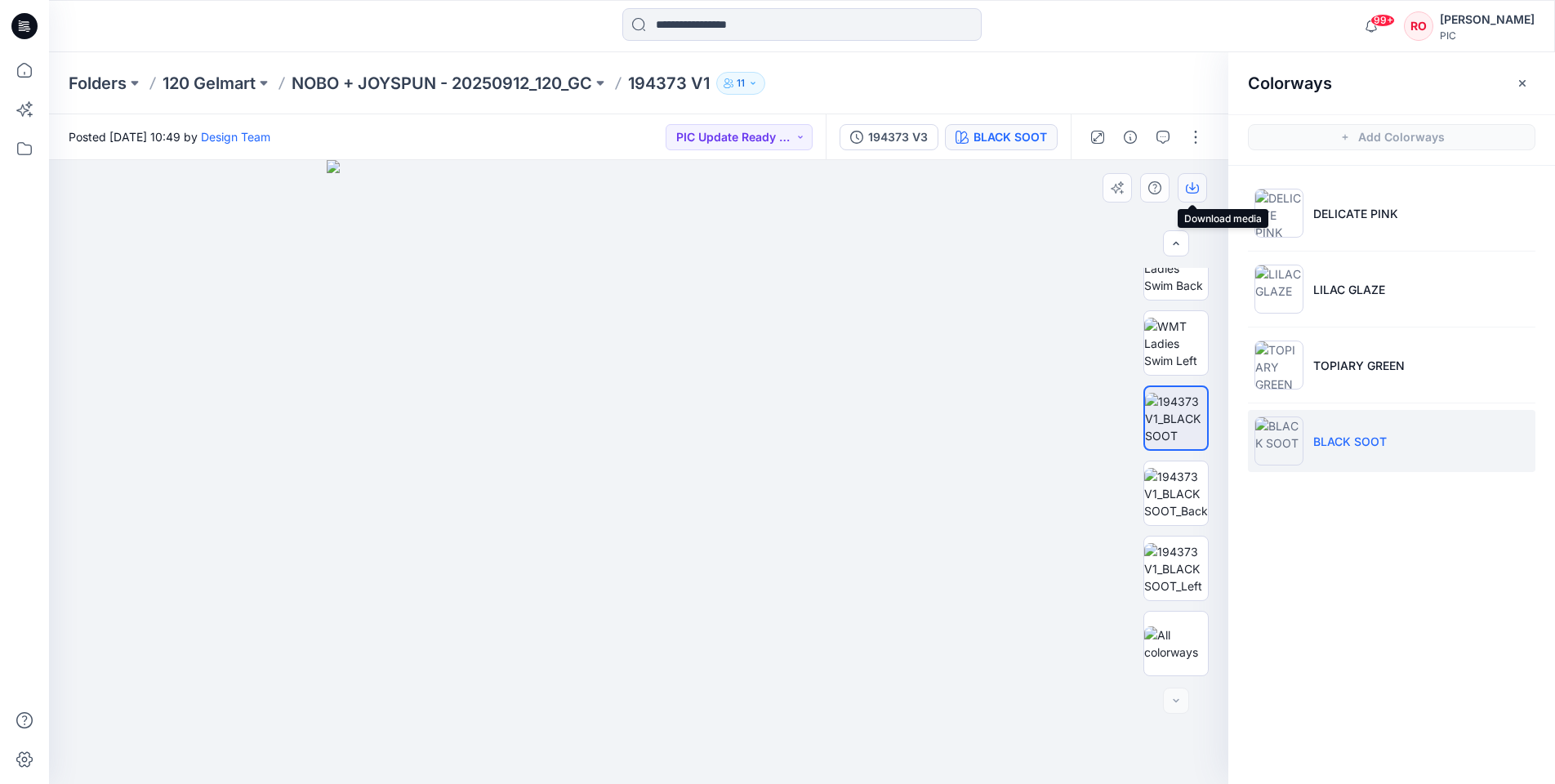
click at [1198, 188] on icon "button" at bounding box center [1192, 187] width 13 height 13
click at [1195, 187] on icon "button" at bounding box center [1192, 186] width 7 height 8
click at [575, 82] on p "NOBO + JOYSPUN - 20250912_120_GC" at bounding box center [441, 83] width 301 height 22
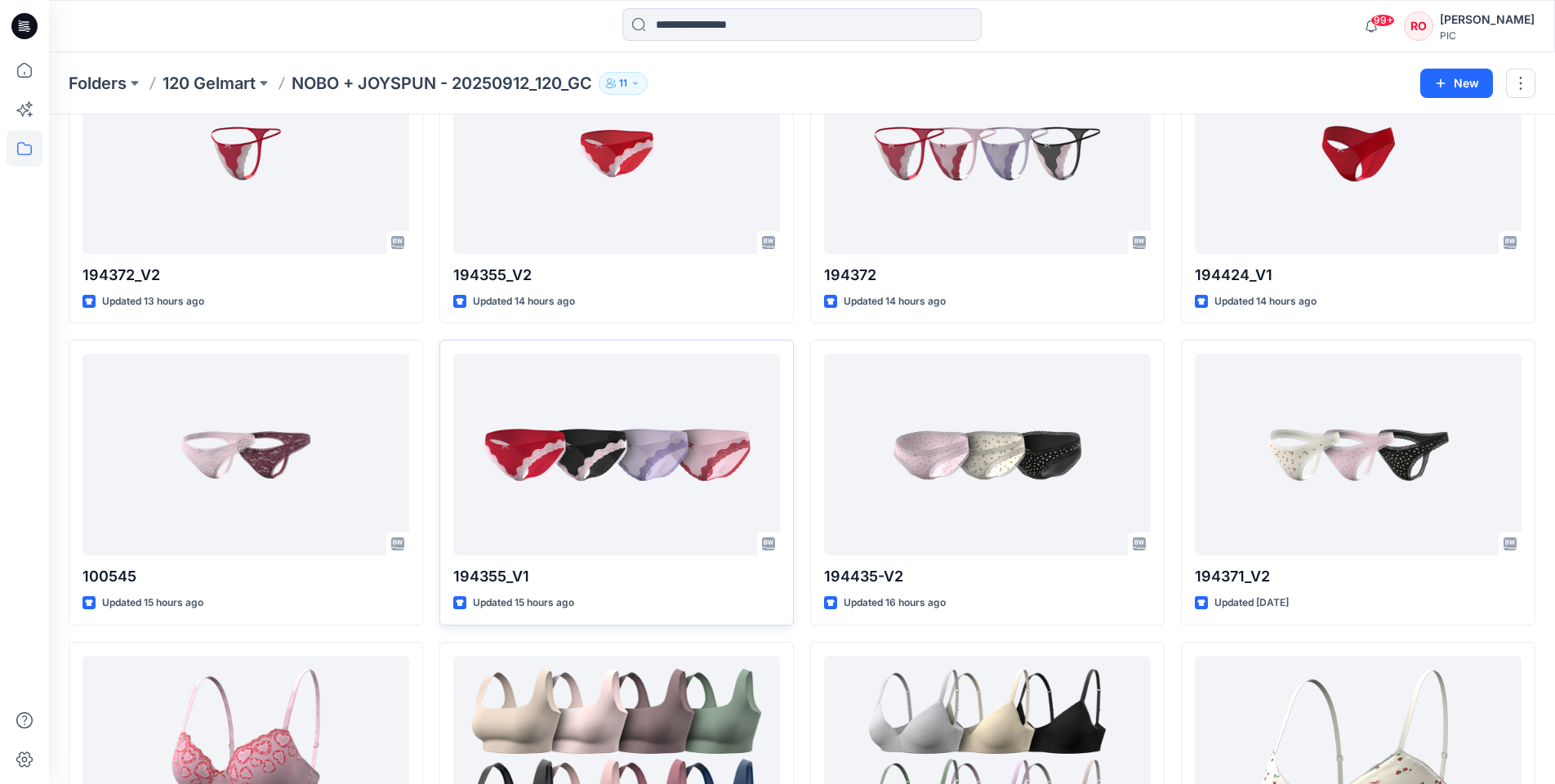
scroll to position [4370, 0]
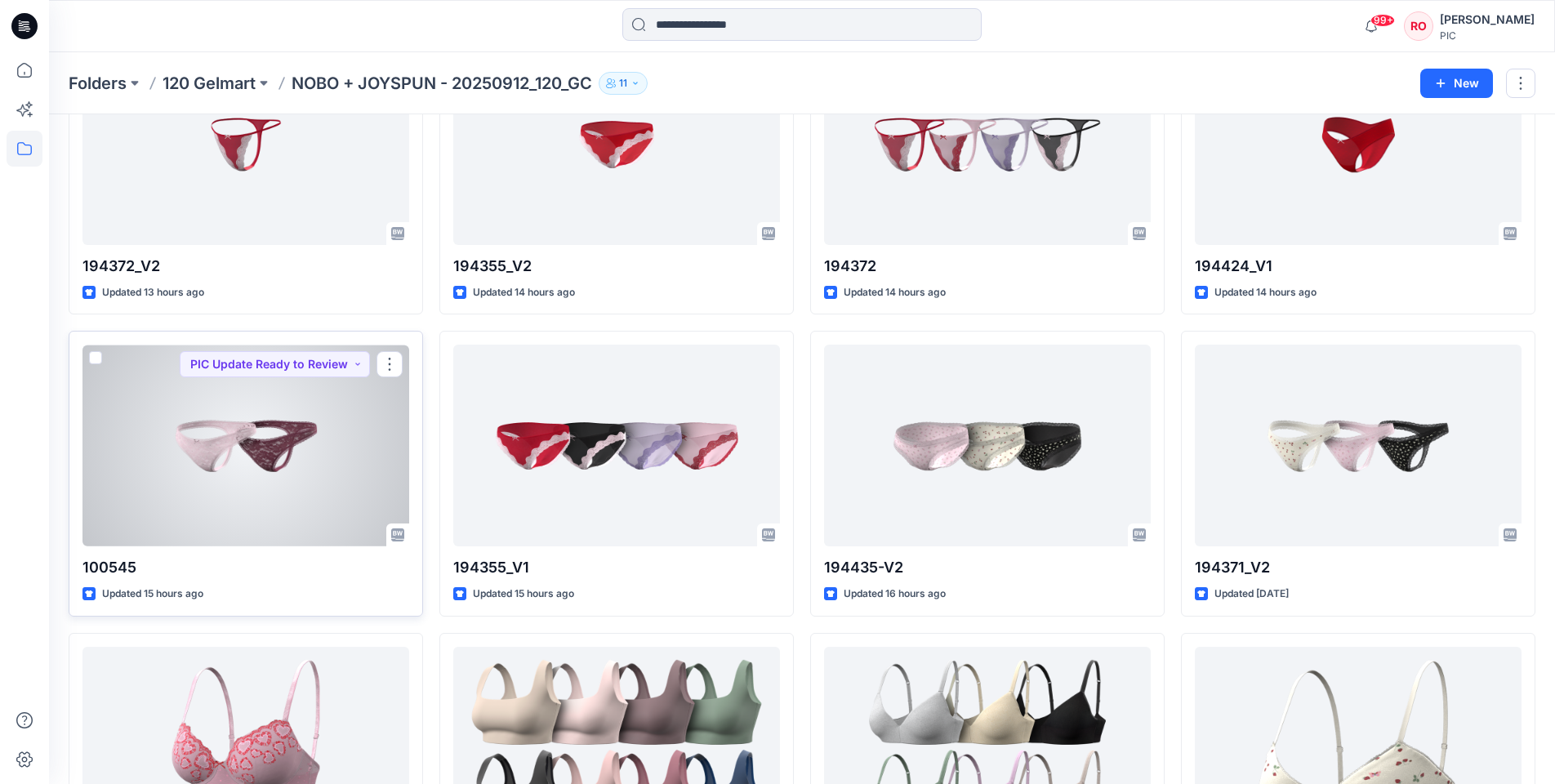
click at [281, 408] on div at bounding box center [245, 445] width 326 height 201
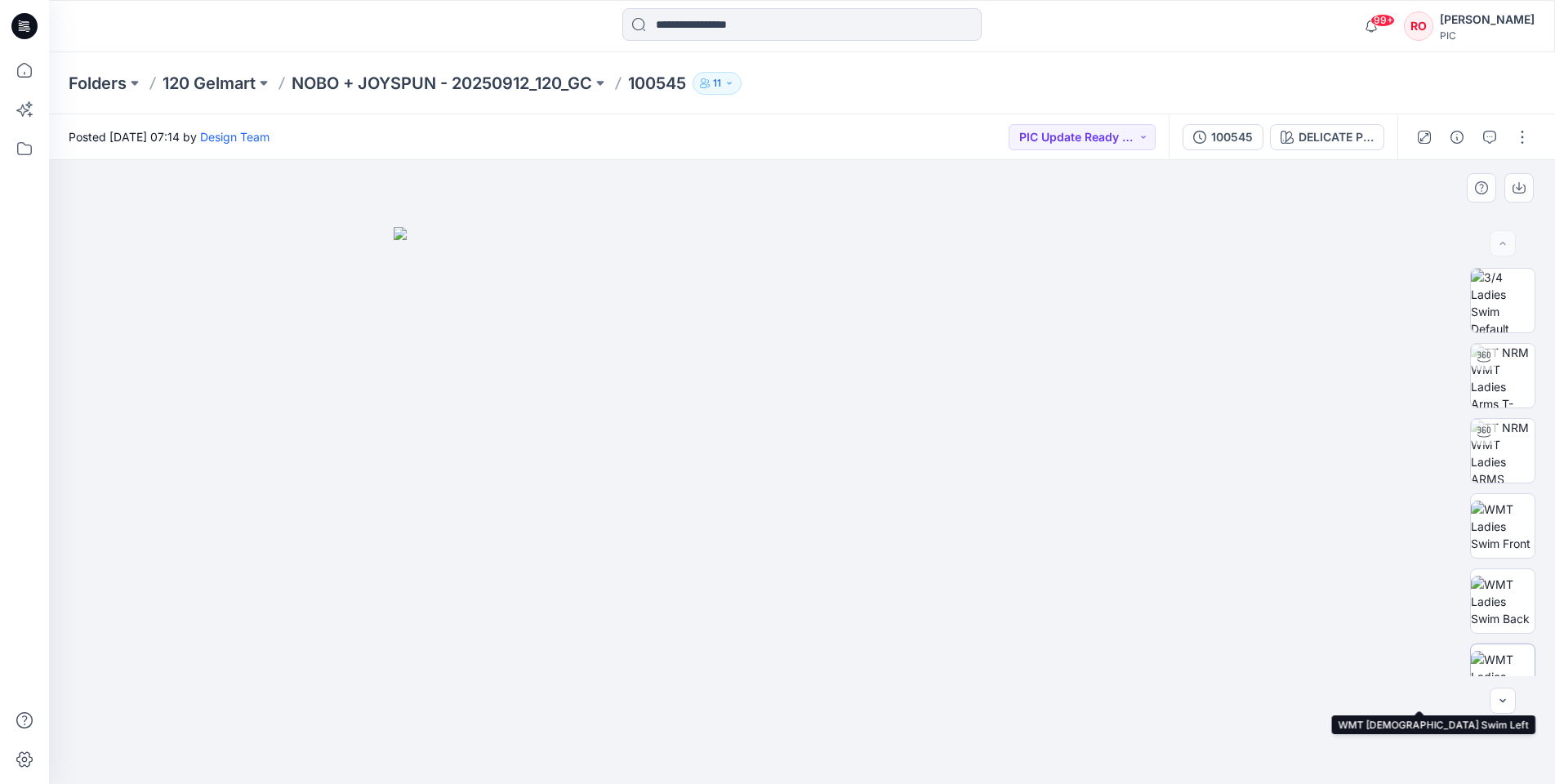
click at [1503, 664] on img at bounding box center [1502, 676] width 63 height 52
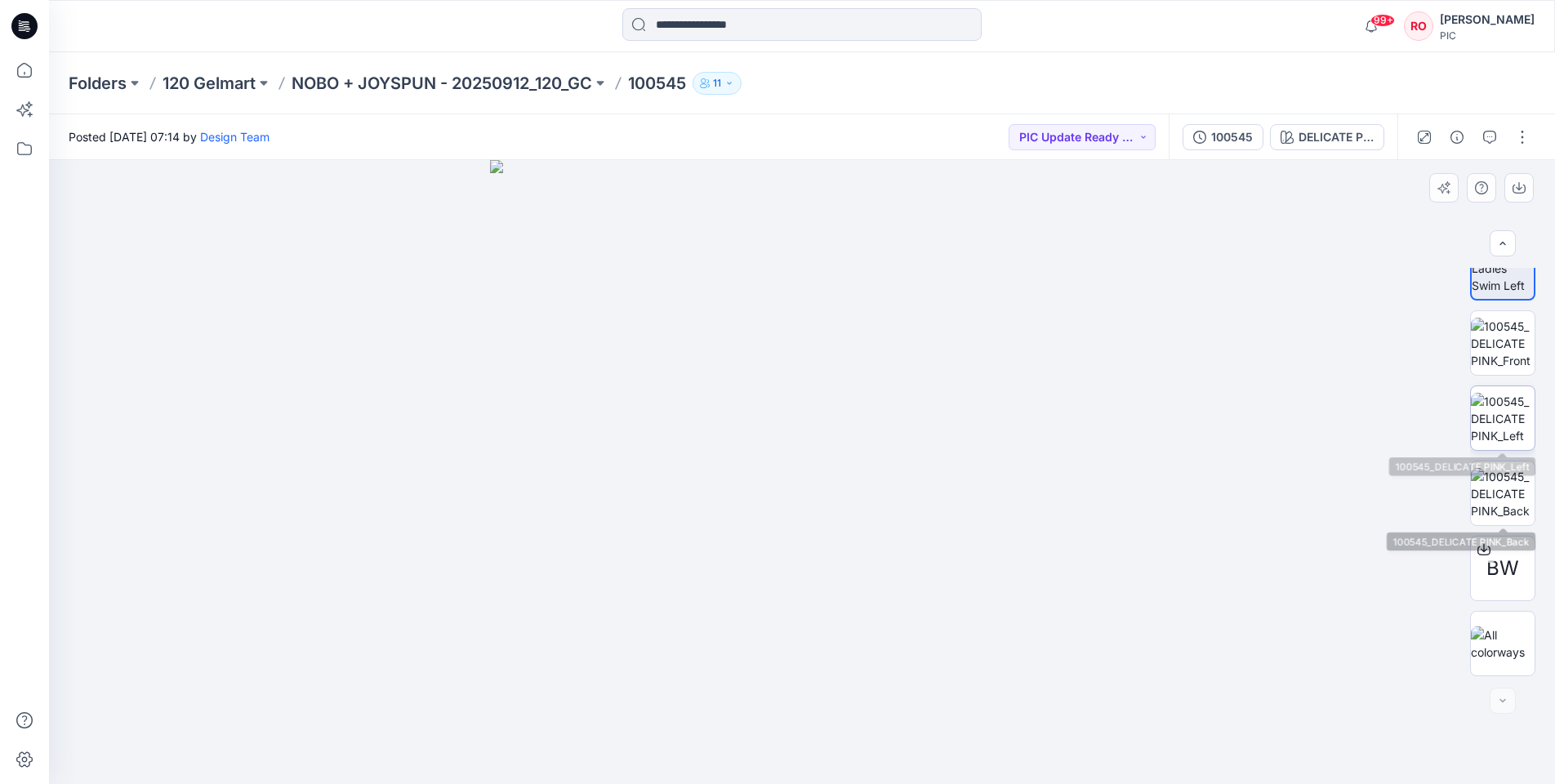
scroll to position [408, 0]
click at [1493, 359] on img at bounding box center [1502, 343] width 63 height 52
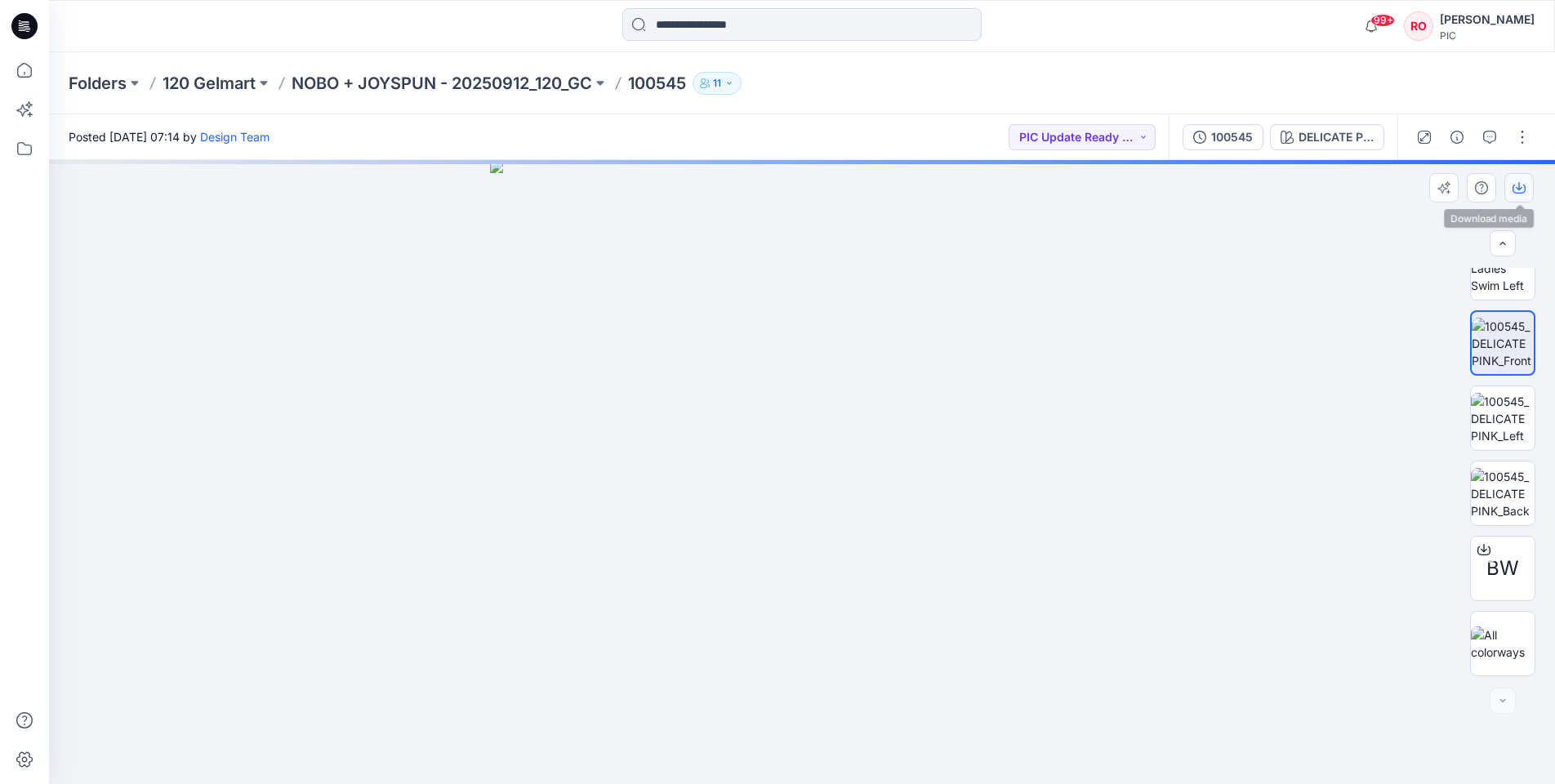
click at [1517, 188] on icon "button" at bounding box center [1518, 187] width 13 height 13
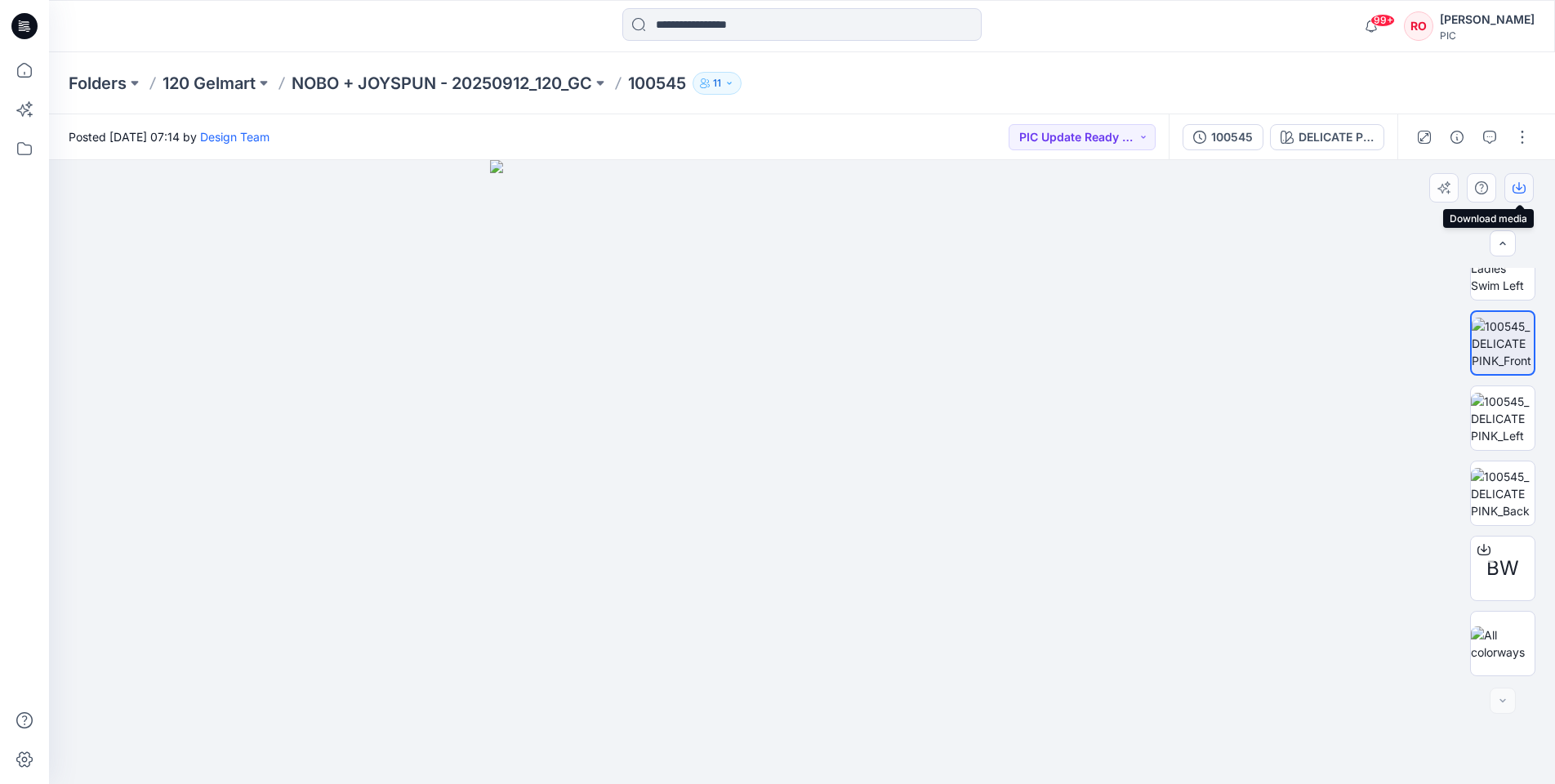
click at [1524, 186] on icon "button" at bounding box center [1518, 187] width 13 height 13
click at [1340, 131] on div "DELICATE PINK" at bounding box center [1335, 137] width 75 height 18
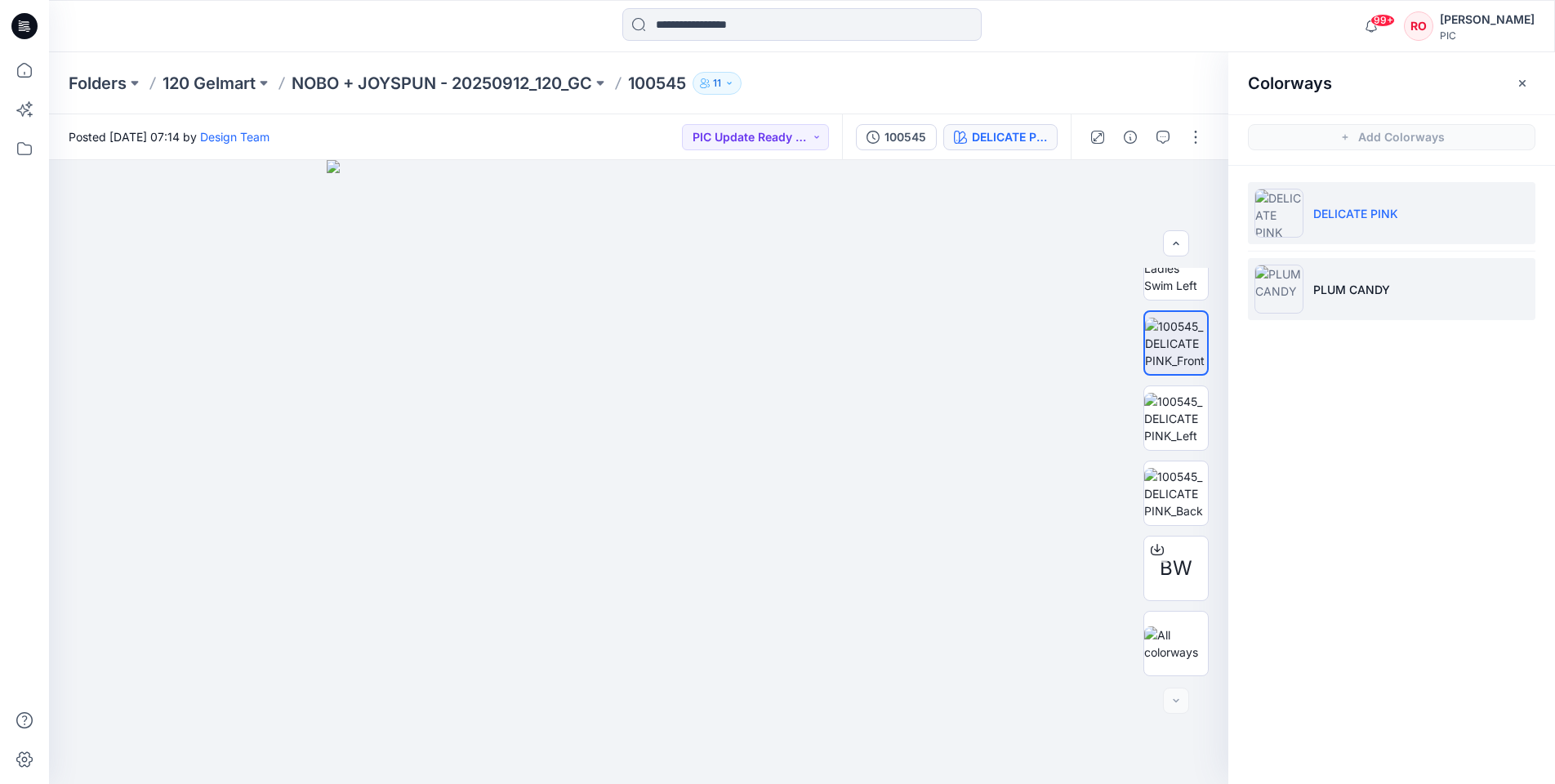
click at [1320, 288] on p "PLUM CANDY" at bounding box center [1351, 290] width 77 height 18
click at [1348, 292] on p "PLUM CANDY" at bounding box center [1351, 290] width 77 height 18
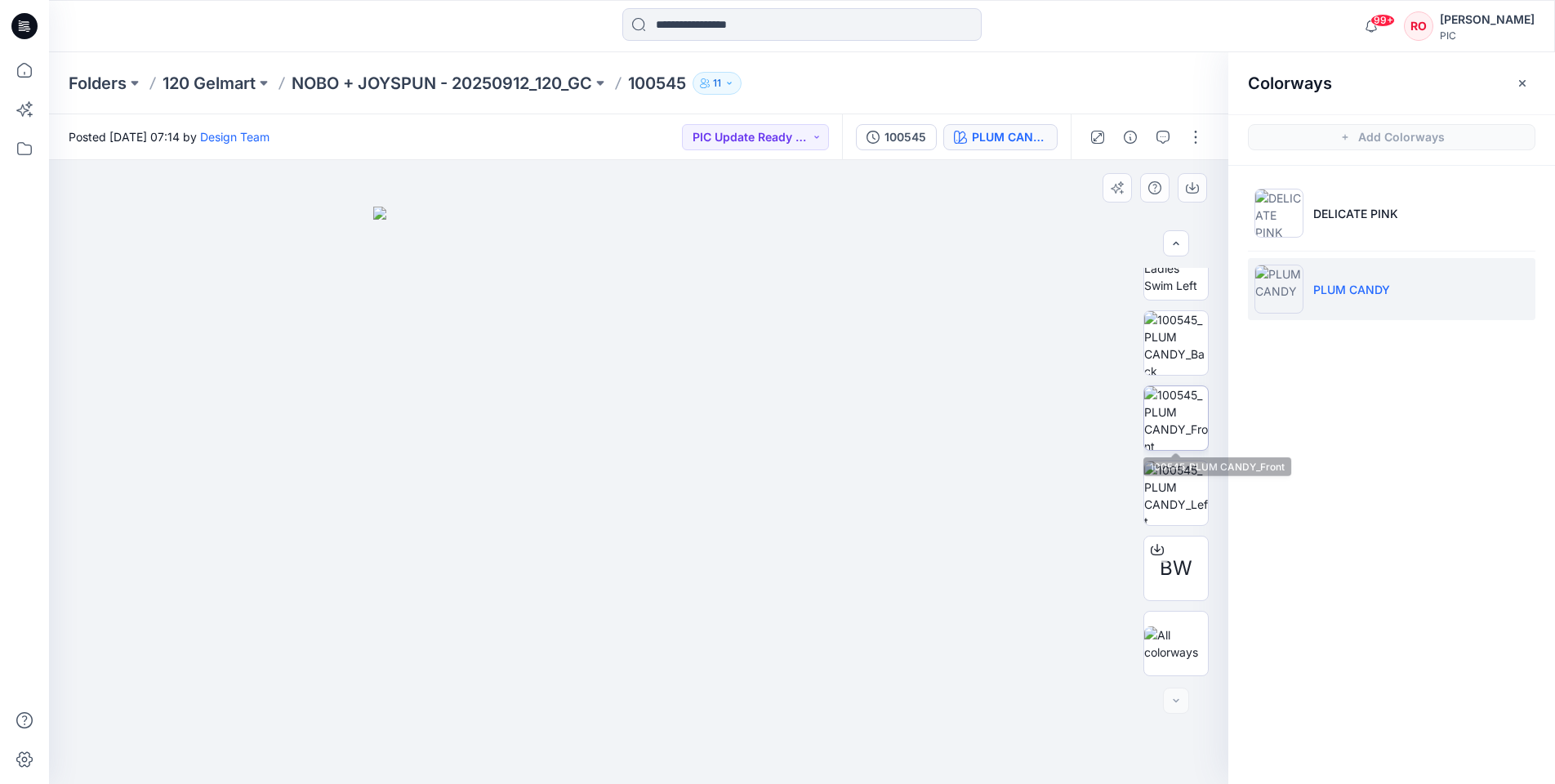
click at [1185, 416] on img at bounding box center [1175, 417] width 63 height 63
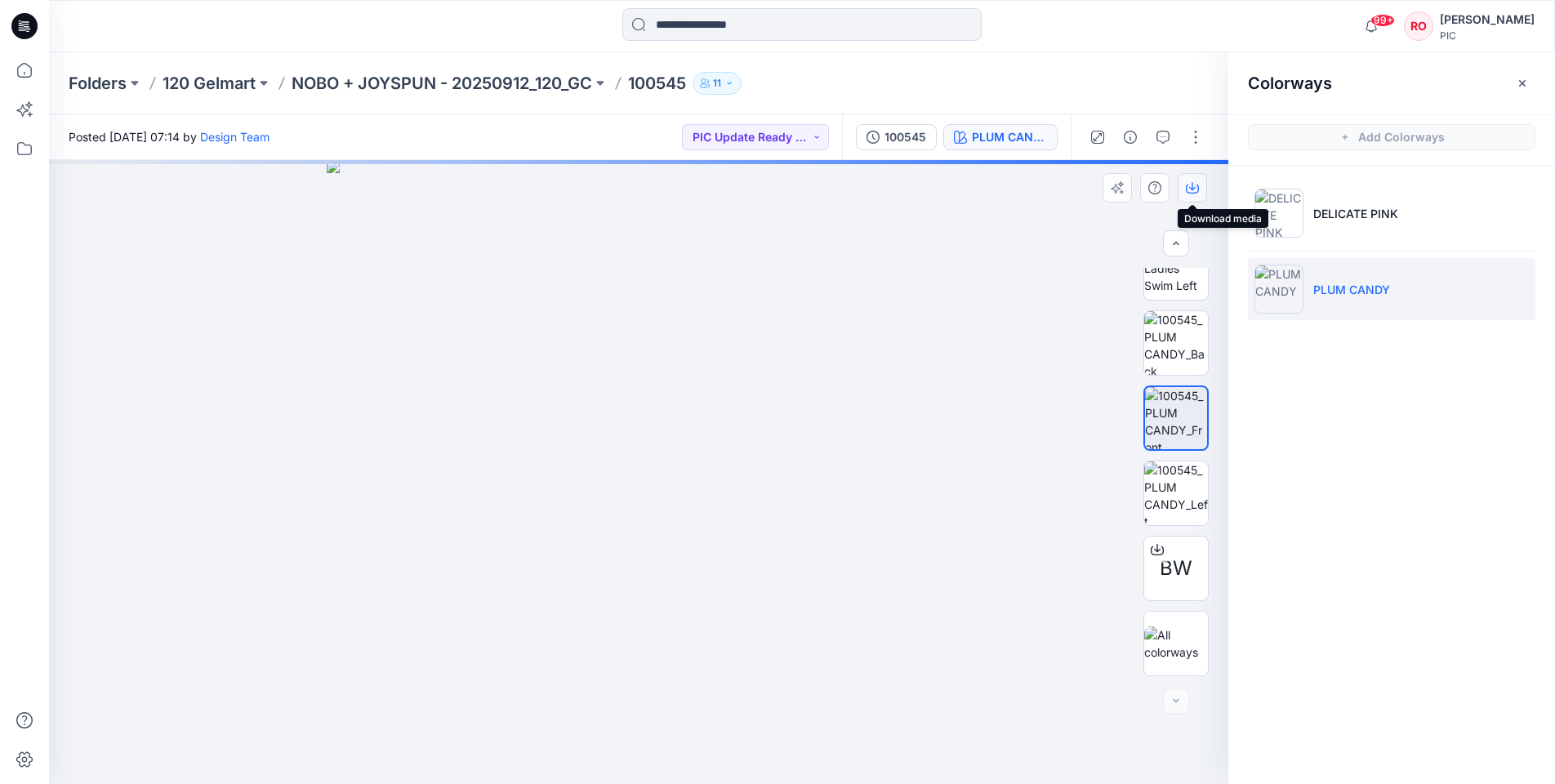
click at [1189, 183] on icon "button" at bounding box center [1192, 187] width 13 height 13
click at [1195, 191] on icon "button" at bounding box center [1192, 187] width 13 height 13
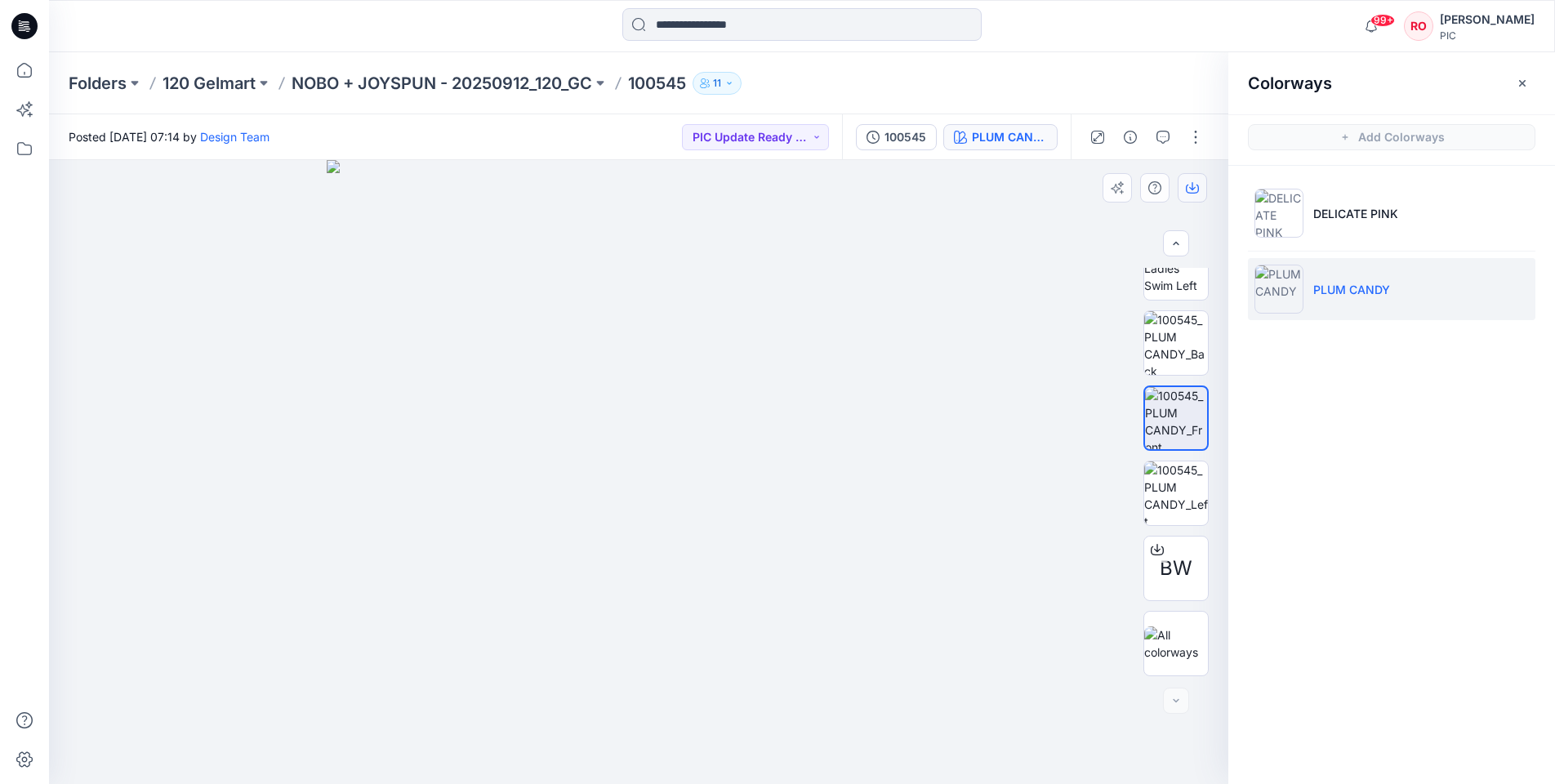
click at [1195, 191] on icon "button" at bounding box center [1192, 187] width 13 height 13
click at [511, 85] on p "NOBO + JOYSPUN - 20250912_120_GC" at bounding box center [441, 83] width 301 height 22
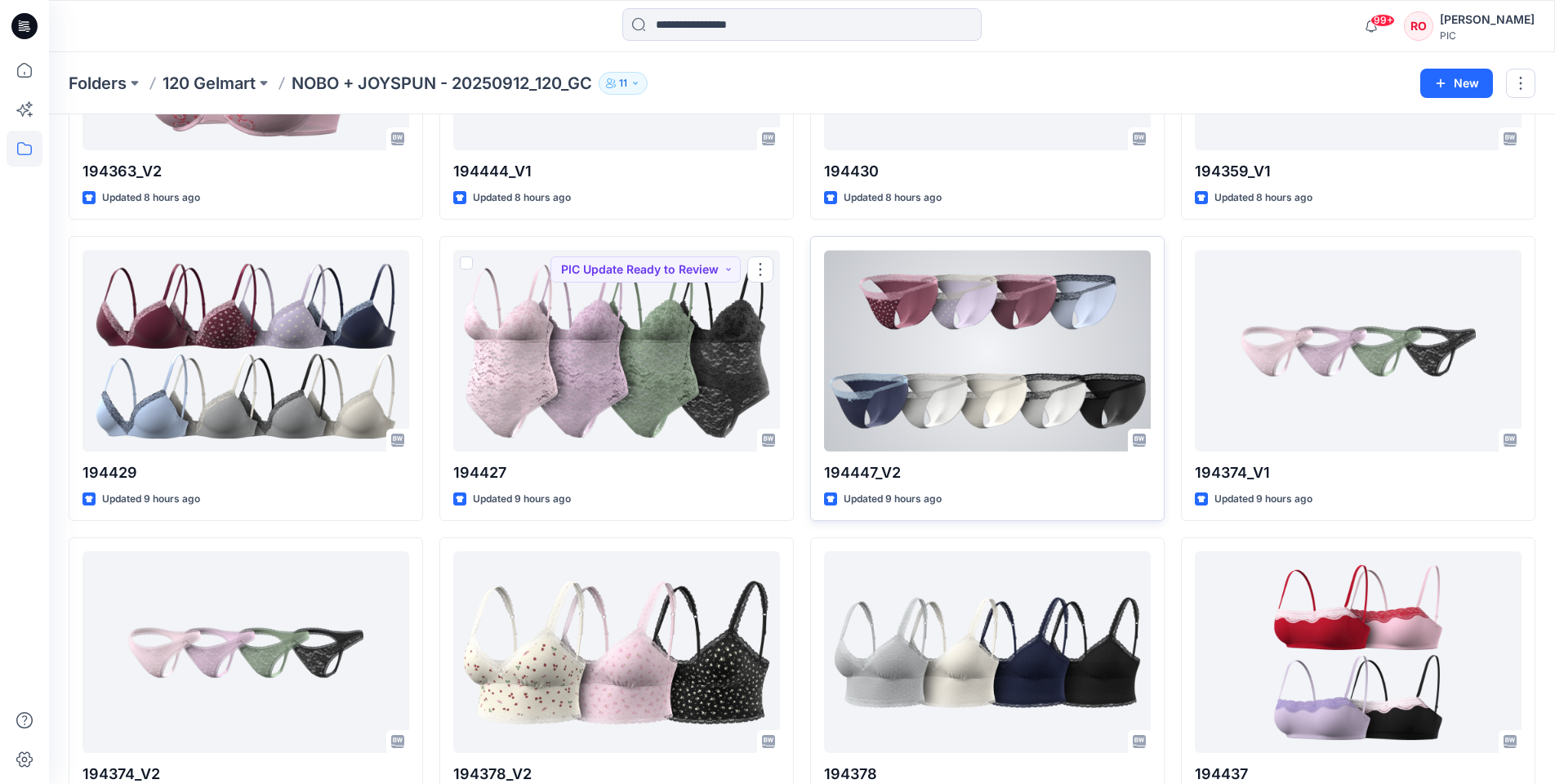
scroll to position [2666, 0]
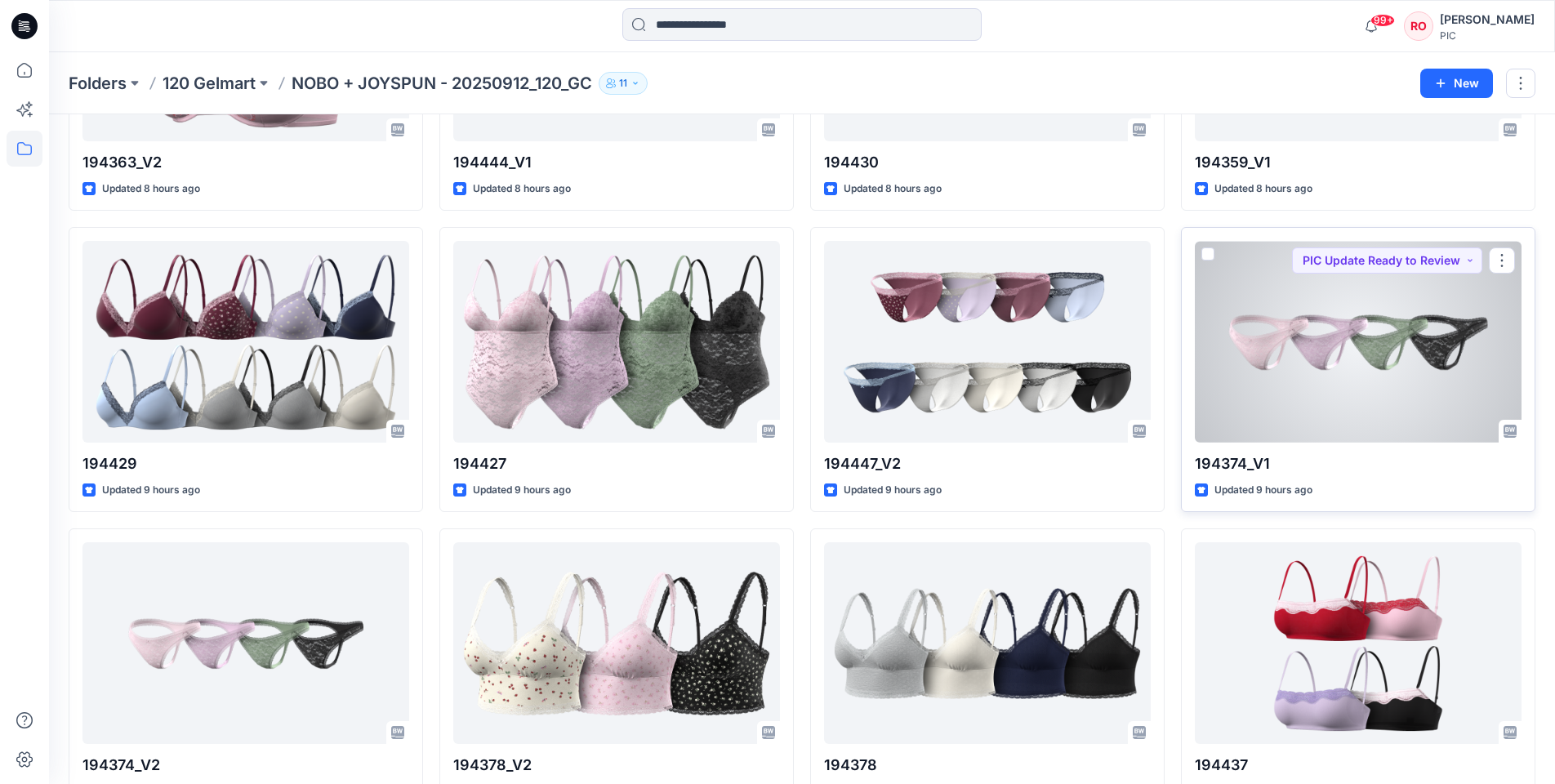
click at [1214, 376] on div at bounding box center [1358, 342] width 326 height 201
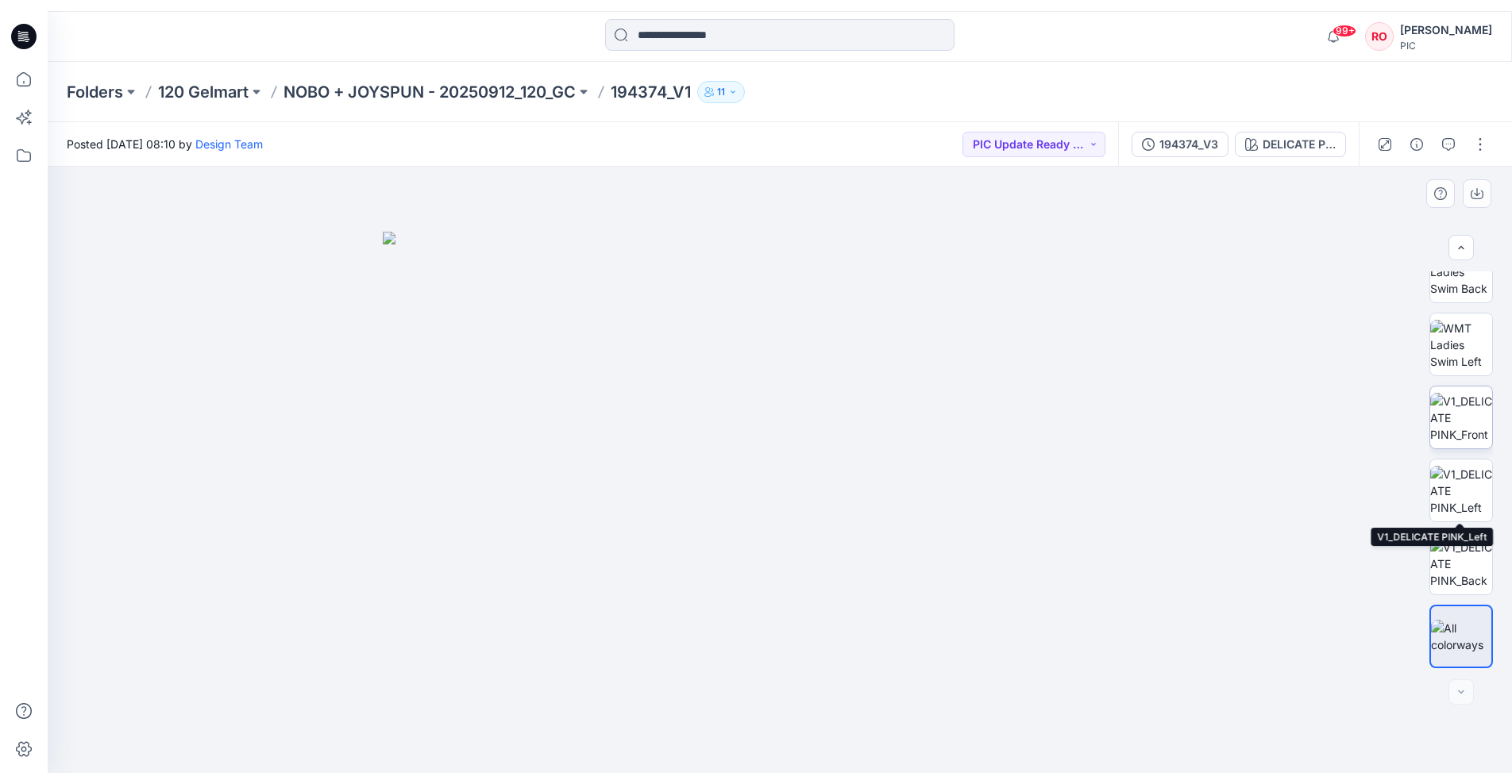
scroll to position [324, 0]
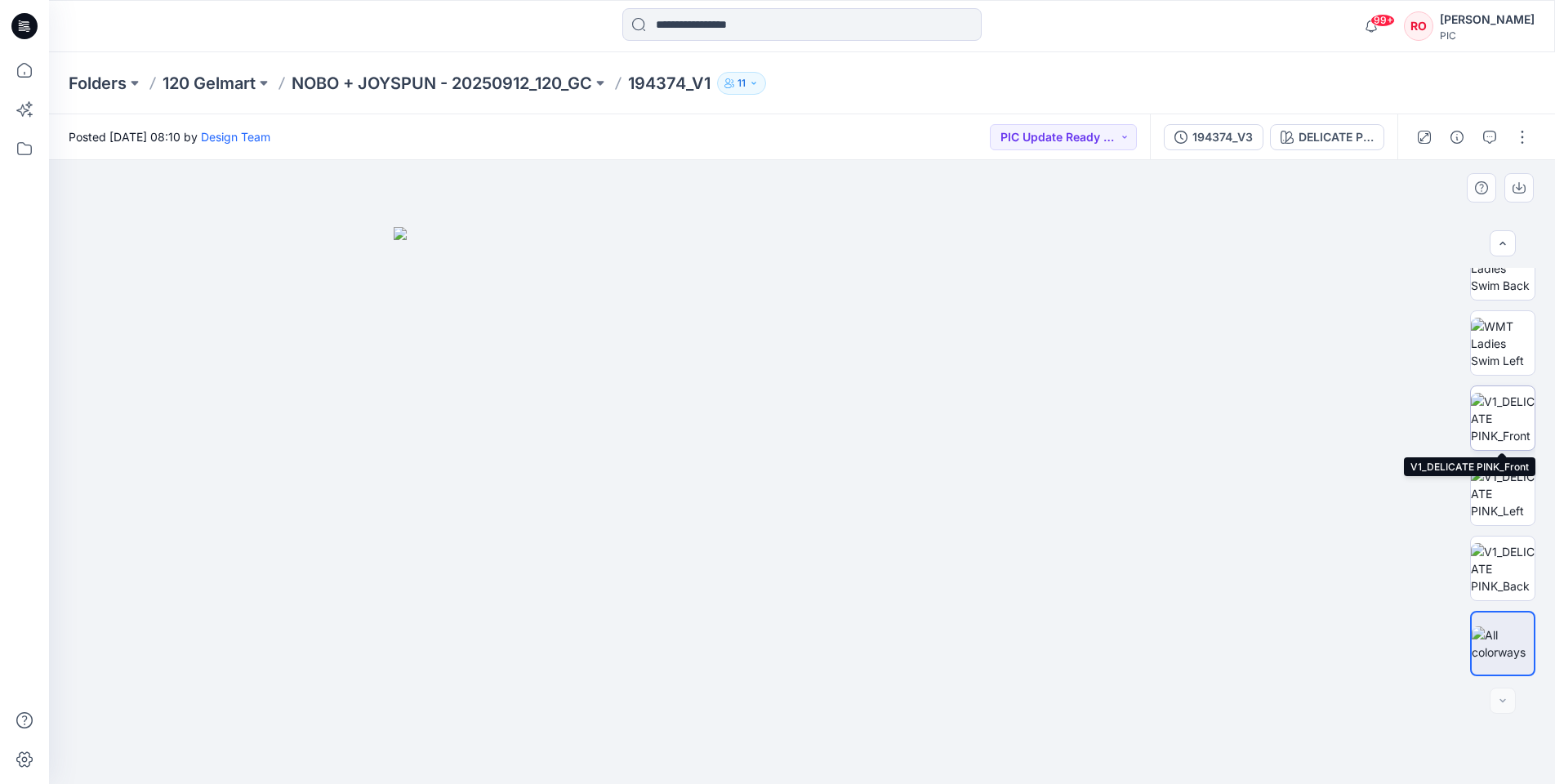
click at [1497, 438] on img at bounding box center [1502, 418] width 63 height 52
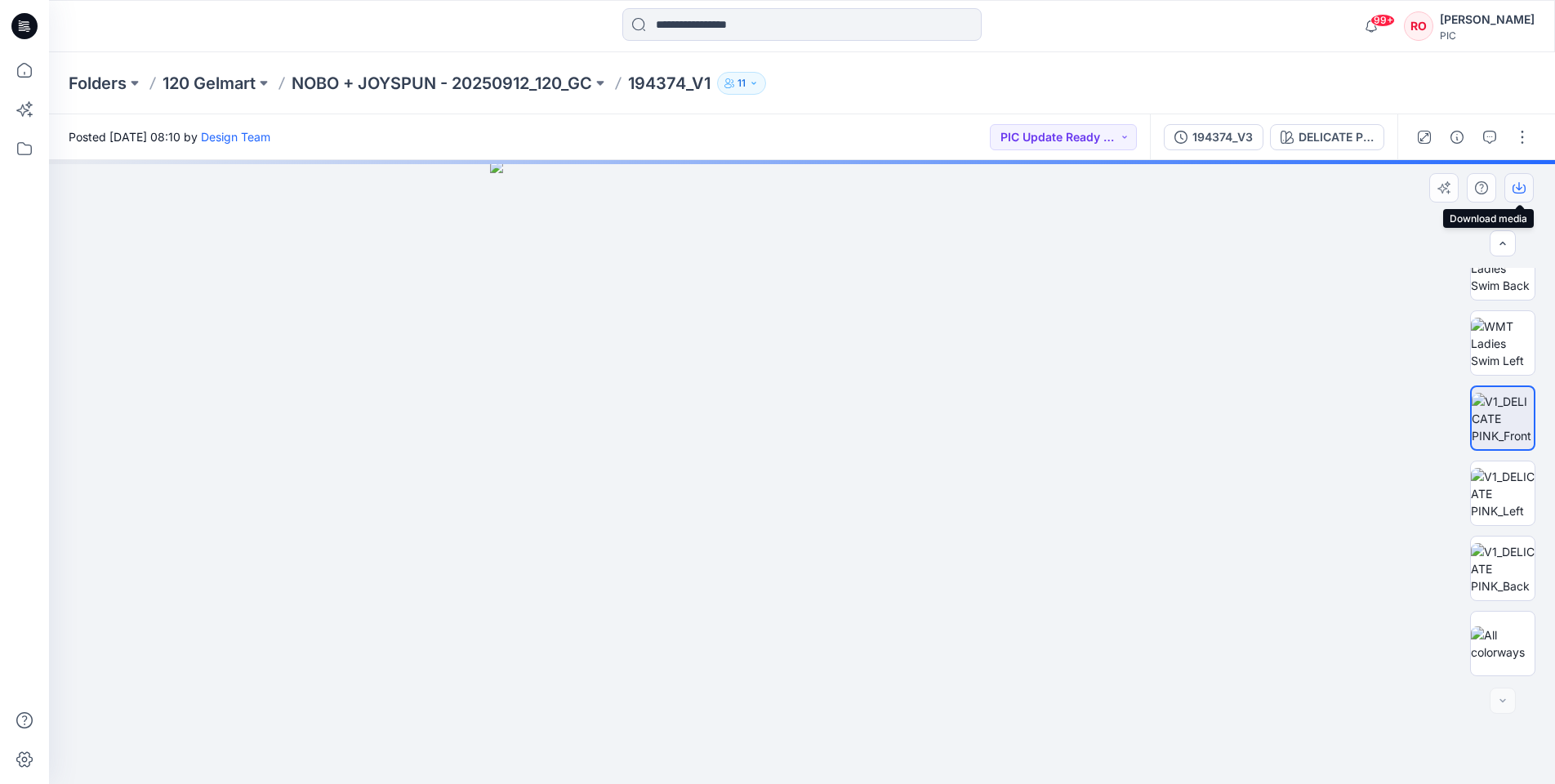
click at [1522, 189] on icon "button" at bounding box center [1518, 187] width 13 height 13
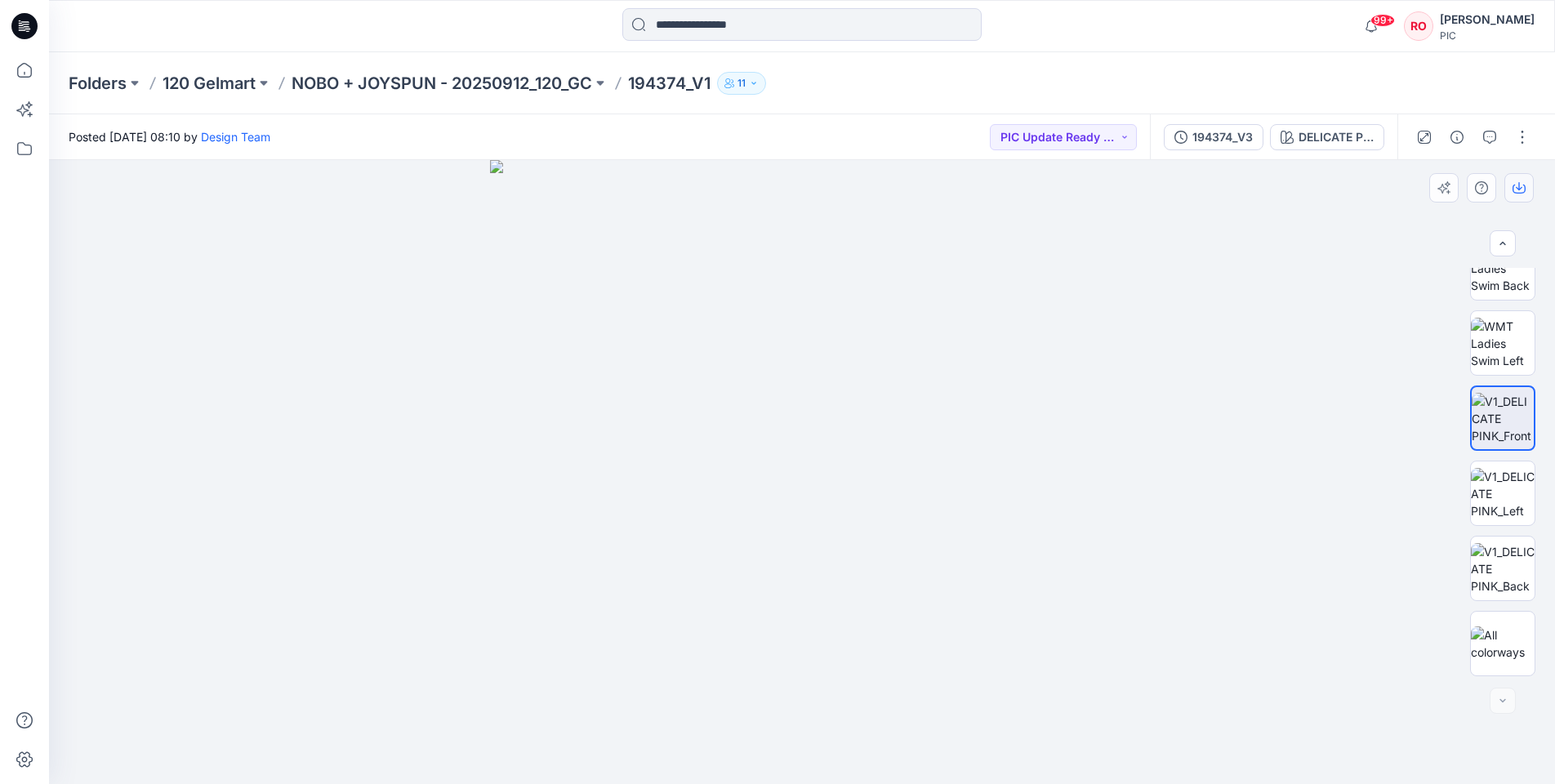
click at [1519, 189] on icon "button" at bounding box center [1519, 186] width 7 height 8
click at [1499, 640] on img at bounding box center [1502, 642] width 63 height 34
click at [693, 470] on img at bounding box center [802, 505] width 817 height 557
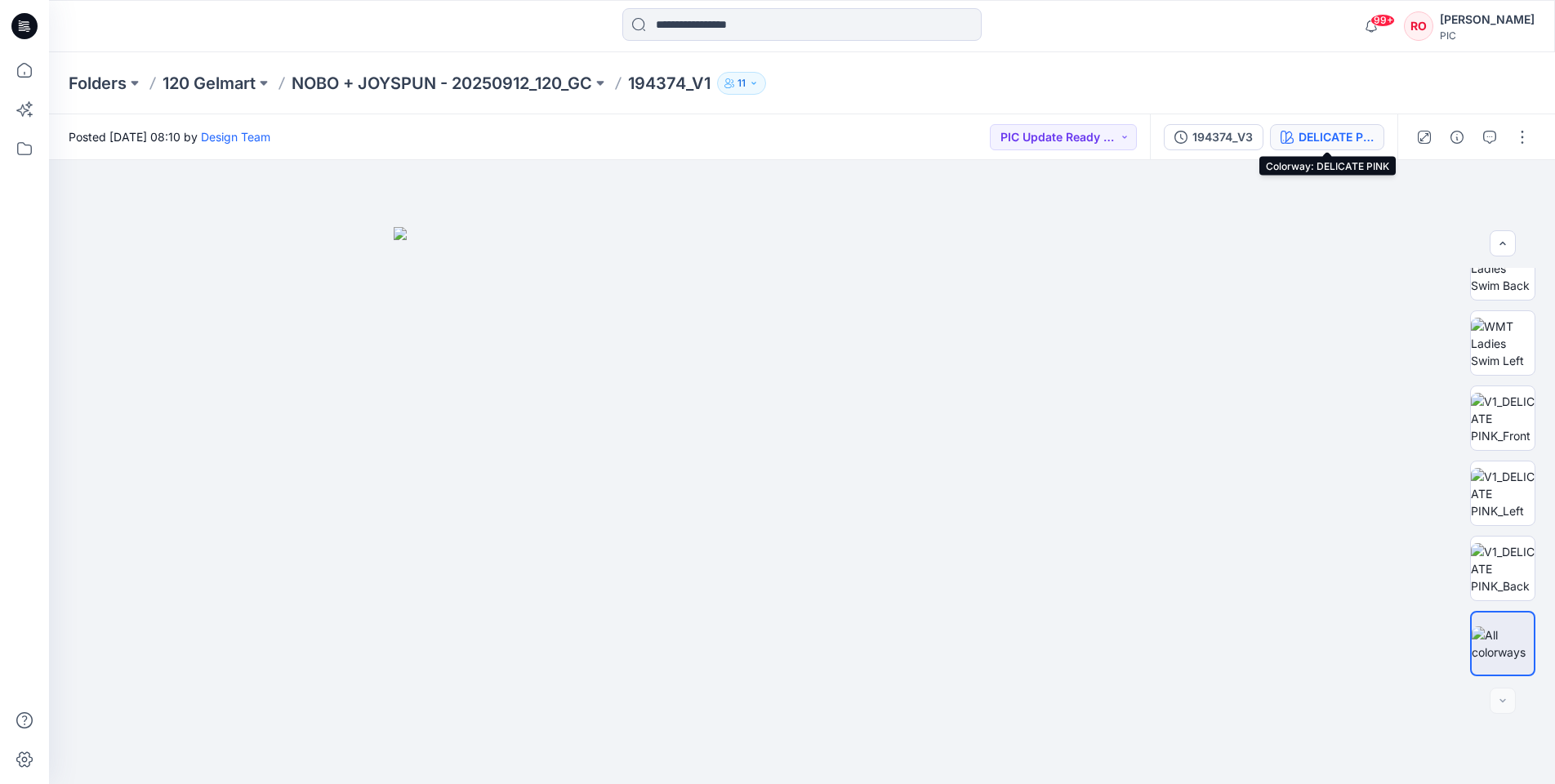
click at [1314, 129] on div "DELICATE PINK" at bounding box center [1335, 137] width 75 height 18
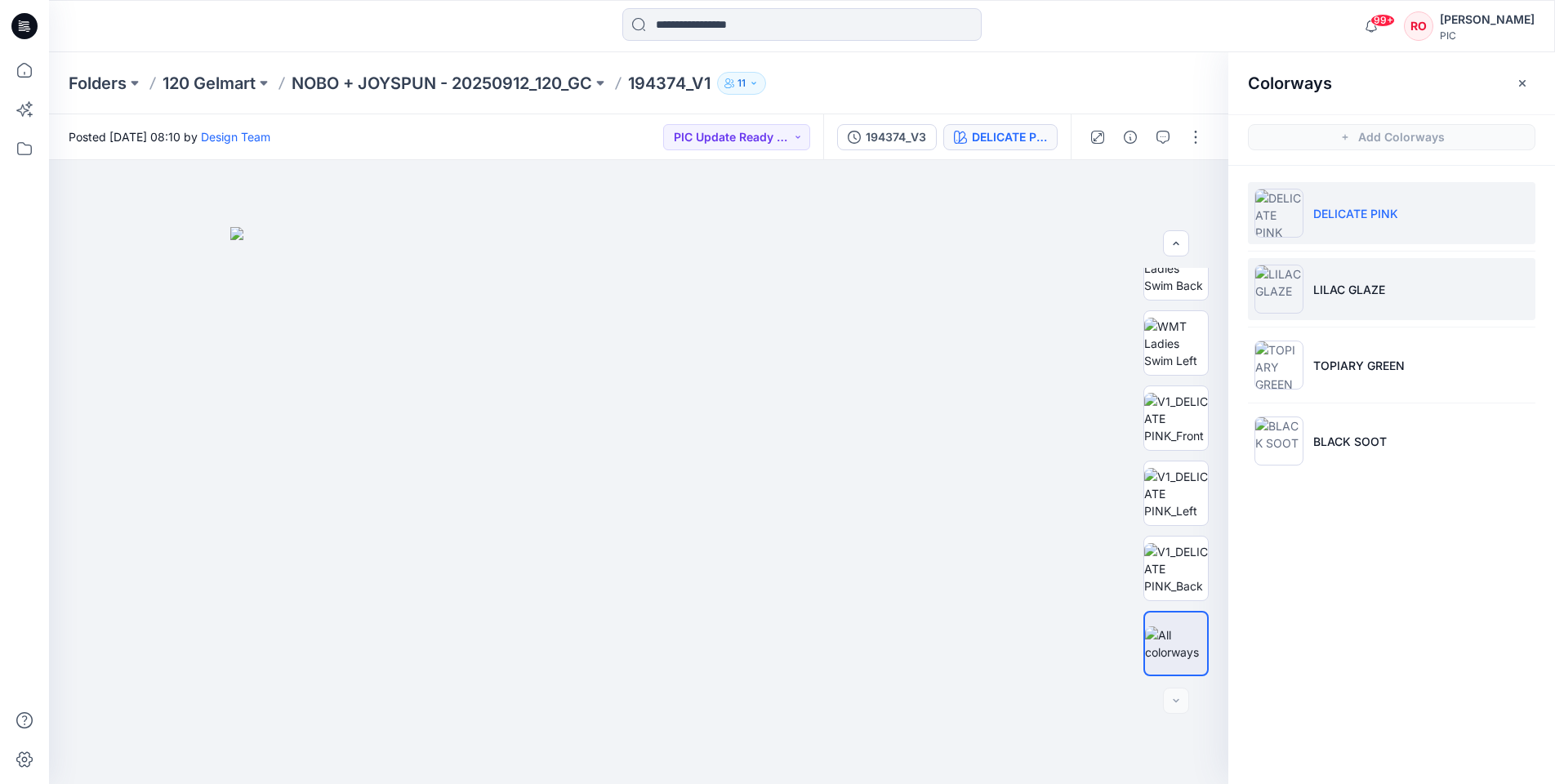
click at [1332, 293] on p "LILAC GLAZE" at bounding box center [1349, 290] width 72 height 18
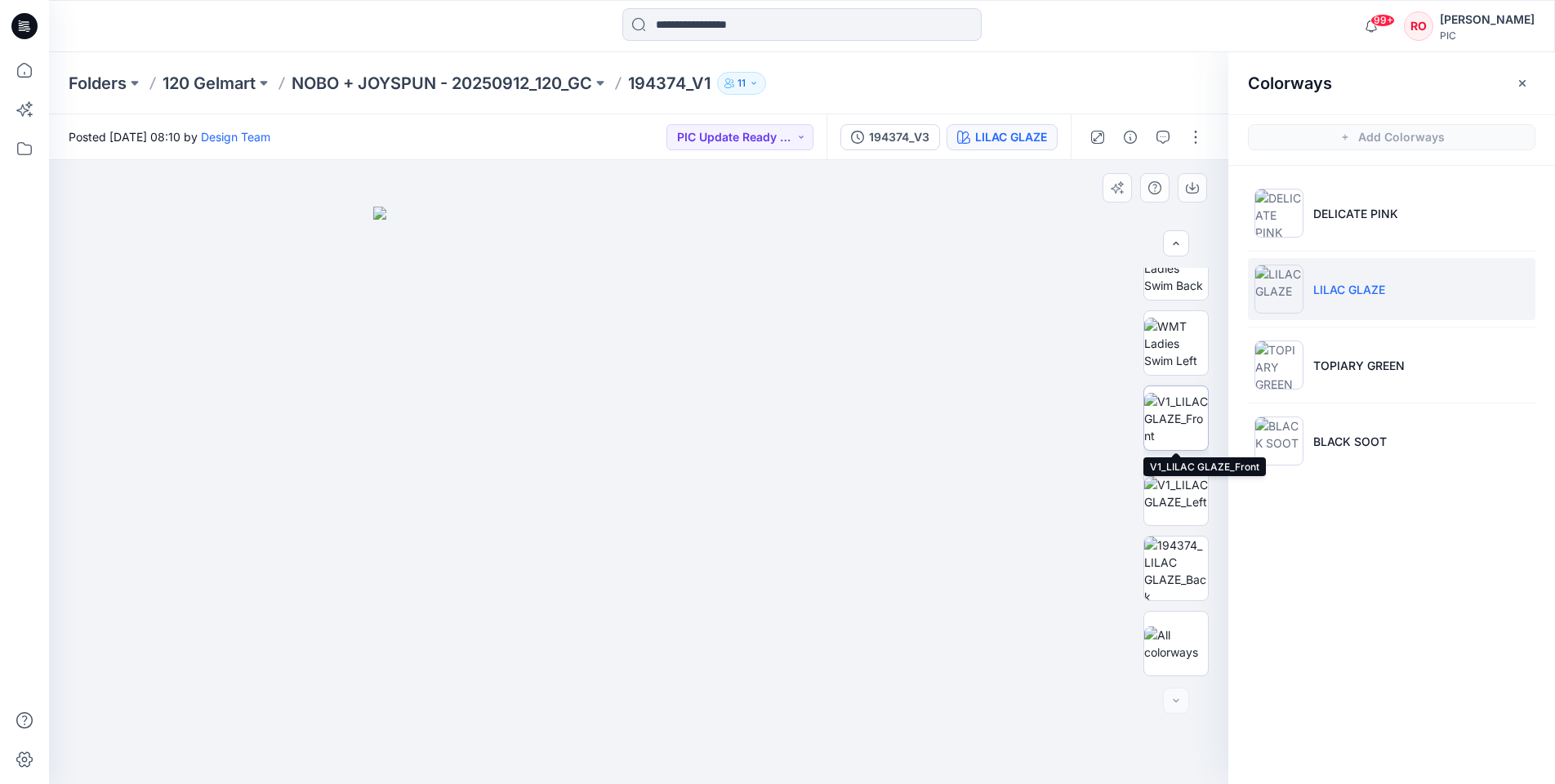
click at [1177, 410] on img at bounding box center [1175, 418] width 63 height 52
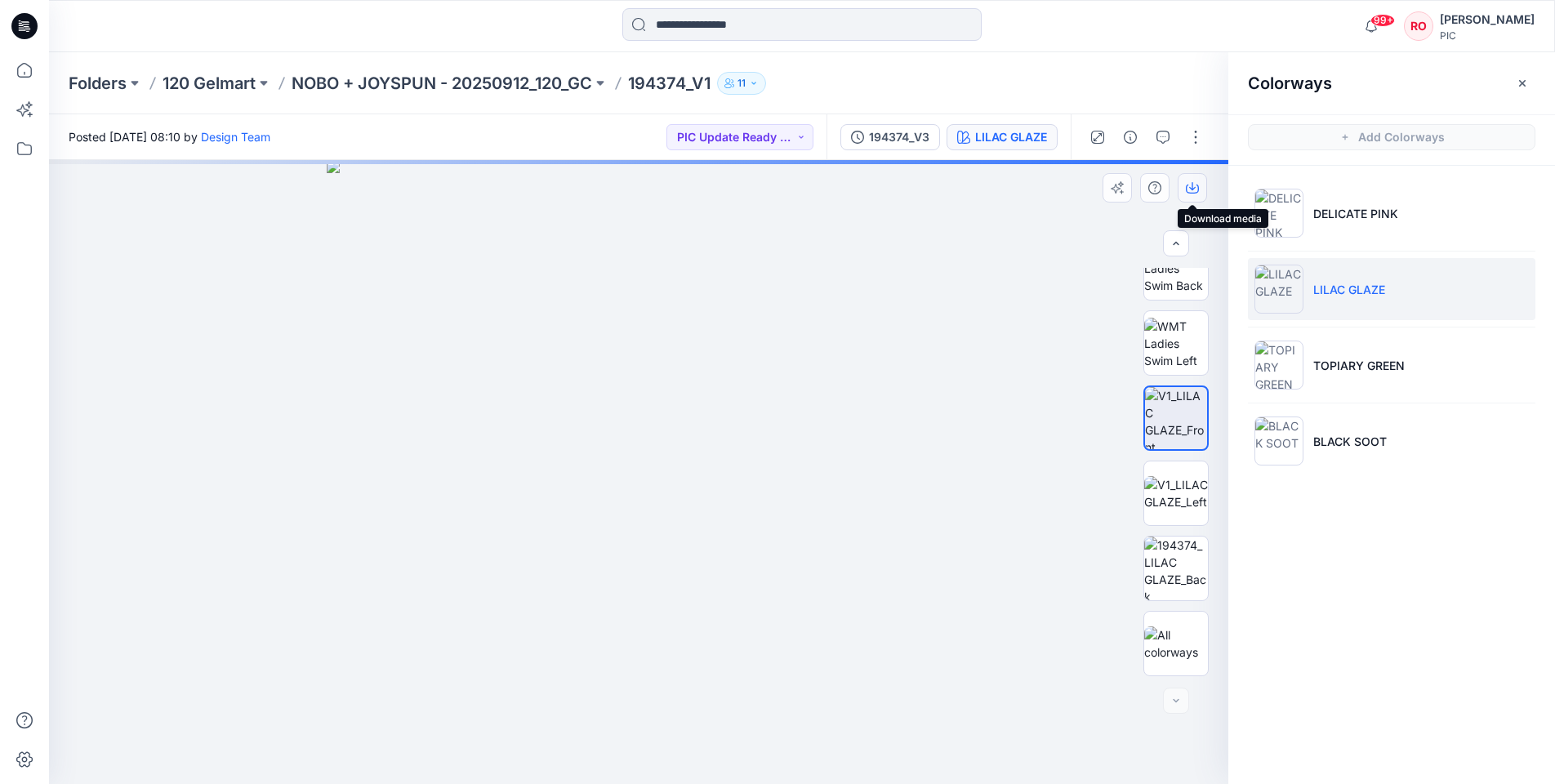
click at [1189, 188] on icon "button" at bounding box center [1192, 187] width 13 height 13
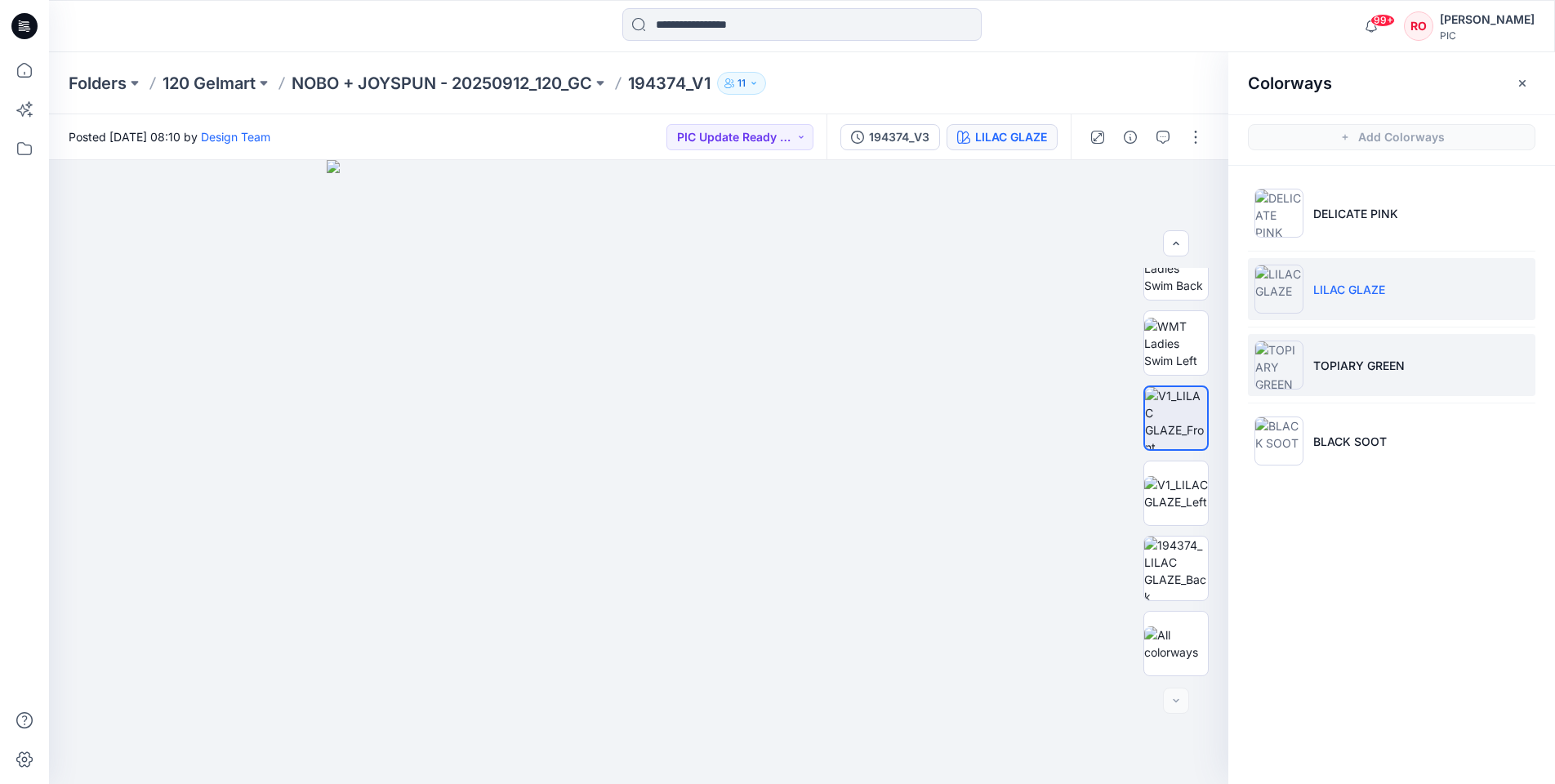
click at [1310, 353] on li "TOPIARY GREEN" at bounding box center [1392, 365] width 287 height 62
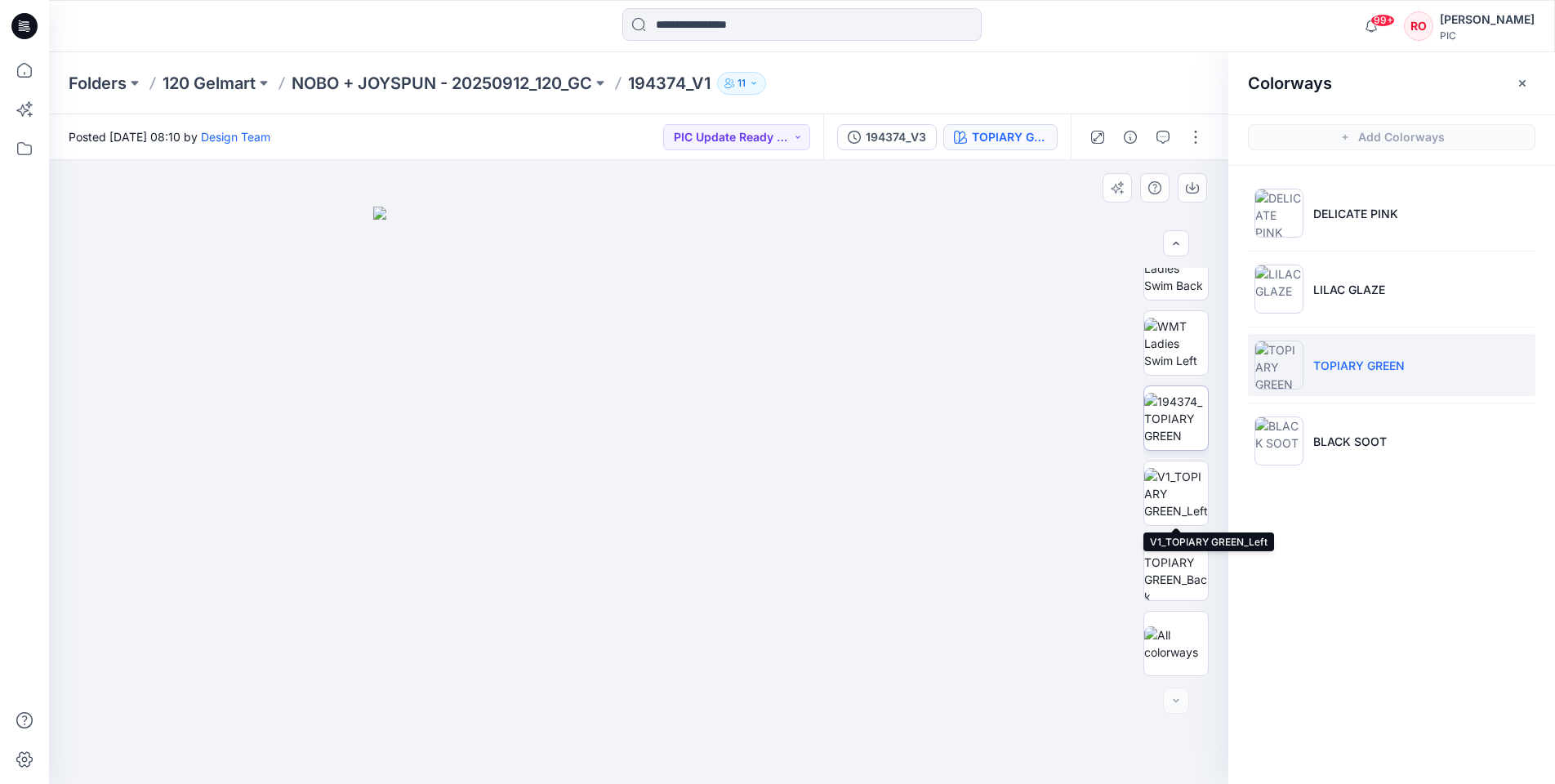
click at [1163, 421] on img at bounding box center [1175, 418] width 63 height 52
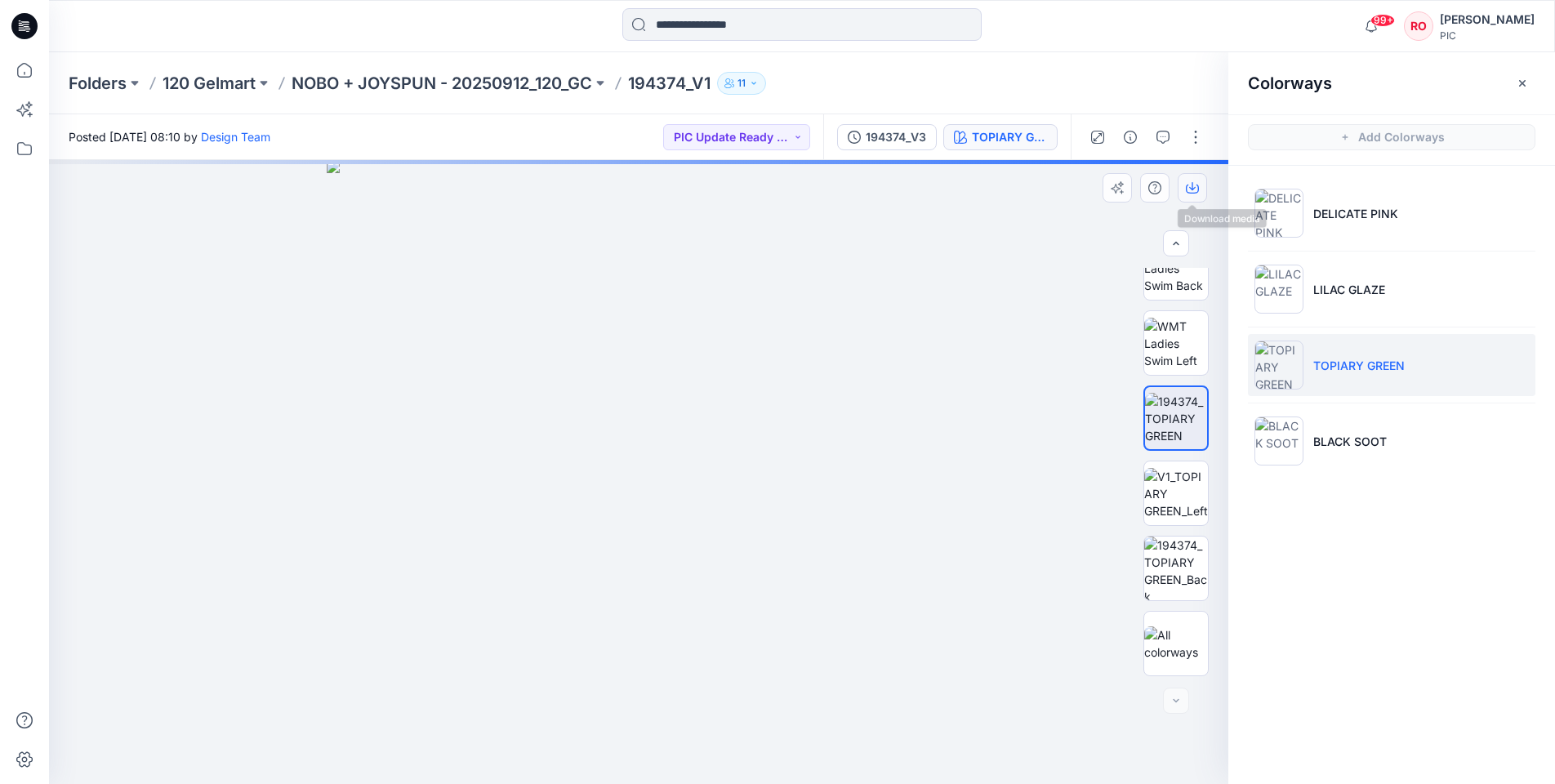
click at [1190, 196] on button "button" at bounding box center [1193, 187] width 29 height 29
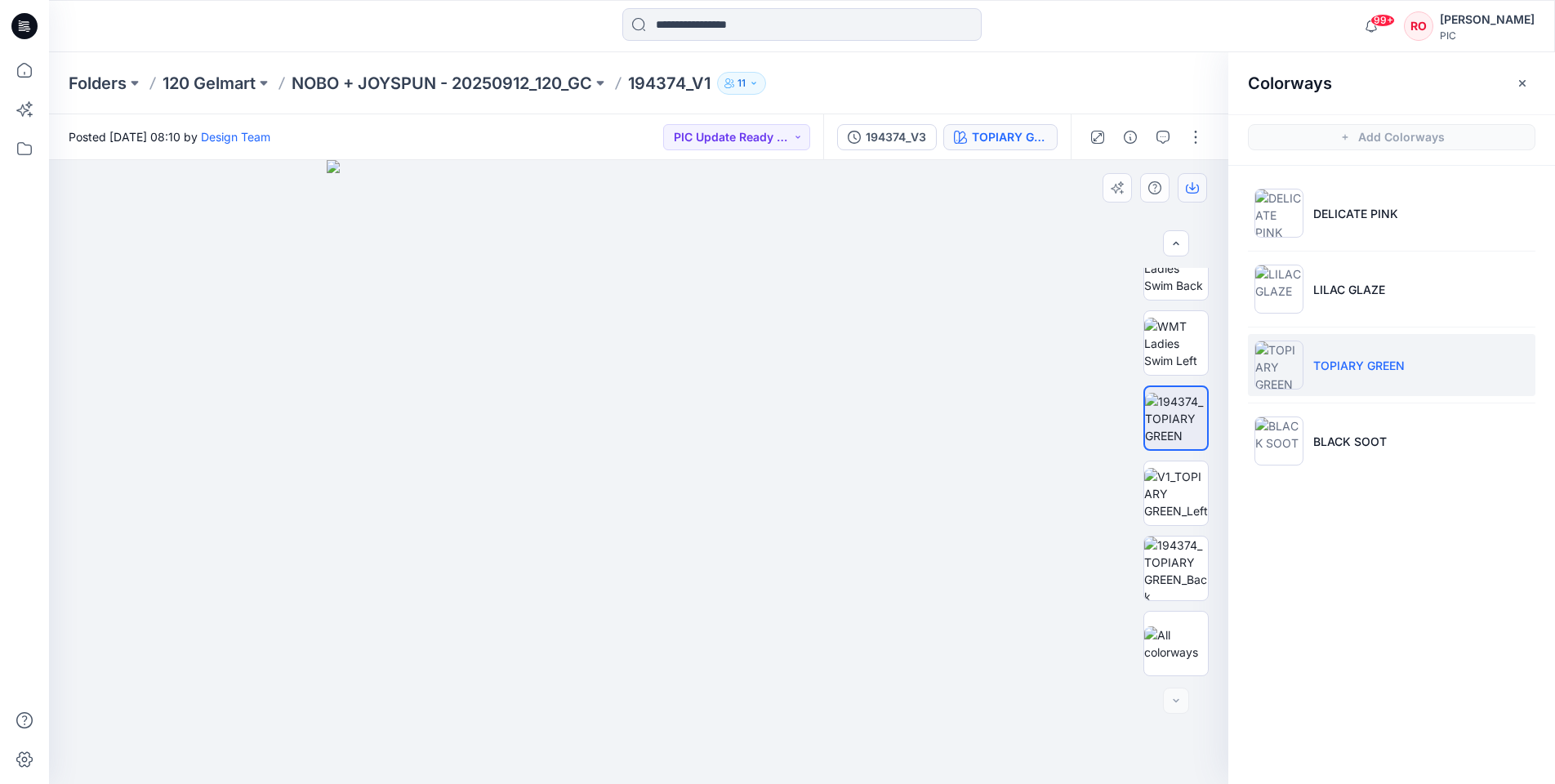
click at [1191, 191] on icon "button" at bounding box center [1192, 187] width 13 height 13
click at [1347, 423] on li "BLACK SOOT" at bounding box center [1392, 441] width 287 height 62
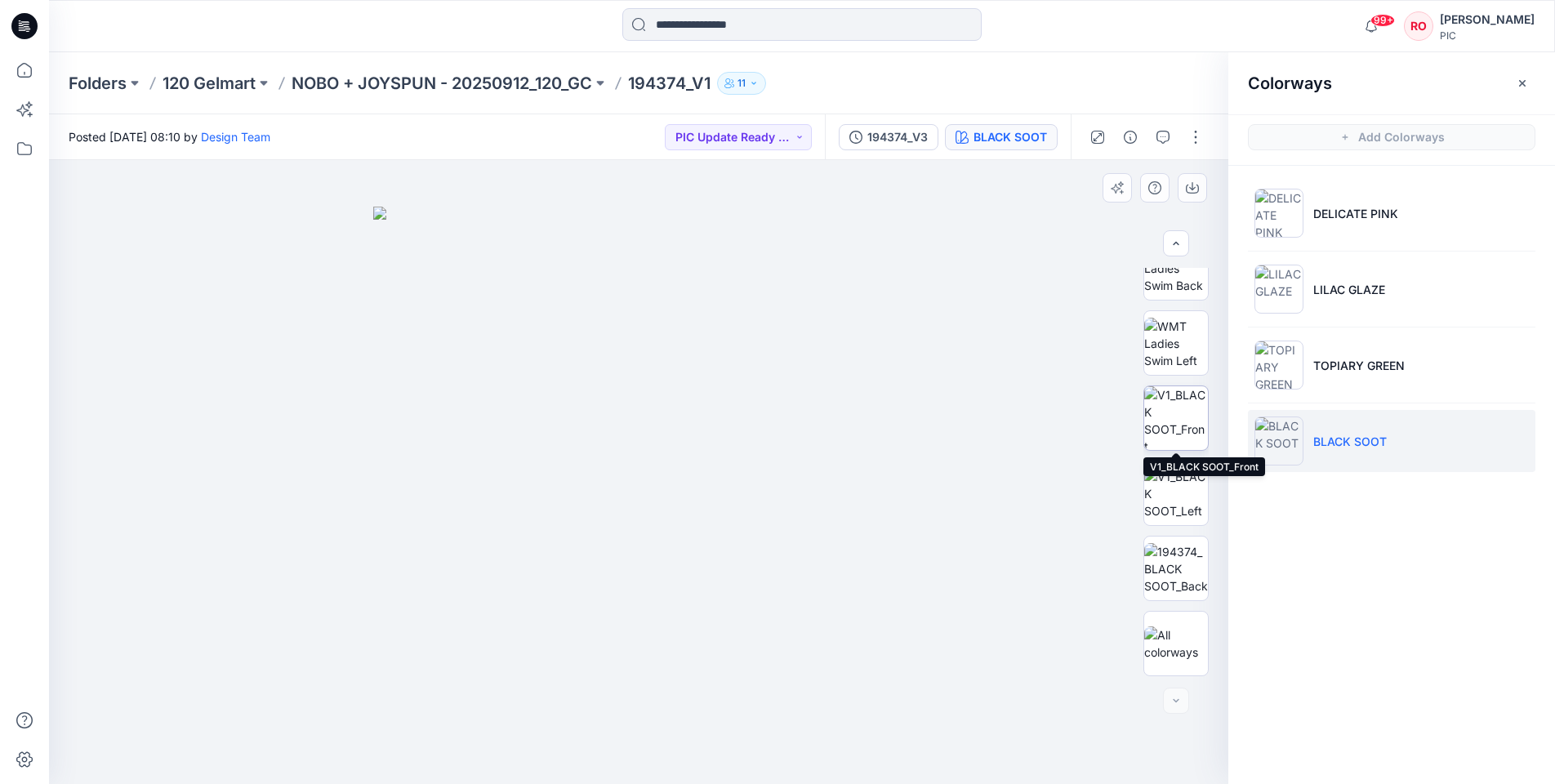
click at [1191, 433] on img at bounding box center [1175, 417] width 63 height 63
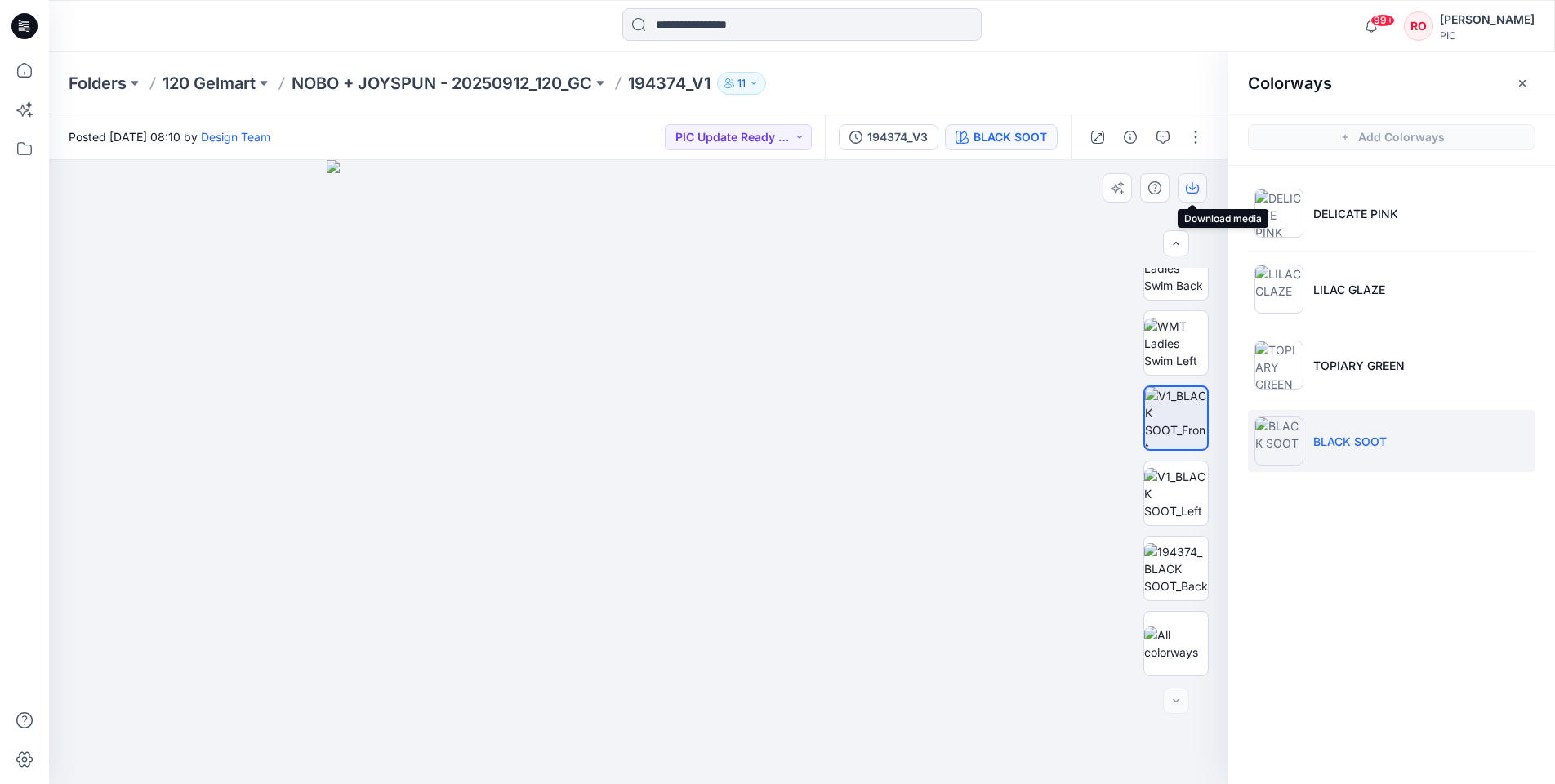
click at [1195, 190] on icon "button" at bounding box center [1192, 187] width 13 height 13
